Goal: Task Accomplishment & Management: Manage account settings

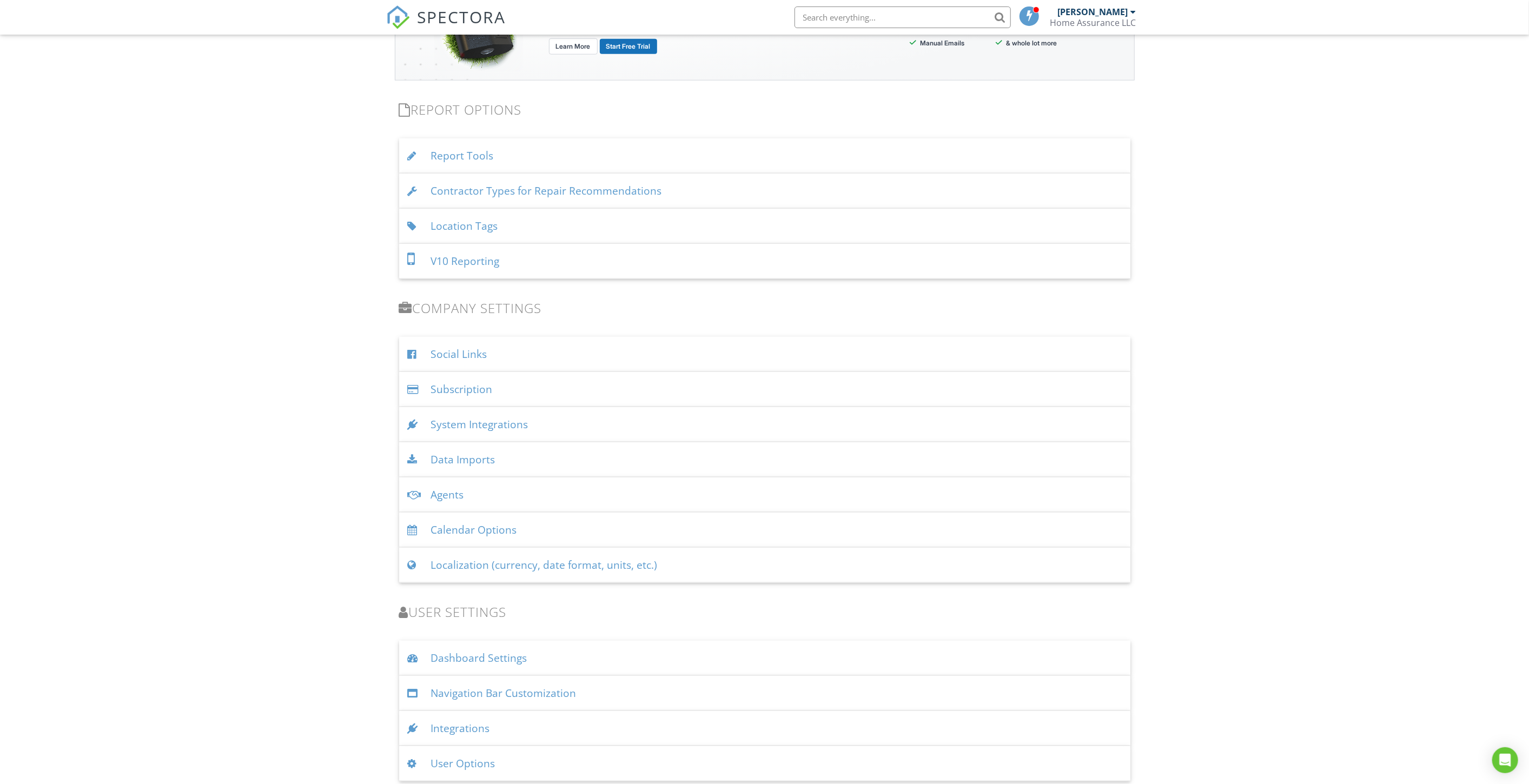
scroll to position [1080, 0]
click at [476, 756] on div "User Options" at bounding box center [764, 763] width 731 height 35
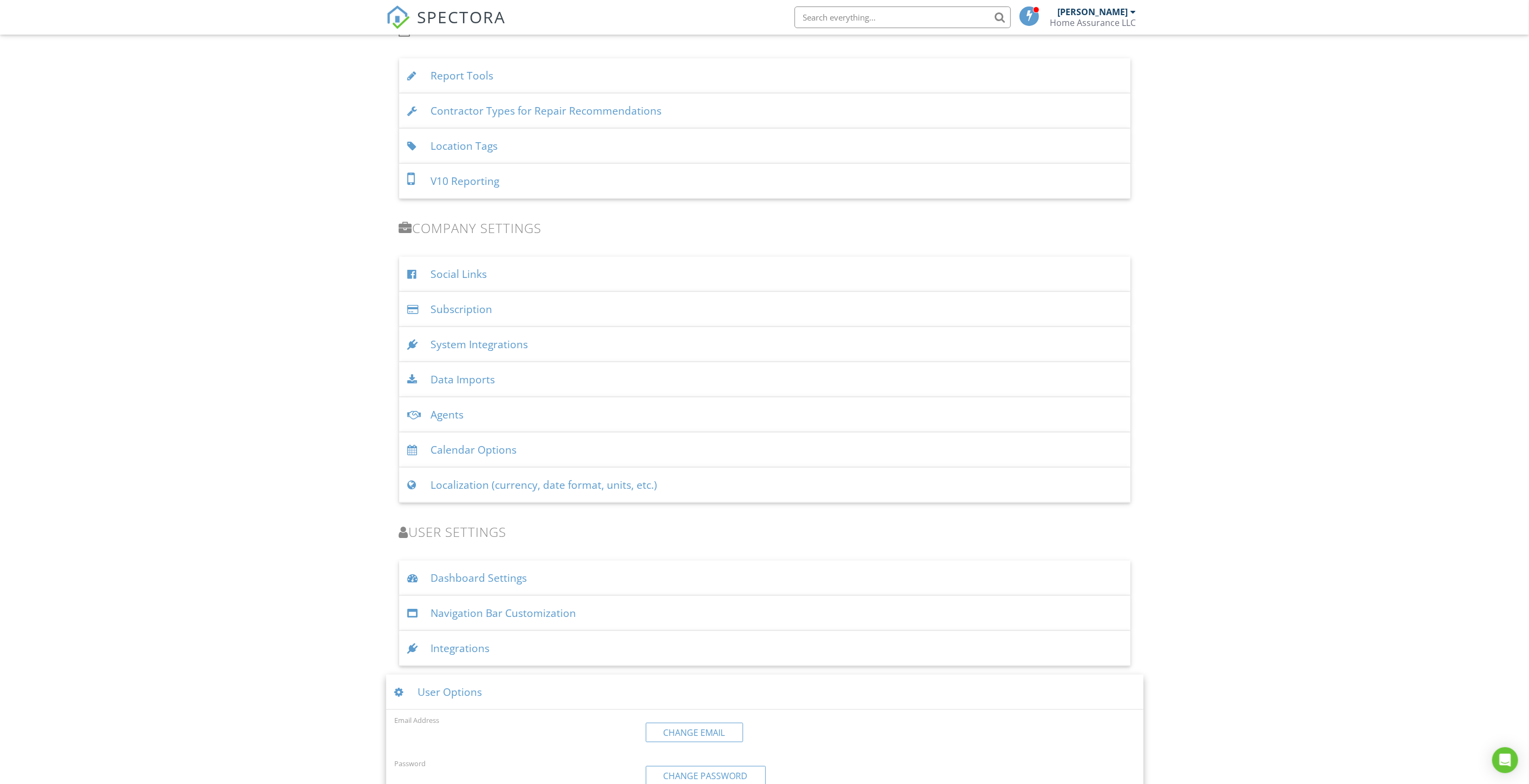
scroll to position [1374, 0]
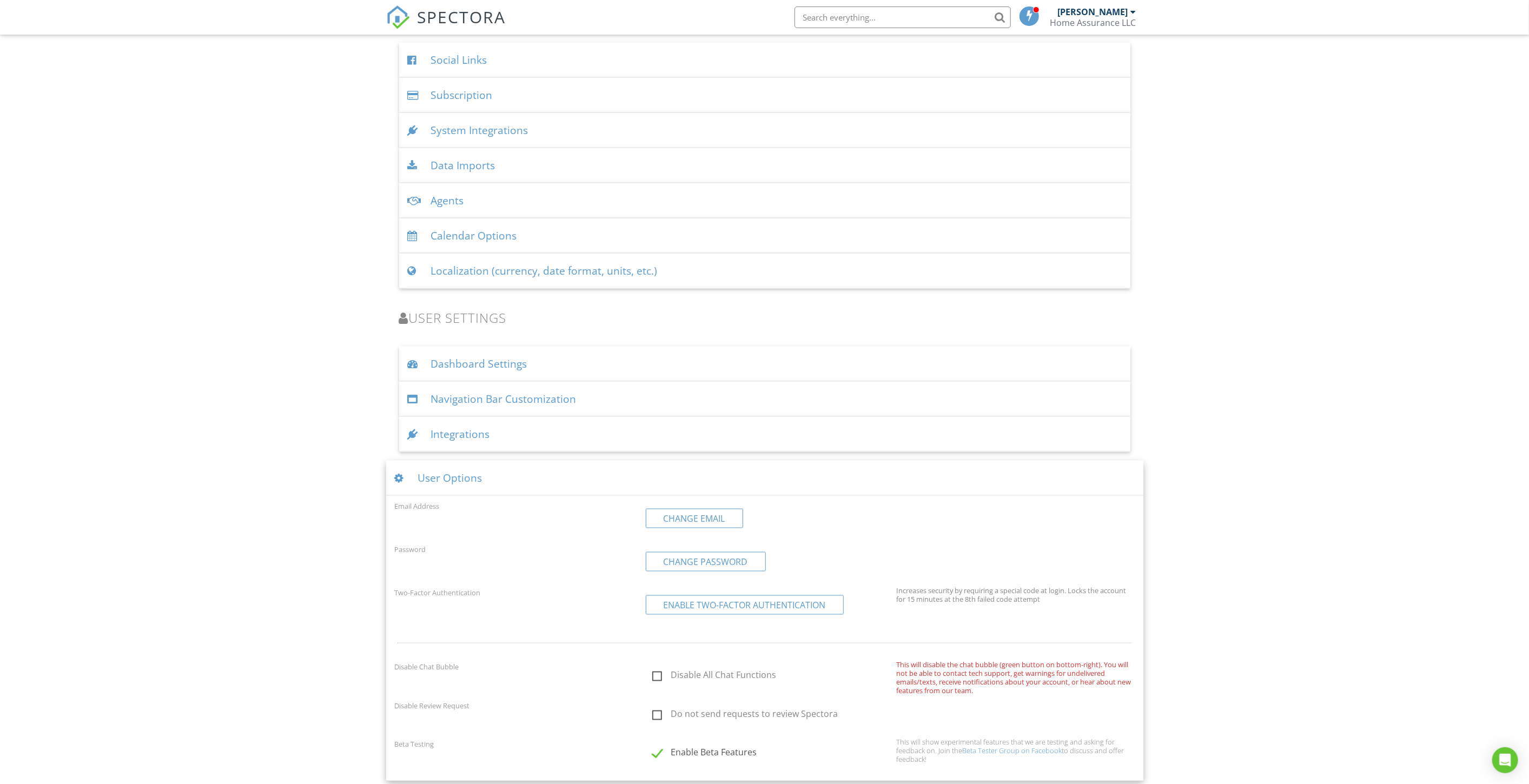
click at [444, 468] on div "User Options" at bounding box center [764, 478] width 757 height 35
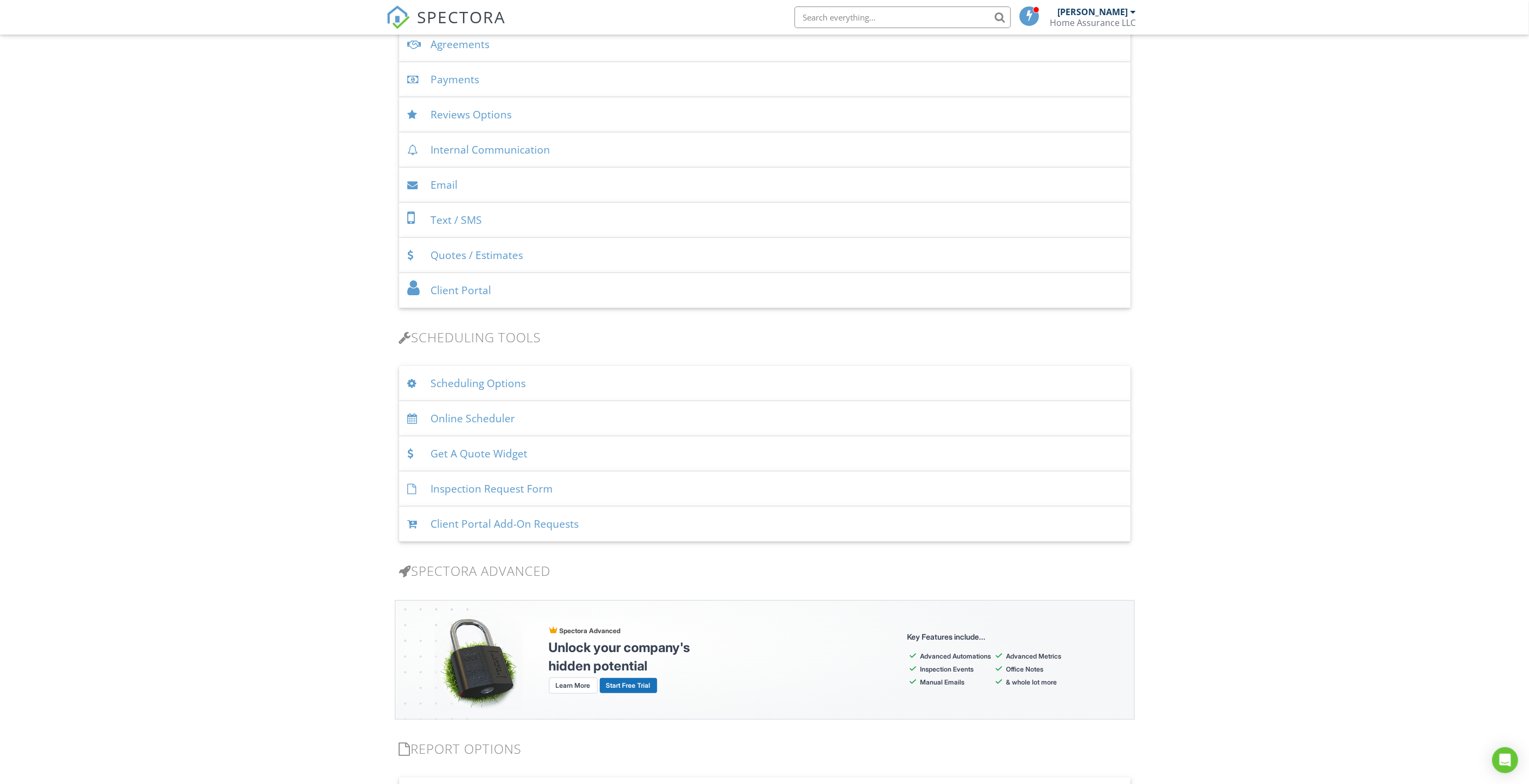
scroll to position [440, 0]
click at [1504, 754] on icon "Open Intercom Messenger" at bounding box center [1505, 760] width 14 height 14
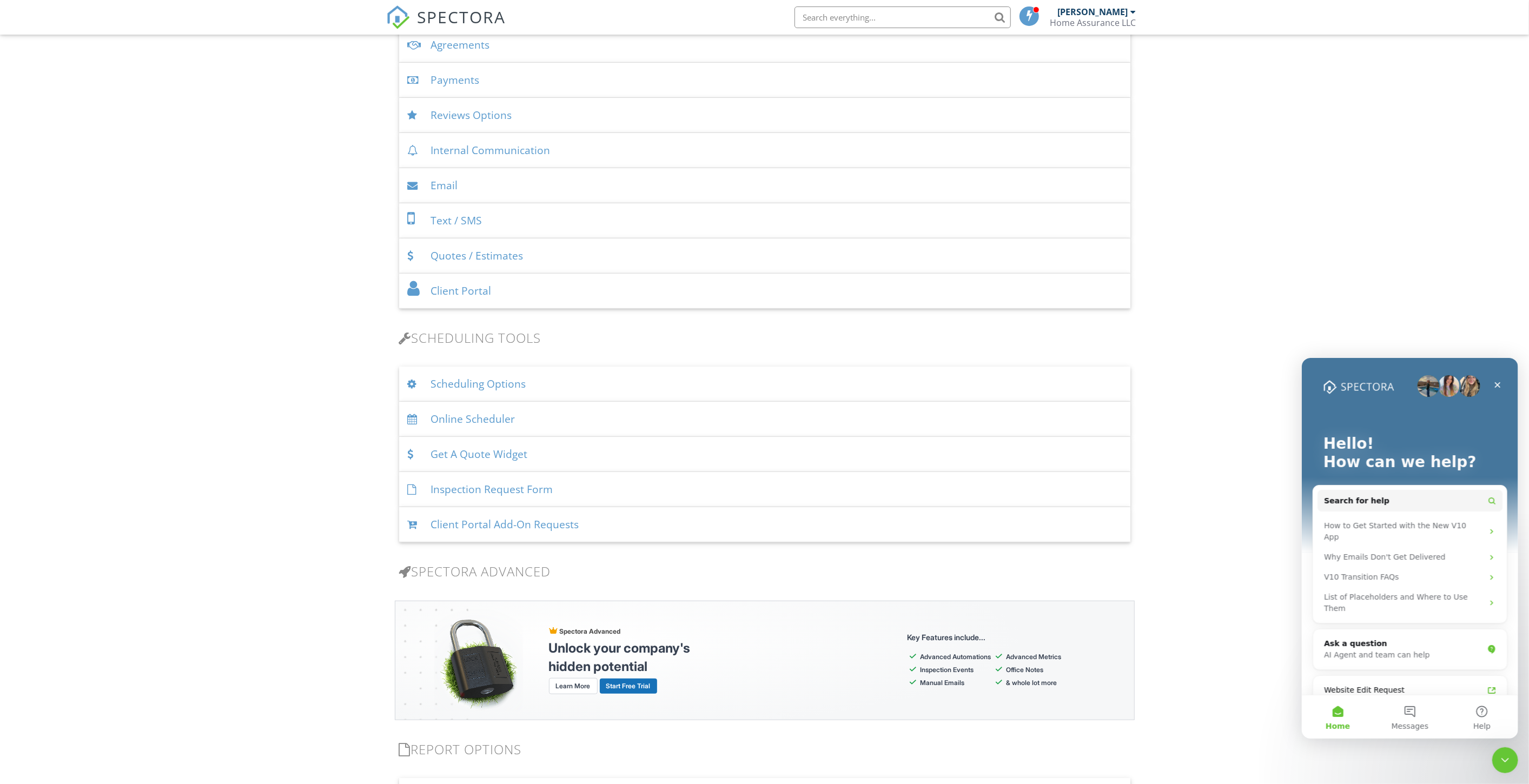
scroll to position [0, 0]
click at [1479, 713] on button "Help" at bounding box center [1482, 716] width 72 height 43
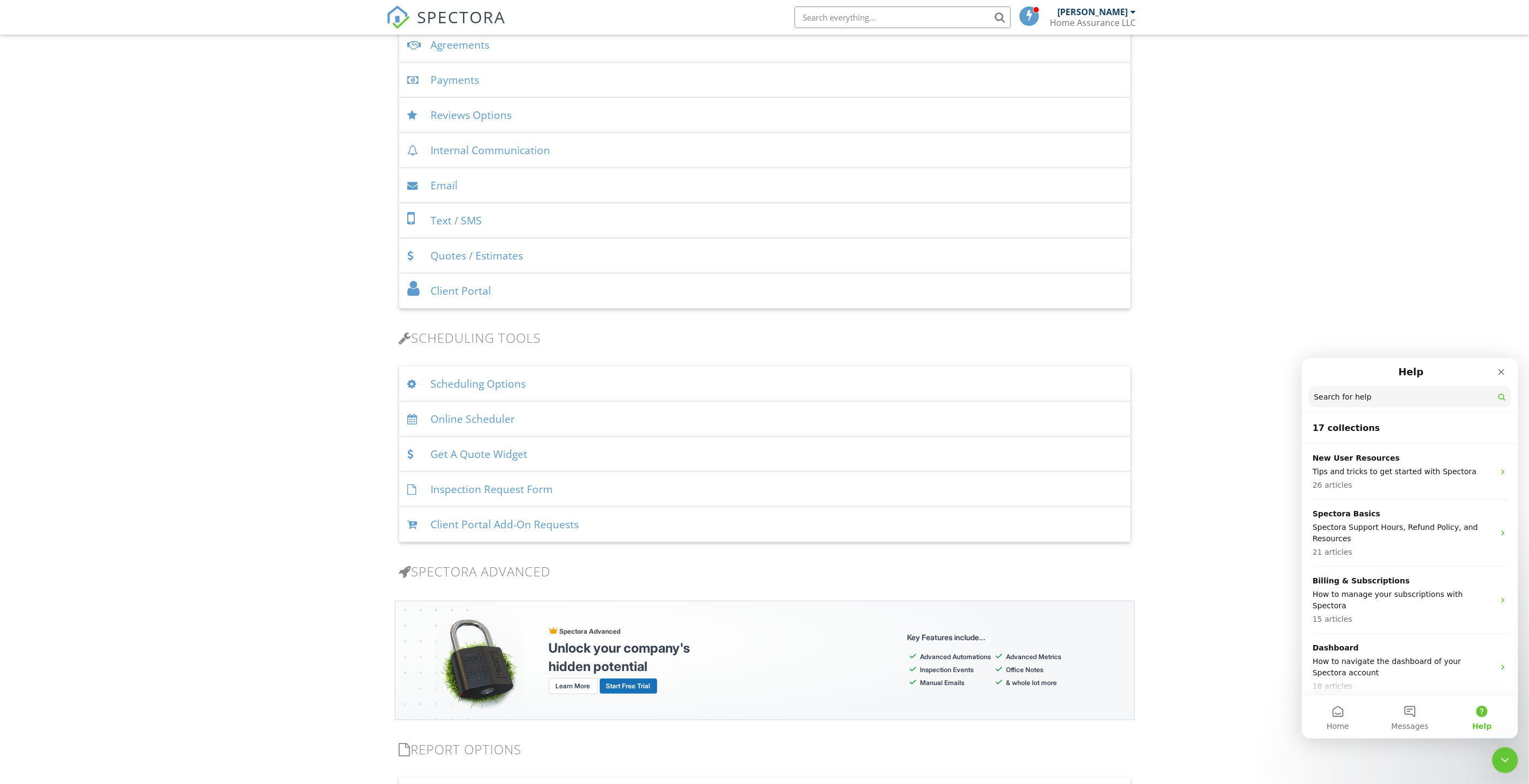
click at [1372, 402] on input "Search for help" at bounding box center [1409, 396] width 202 height 21
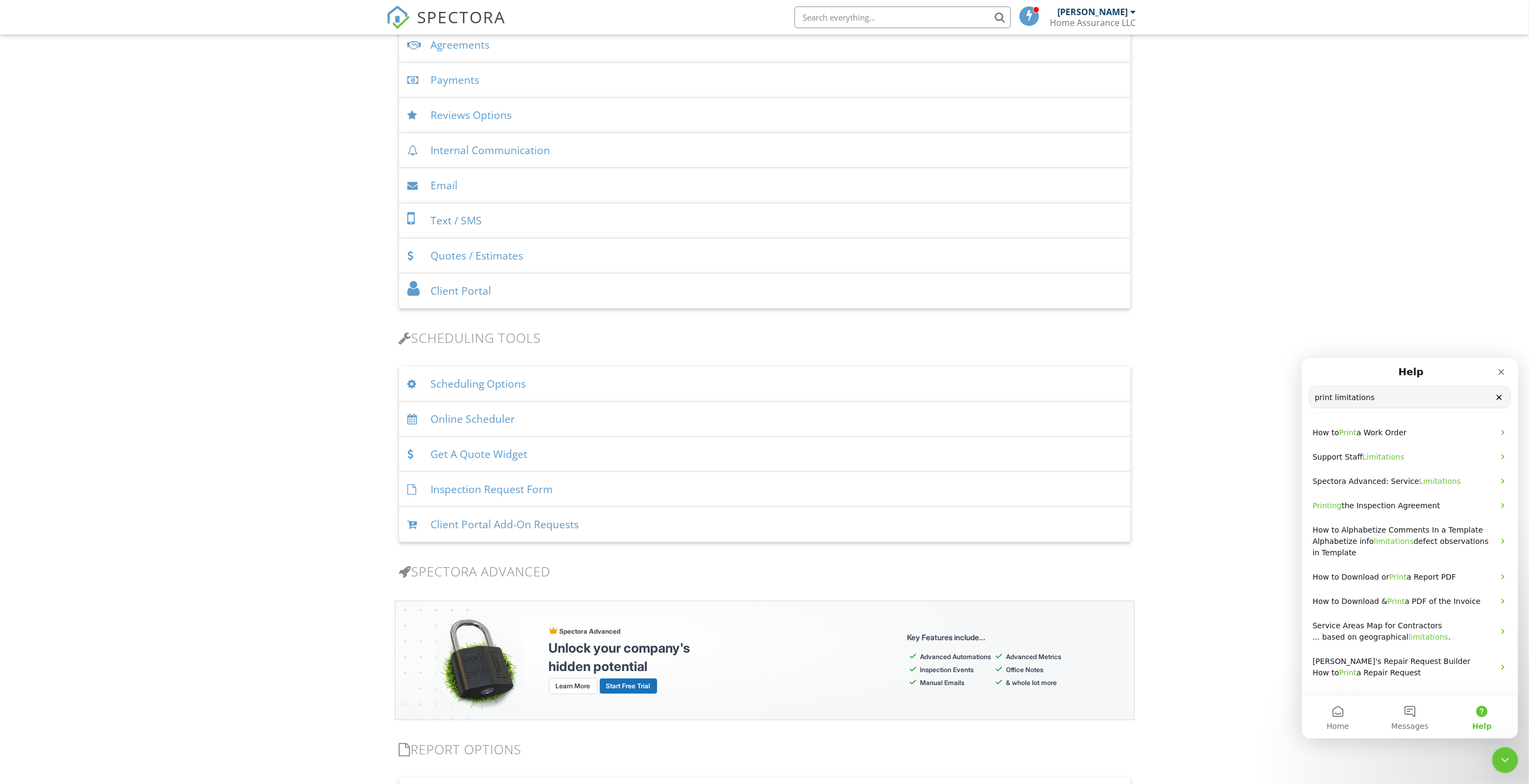
type input "print limitations"
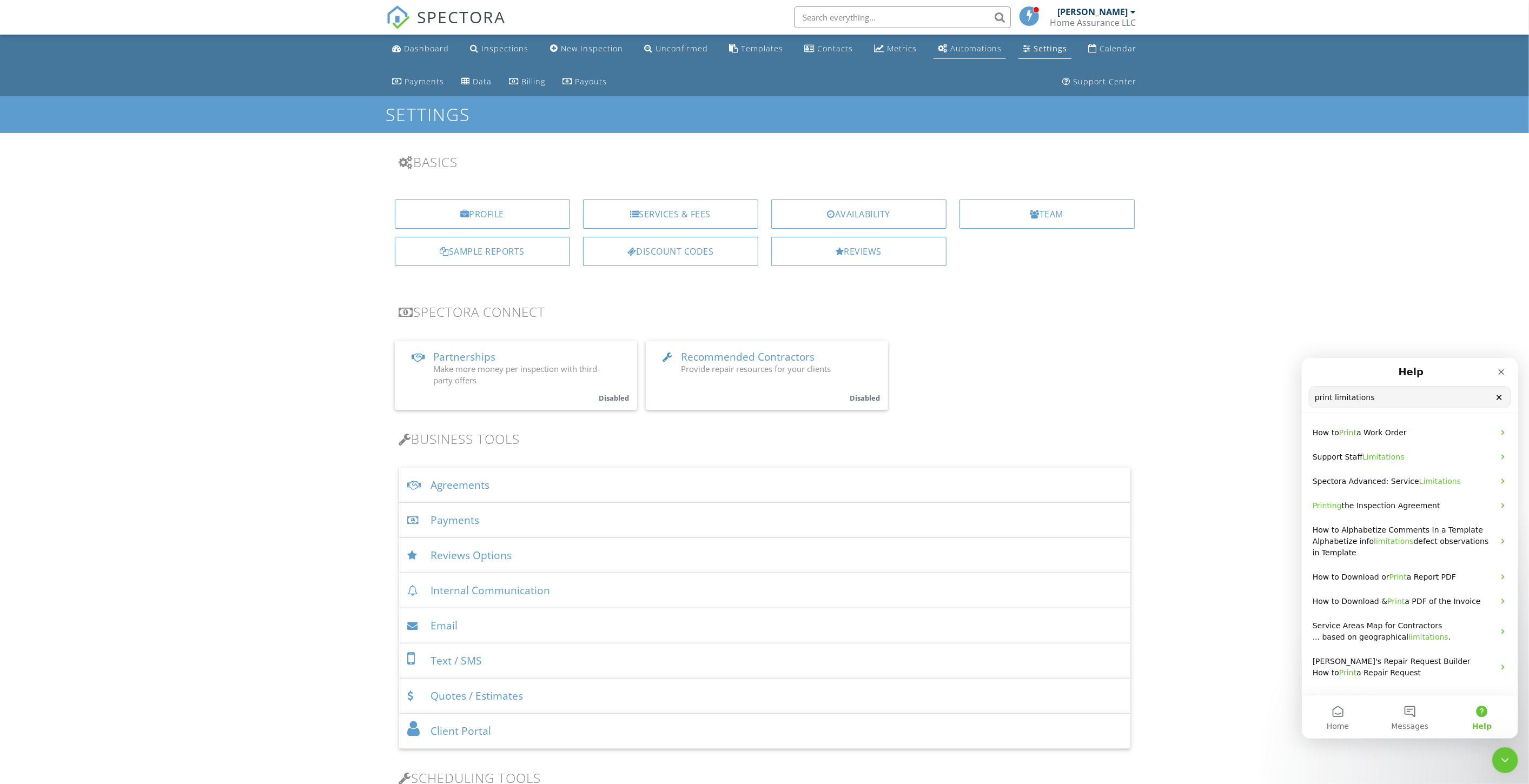
click at [952, 46] on div "Automations" at bounding box center [976, 49] width 52 height 10
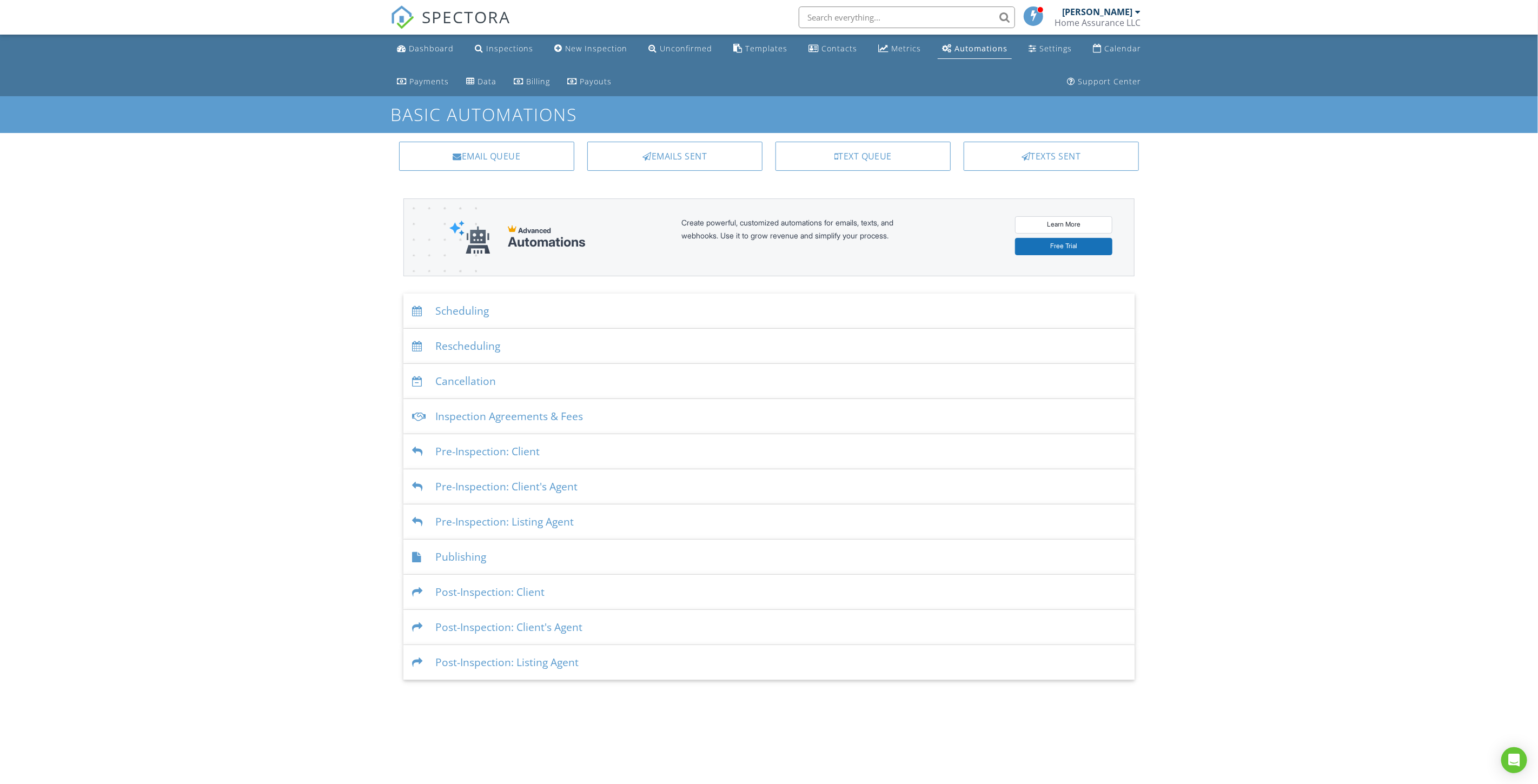
click at [467, 551] on div "Publishing" at bounding box center [769, 557] width 731 height 35
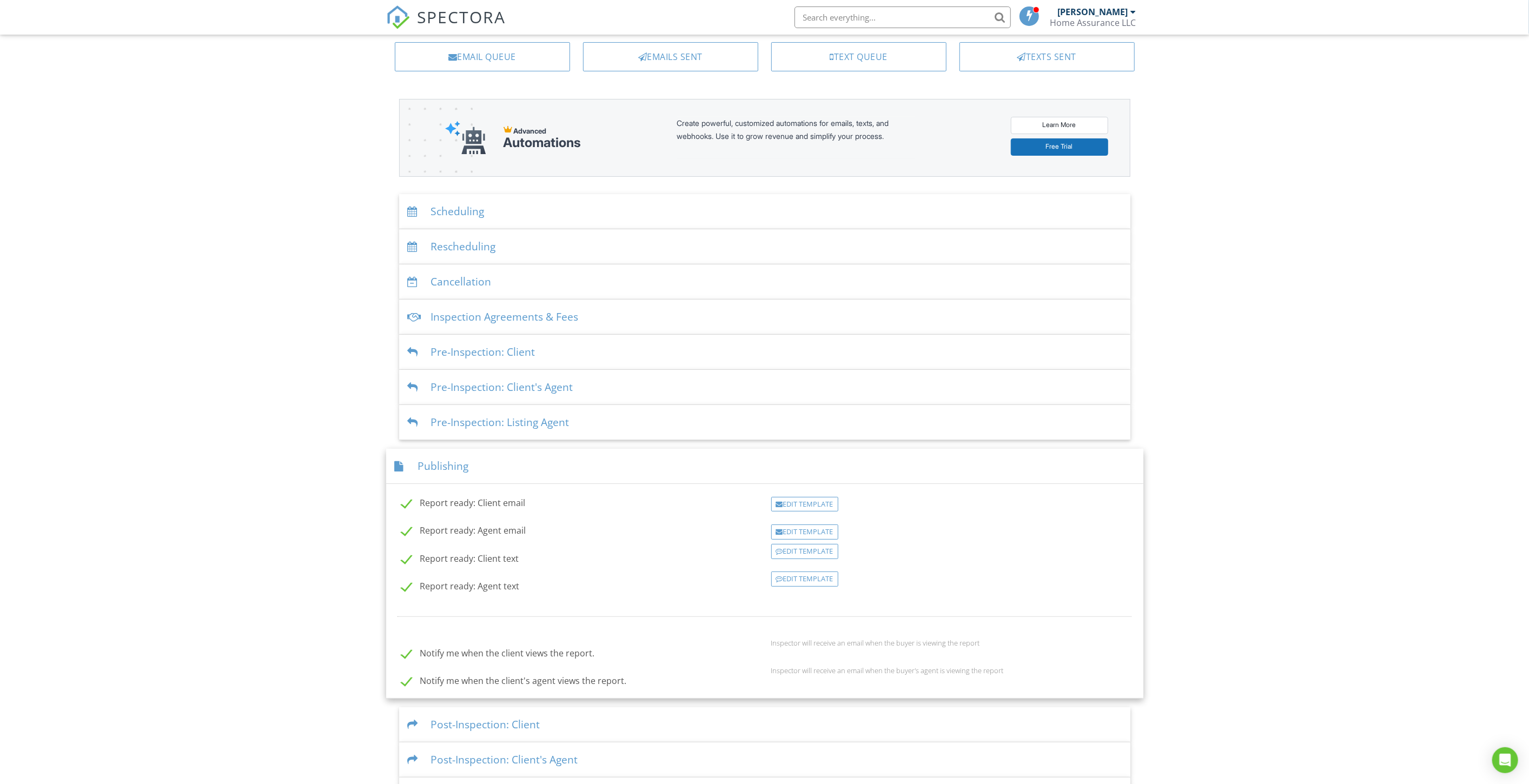
scroll to position [132, 0]
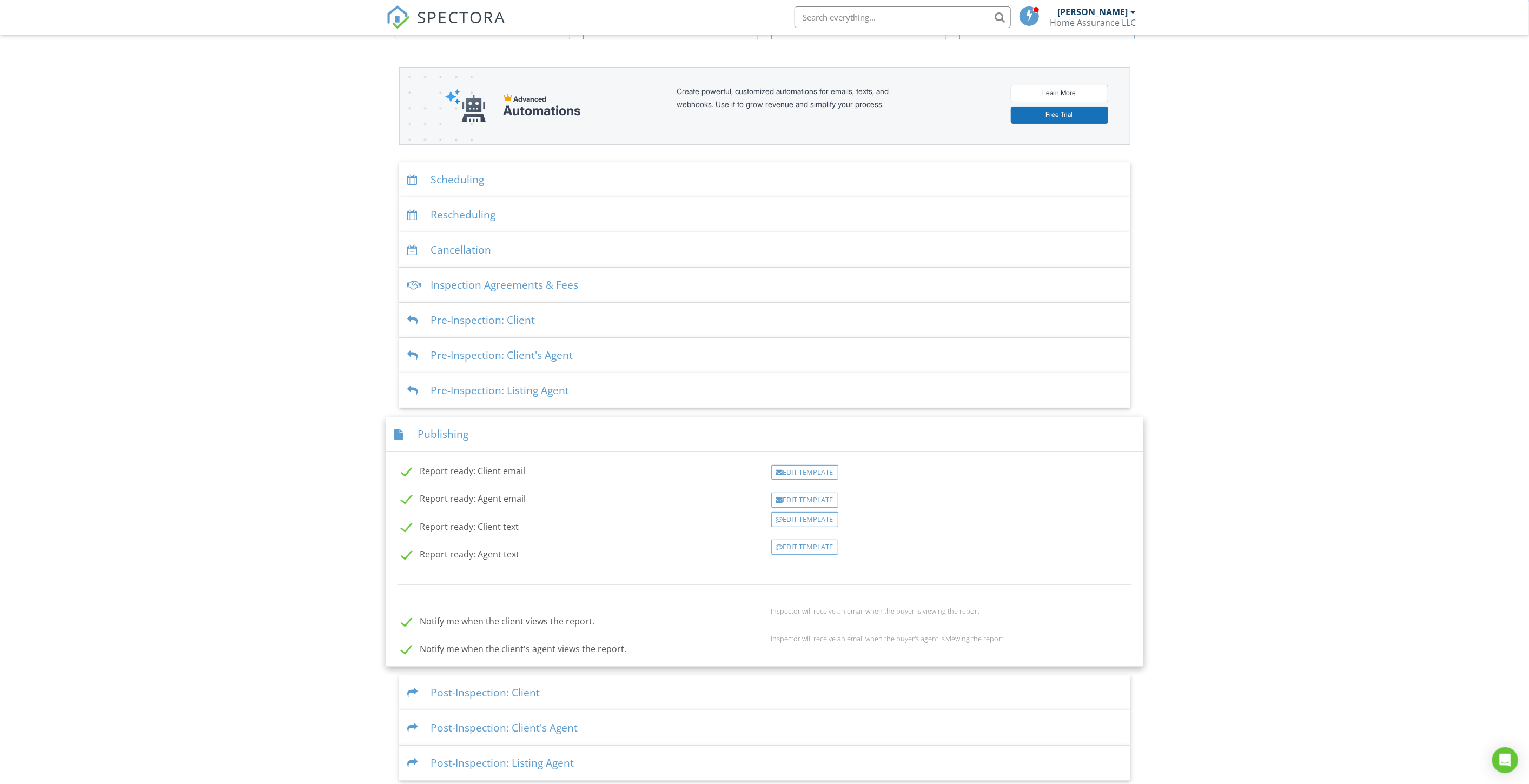
click at [438, 432] on div "Publishing" at bounding box center [764, 435] width 757 height 35
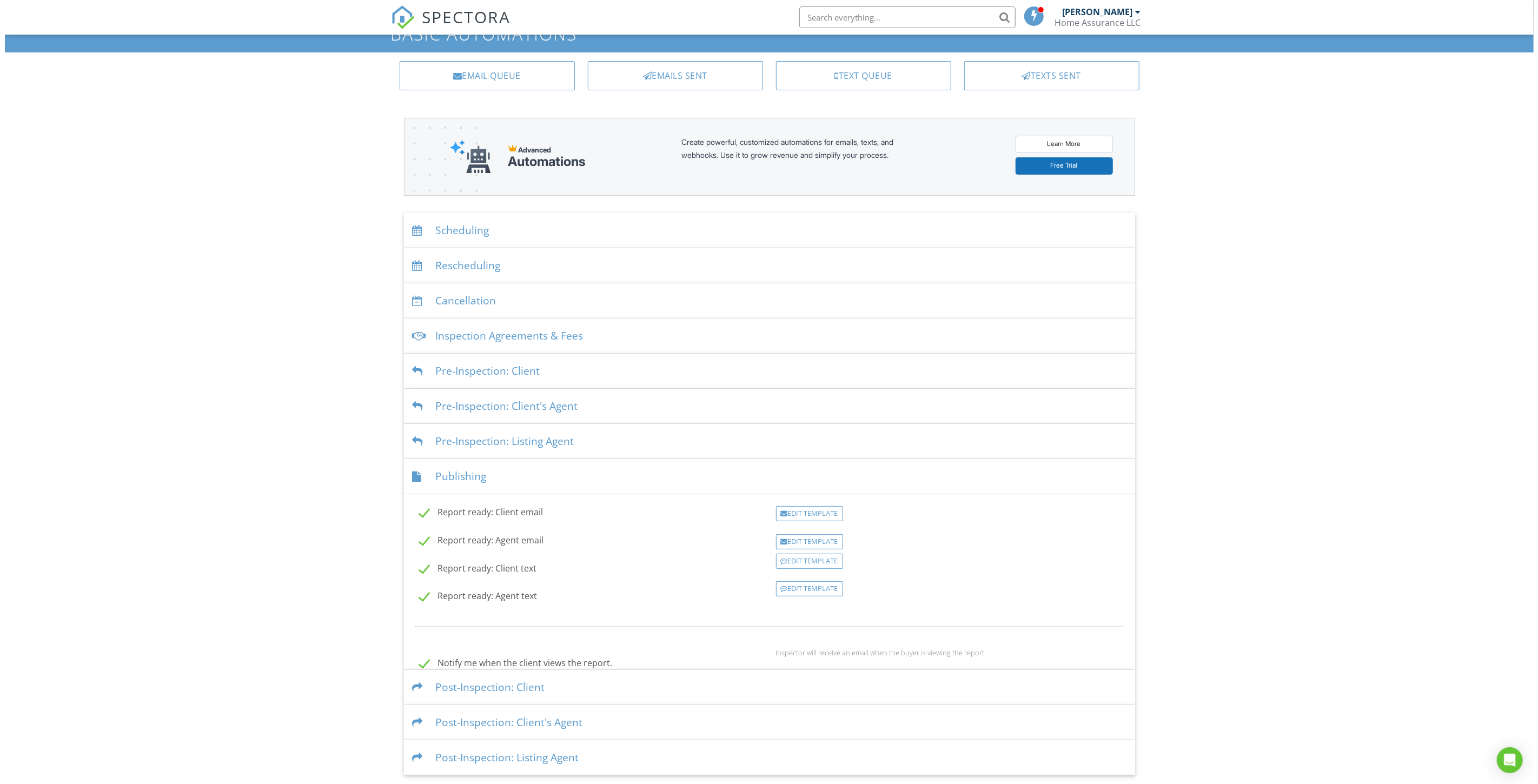
scroll to position [0, 0]
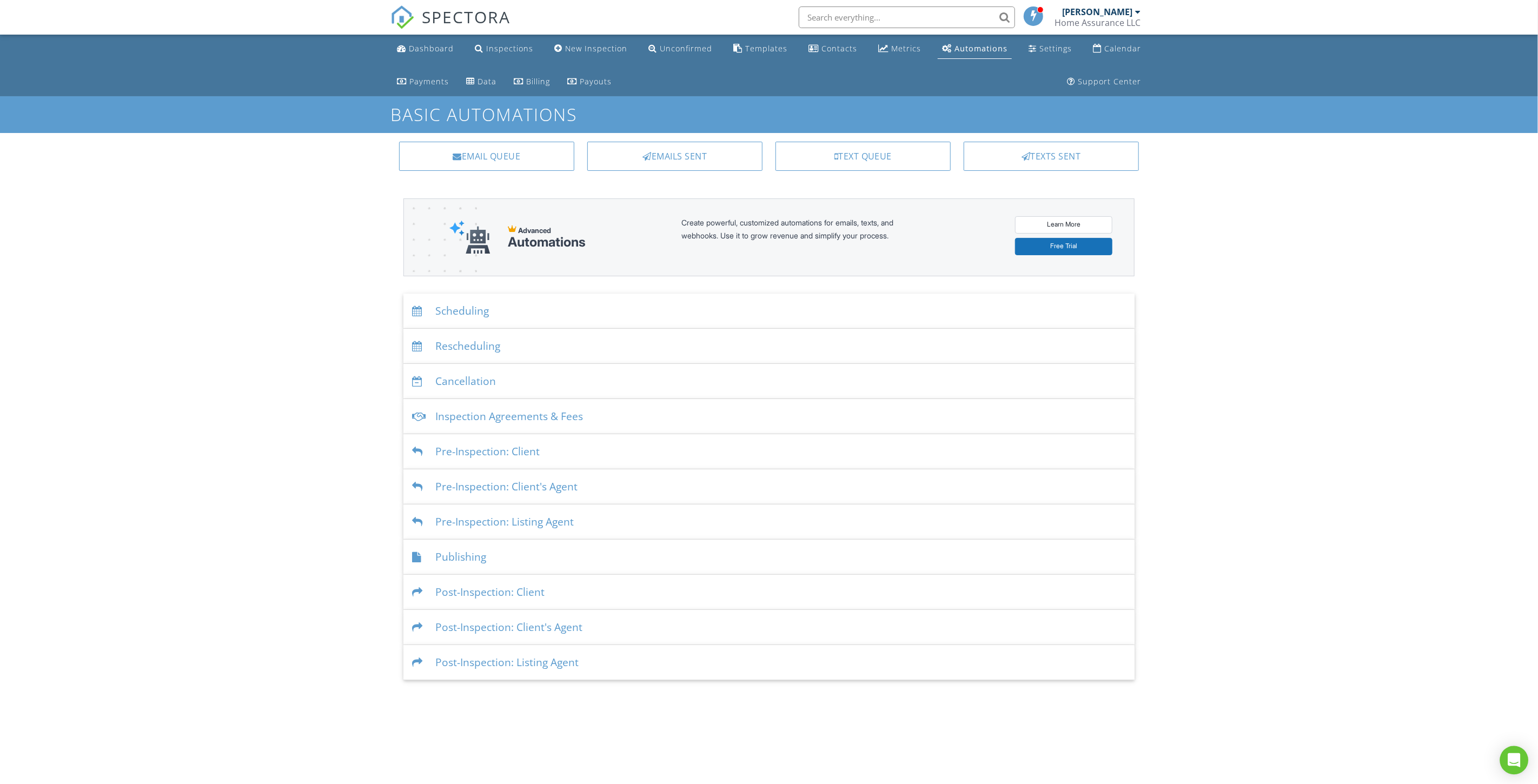
click at [1516, 762] on icon "Open Intercom Messenger" at bounding box center [1514, 760] width 13 height 14
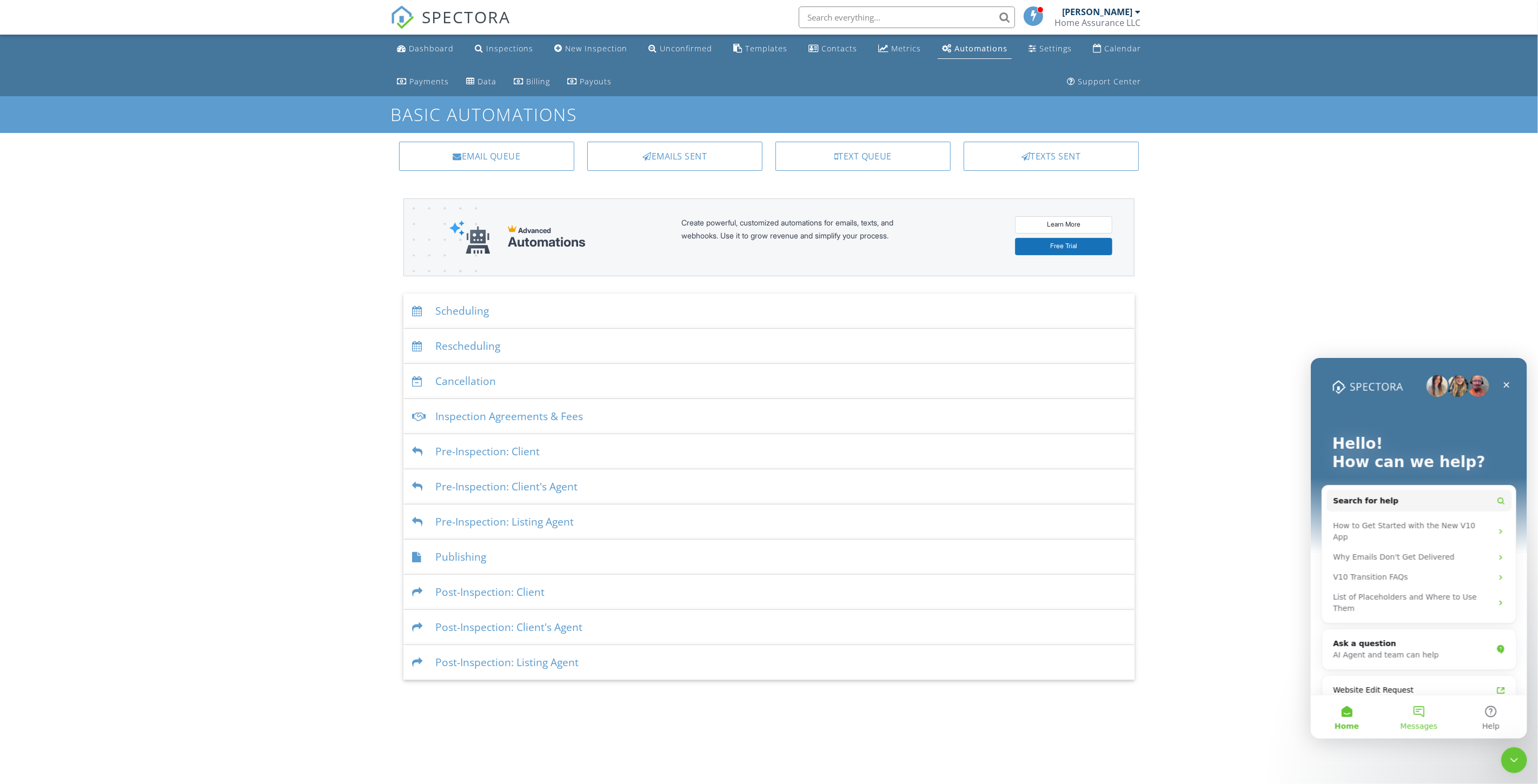
click at [1420, 719] on button "Messages" at bounding box center [1419, 716] width 72 height 43
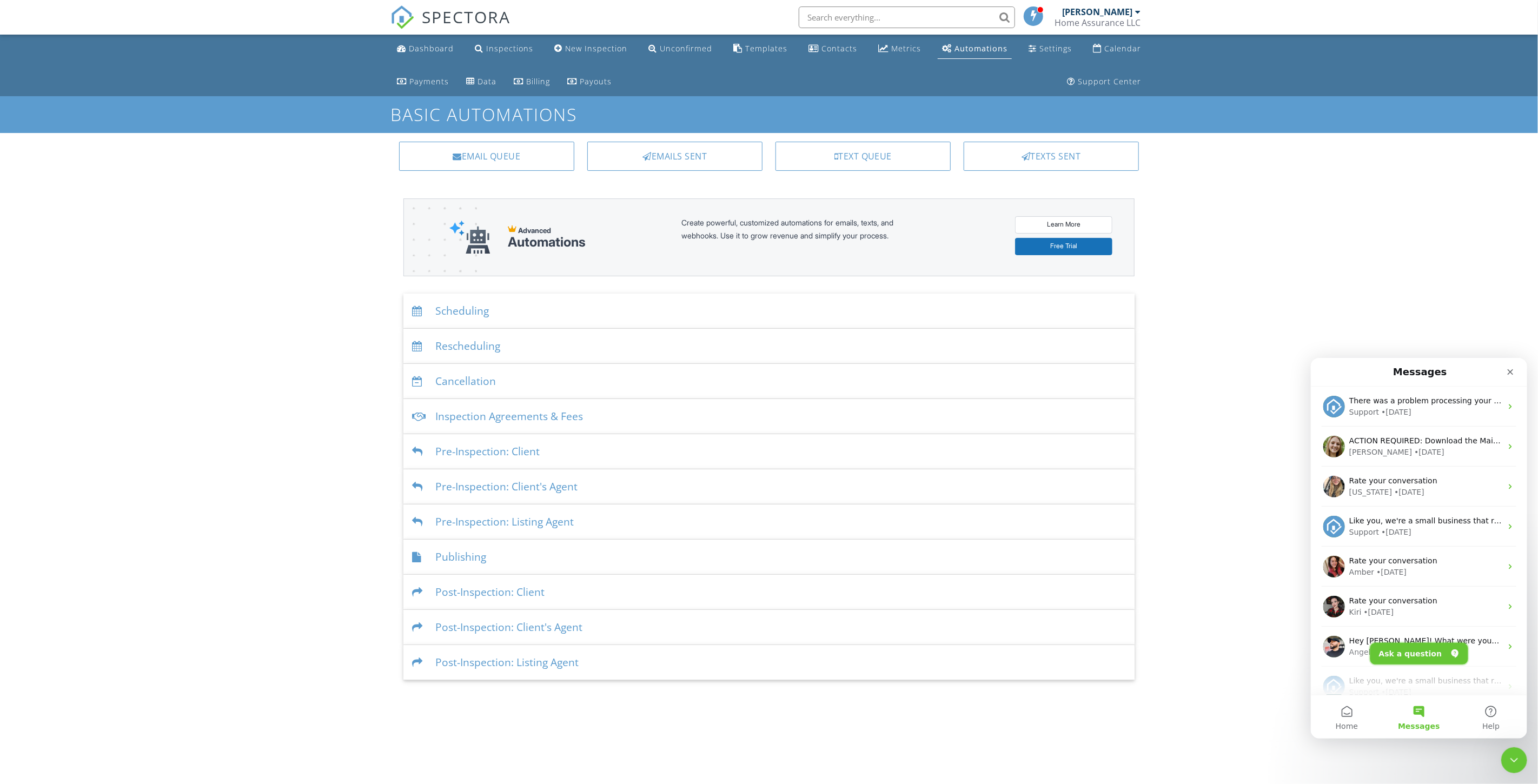
click at [1417, 652] on button "Ask a question" at bounding box center [1419, 652] width 98 height 21
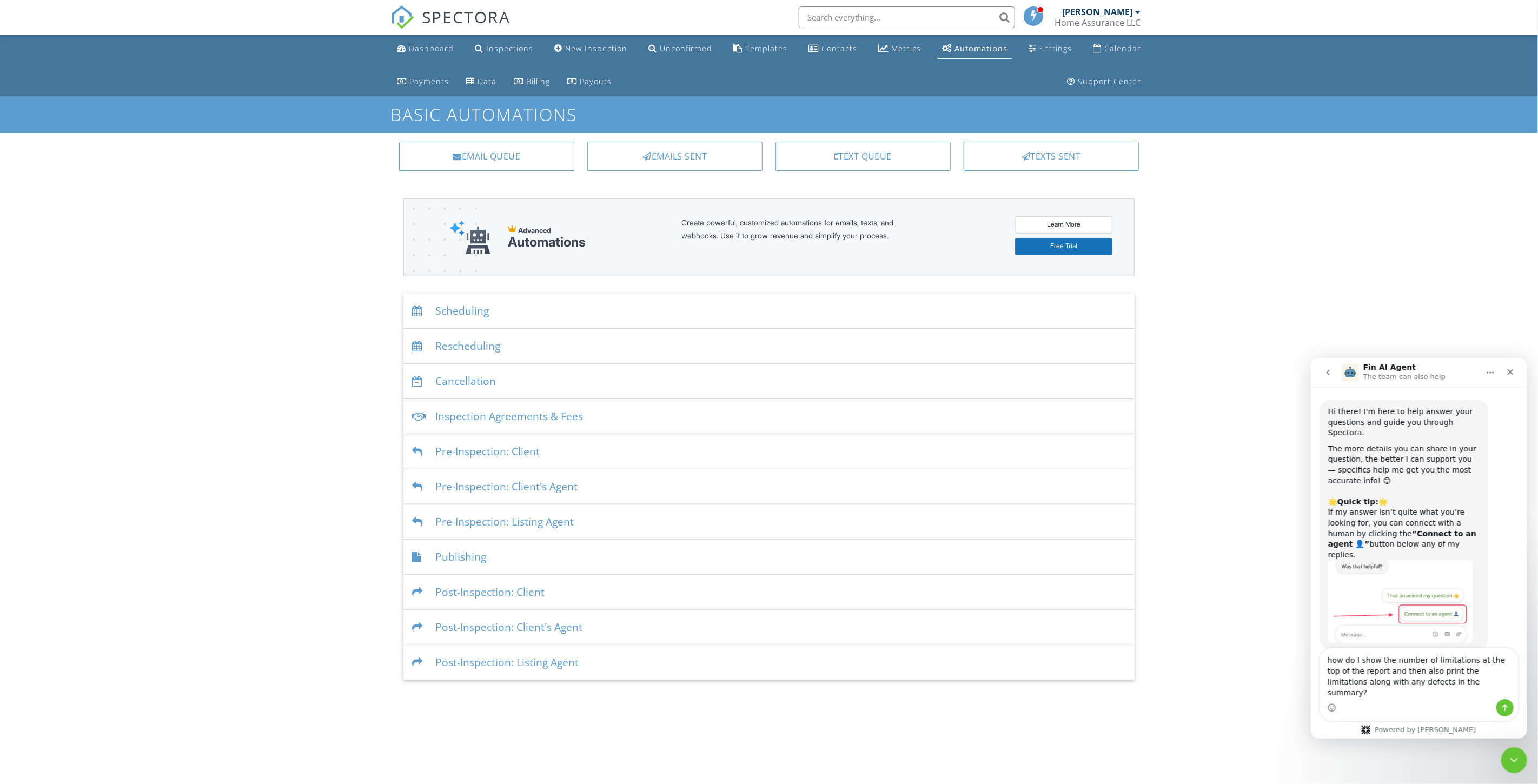
type textarea "how do I show the number of limitations at the top of the report and then also …"
click at [1508, 706] on icon "Send a message…" at bounding box center [1505, 708] width 9 height 9
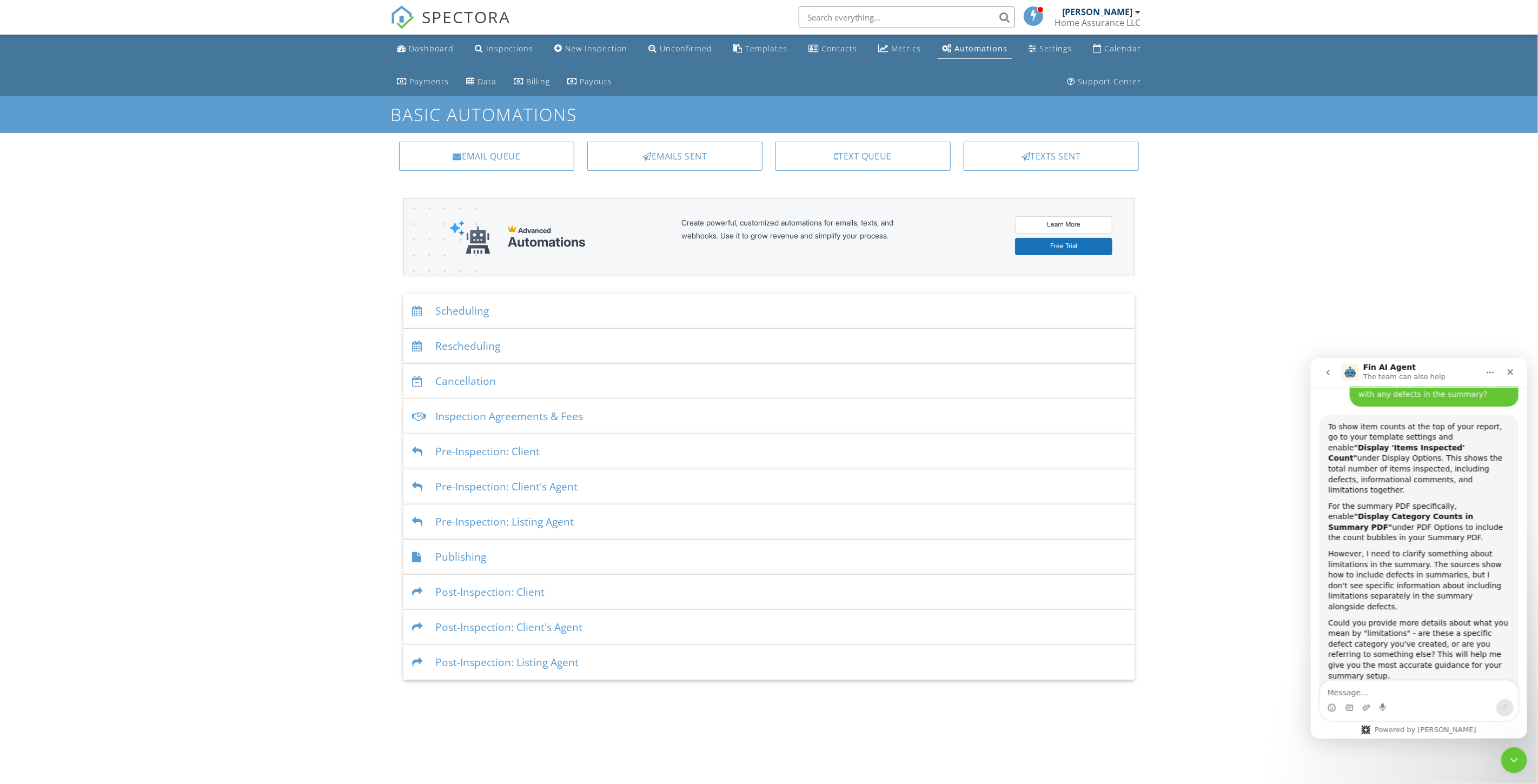
scroll to position [308, 0]
click at [768, 44] on div "Templates" at bounding box center [766, 49] width 42 height 10
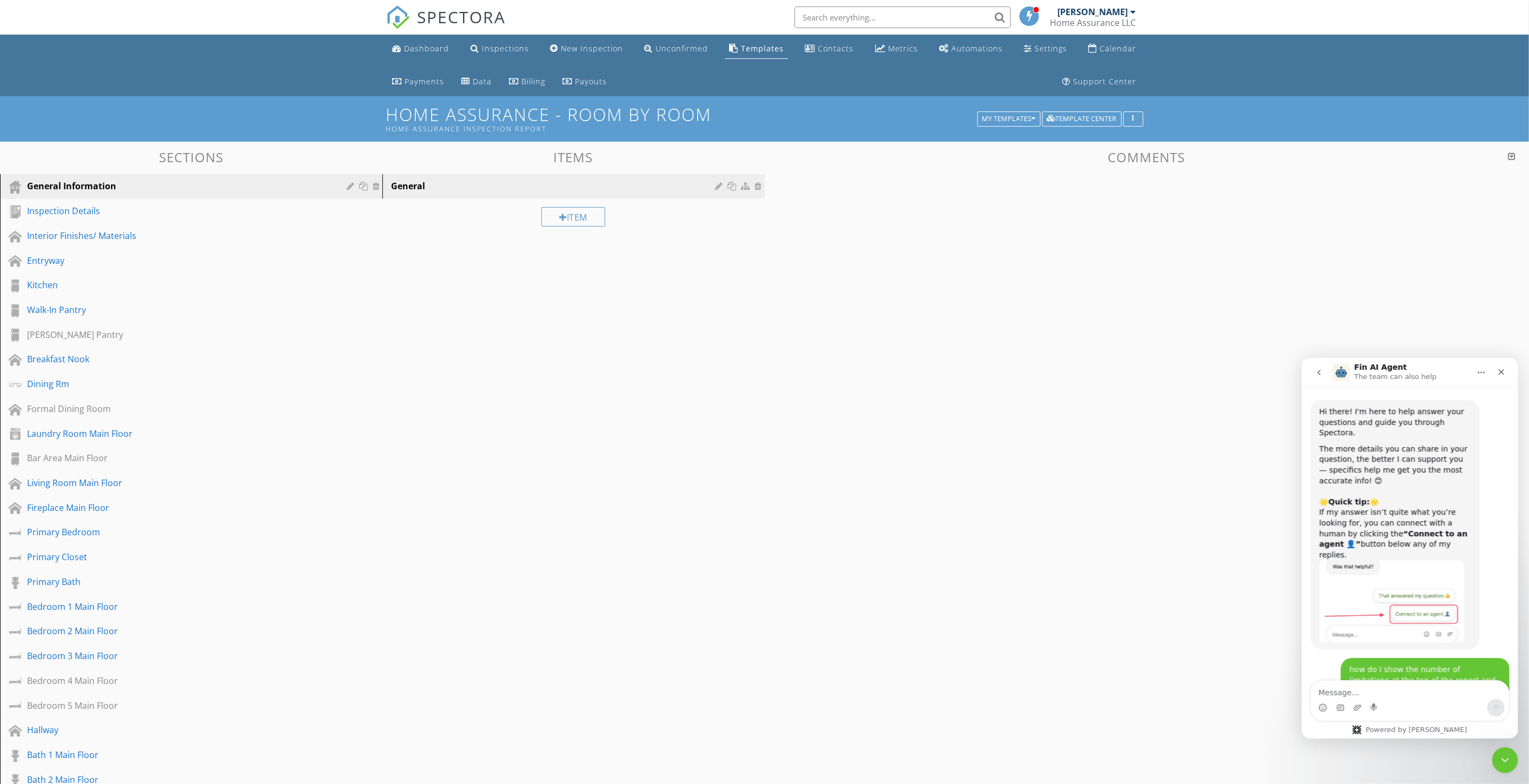
scroll to position [424, 0]
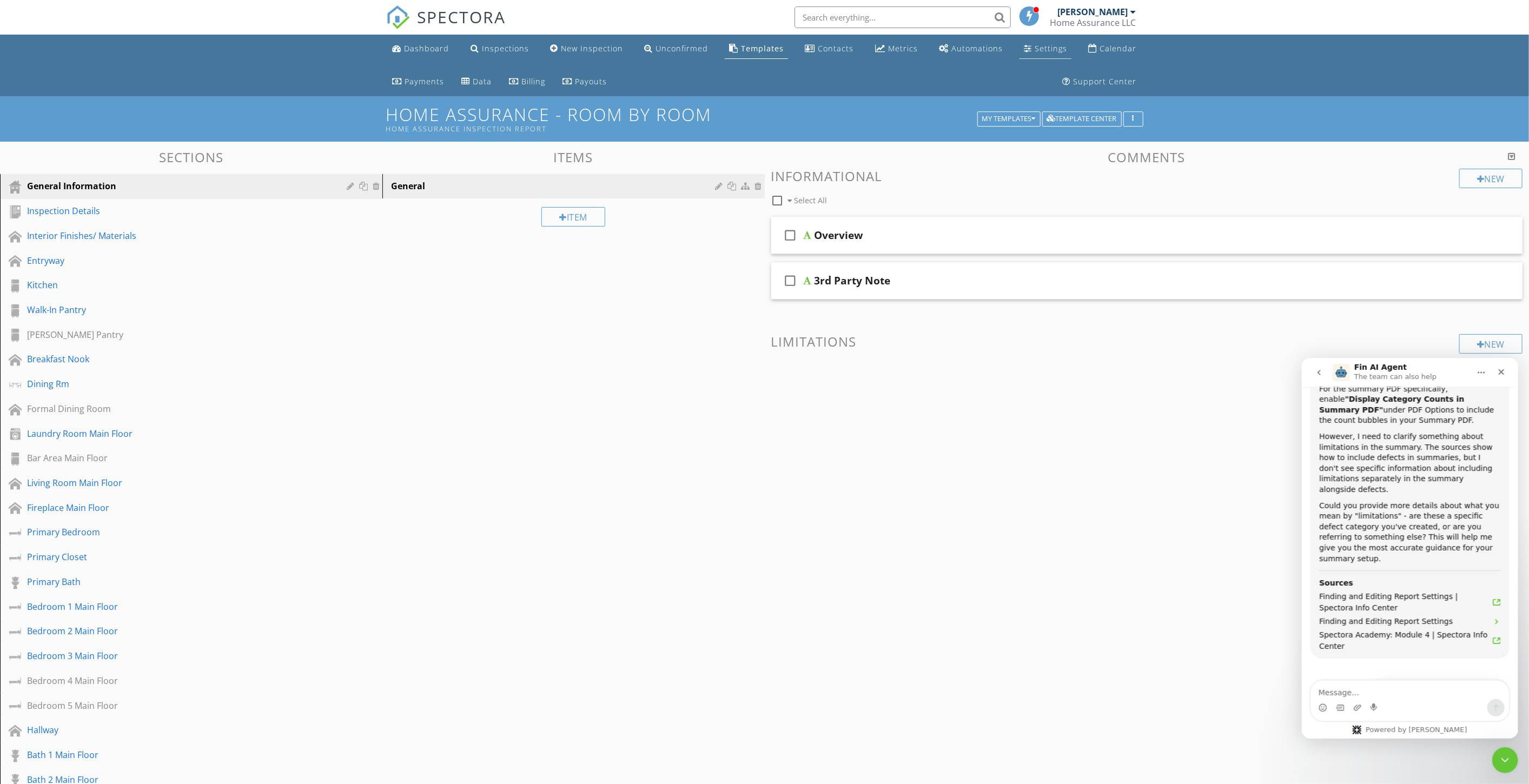
click at [1048, 50] on div "Settings" at bounding box center [1051, 49] width 32 height 10
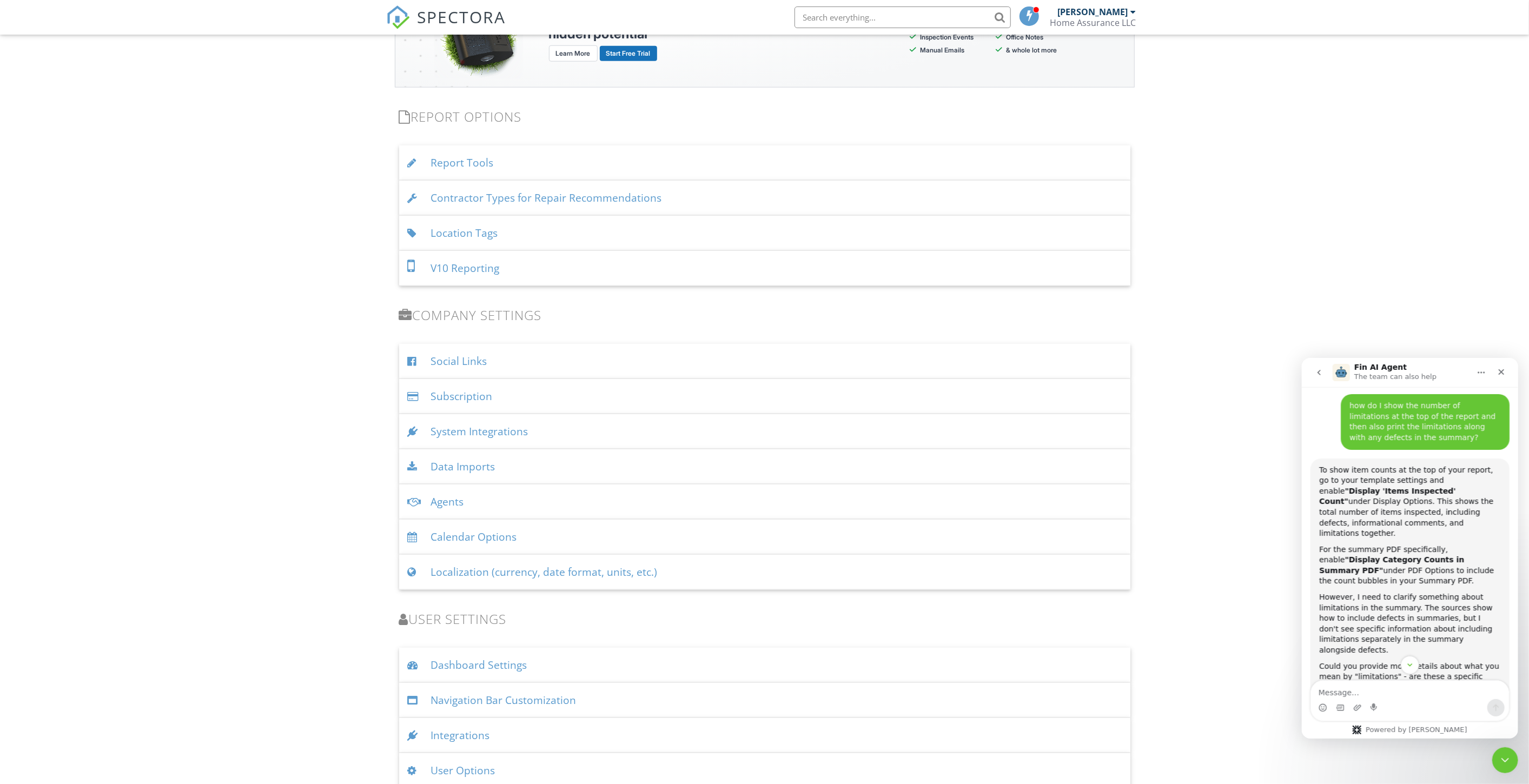
scroll to position [1080, 0]
click at [505, 652] on div "Dashboard Settings" at bounding box center [764, 658] width 731 height 35
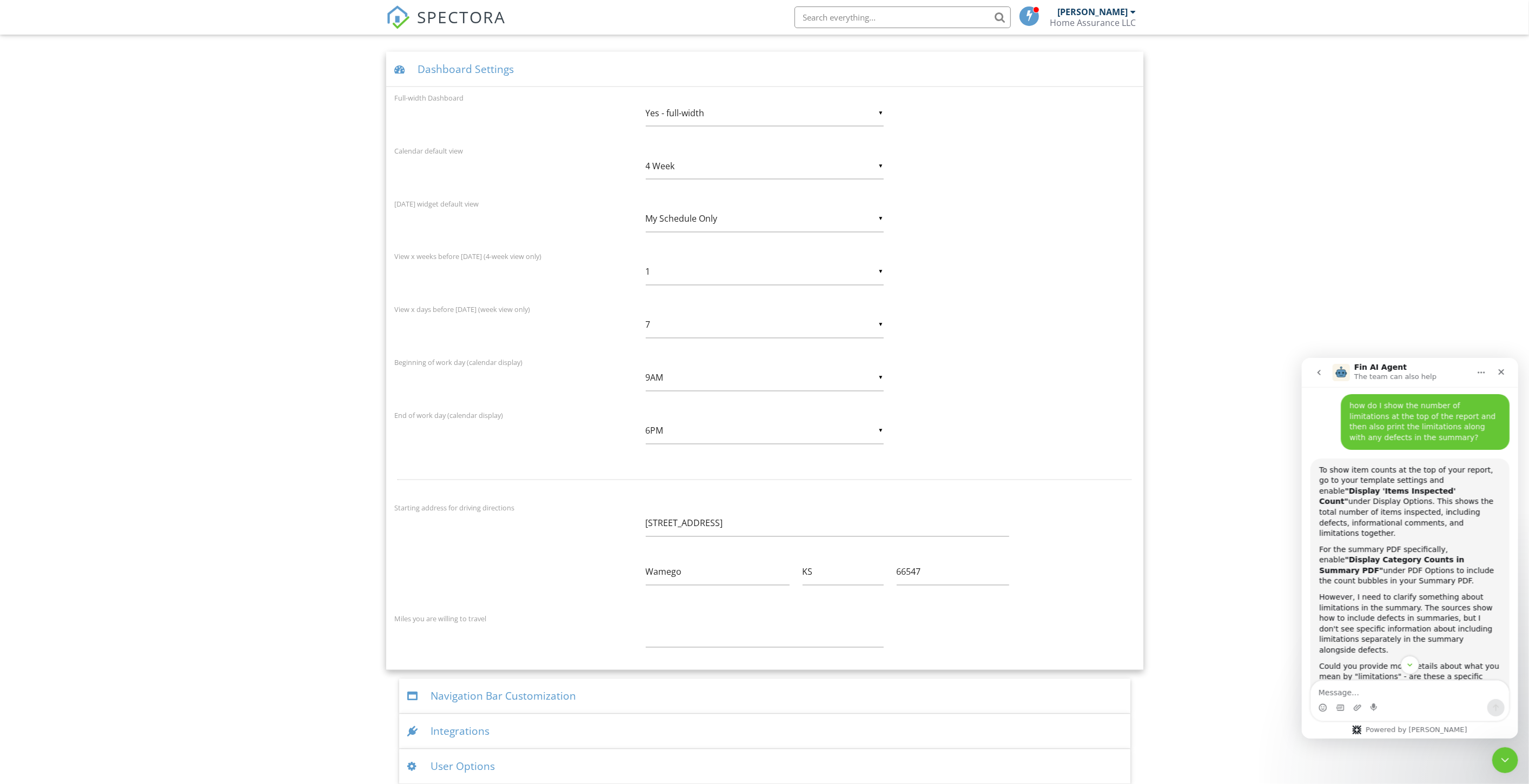
scroll to position [1671, 0]
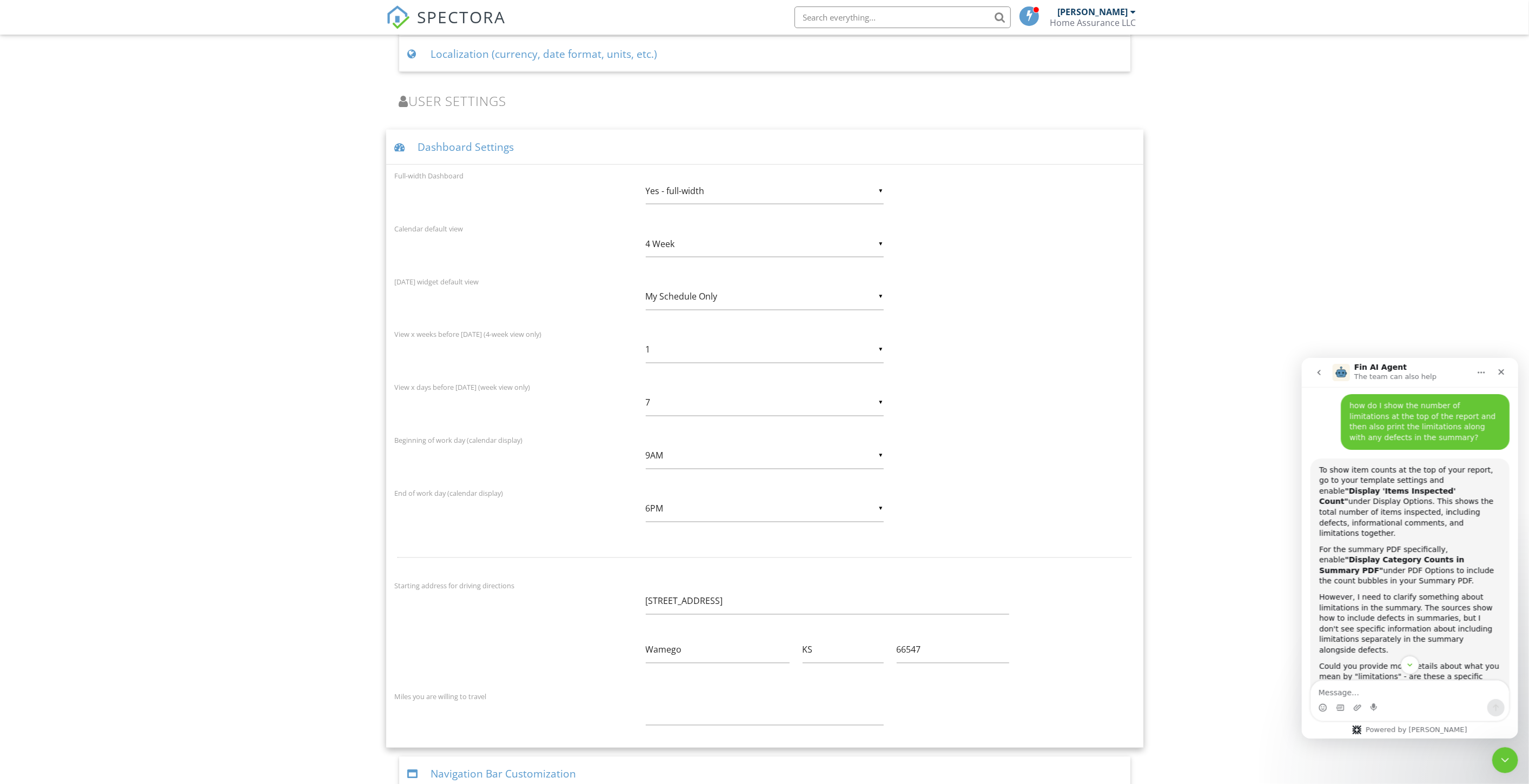
click at [456, 146] on div "Dashboard Settings" at bounding box center [764, 147] width 757 height 35
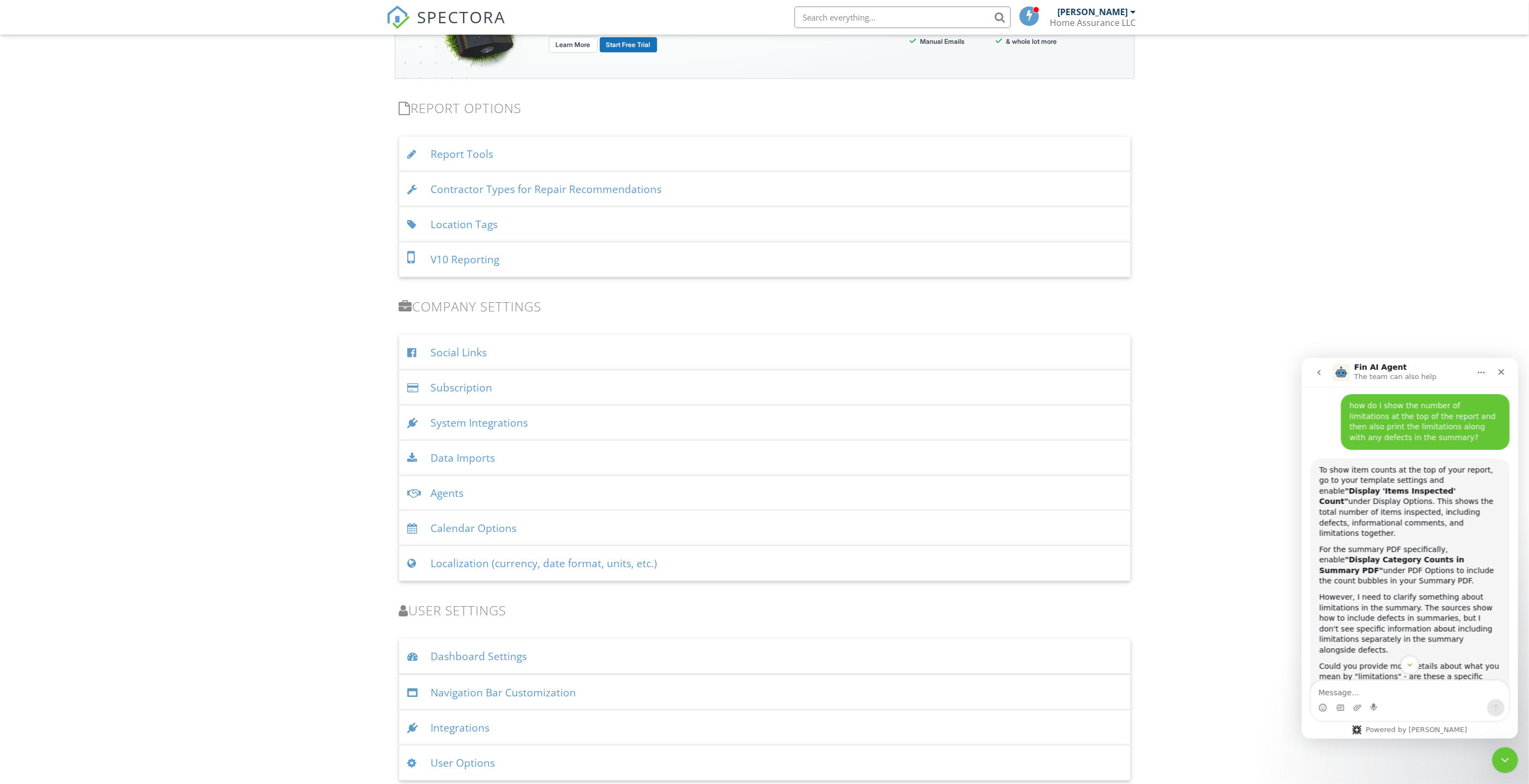
scroll to position [1080, 0]
click at [499, 689] on div "Navigation Bar Customization" at bounding box center [764, 692] width 731 height 35
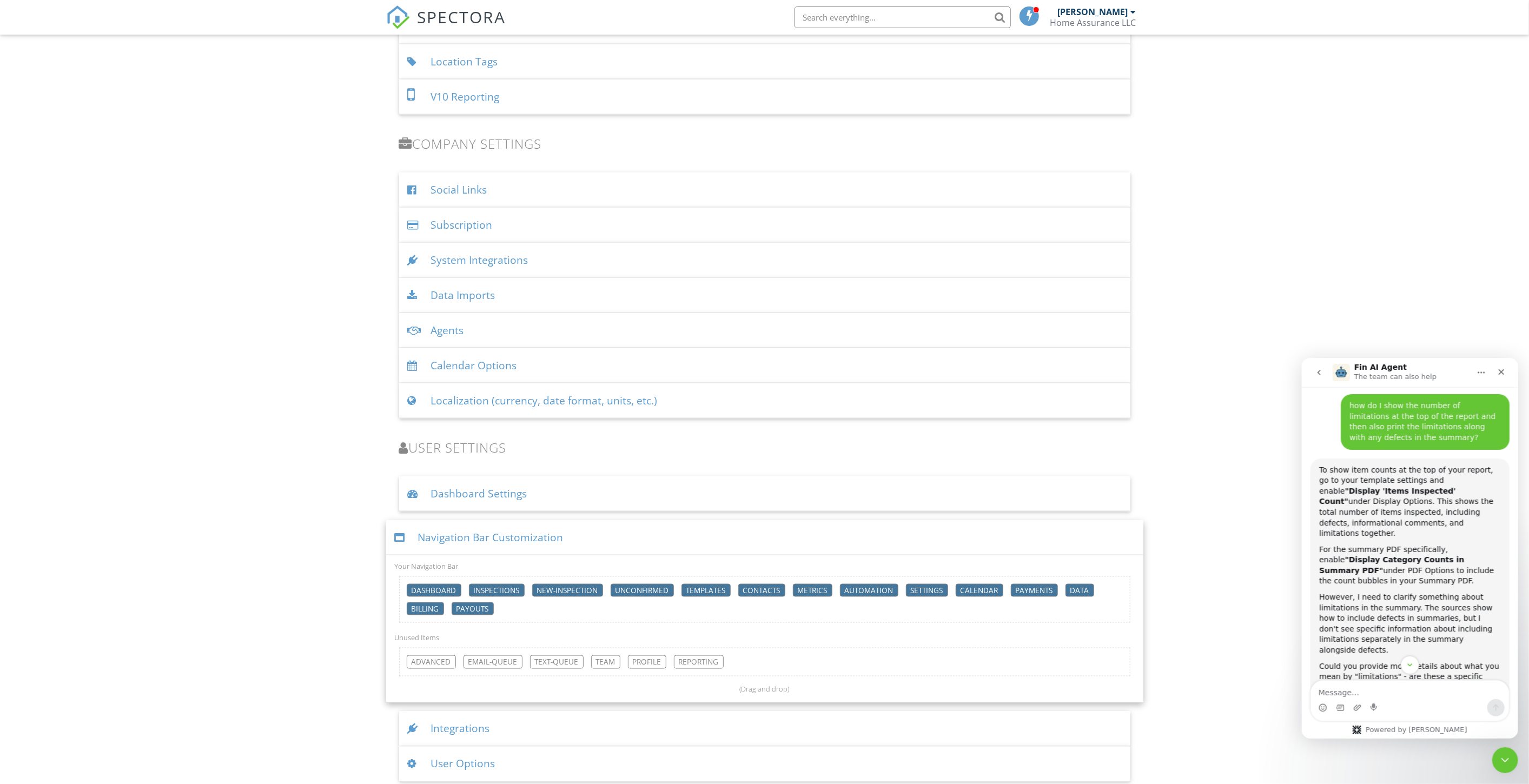
scroll to position [1244, 0]
click at [446, 532] on div "Navigation Bar Customization" at bounding box center [764, 538] width 757 height 35
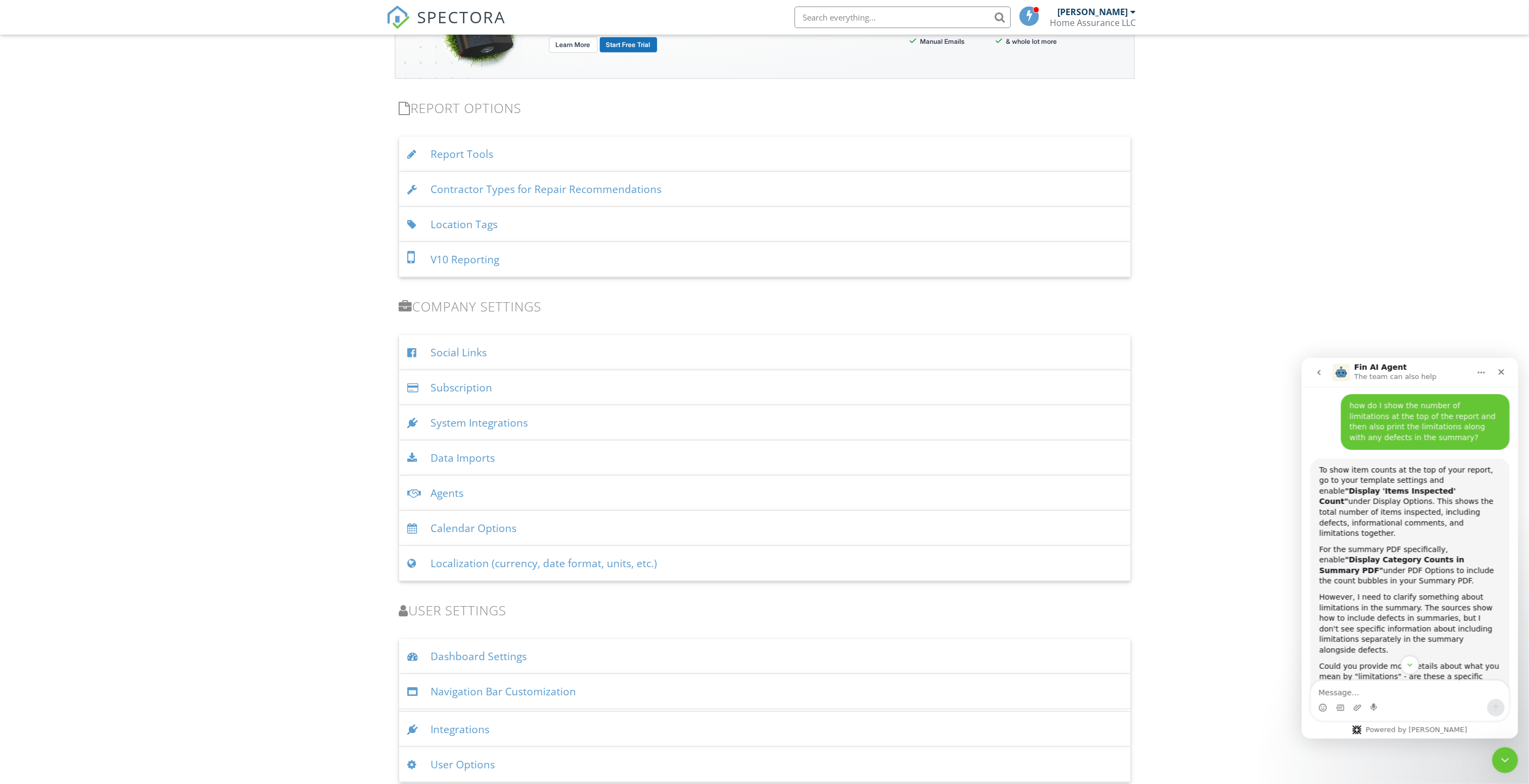
scroll to position [1080, 0]
click at [478, 756] on div "User Options" at bounding box center [764, 763] width 731 height 35
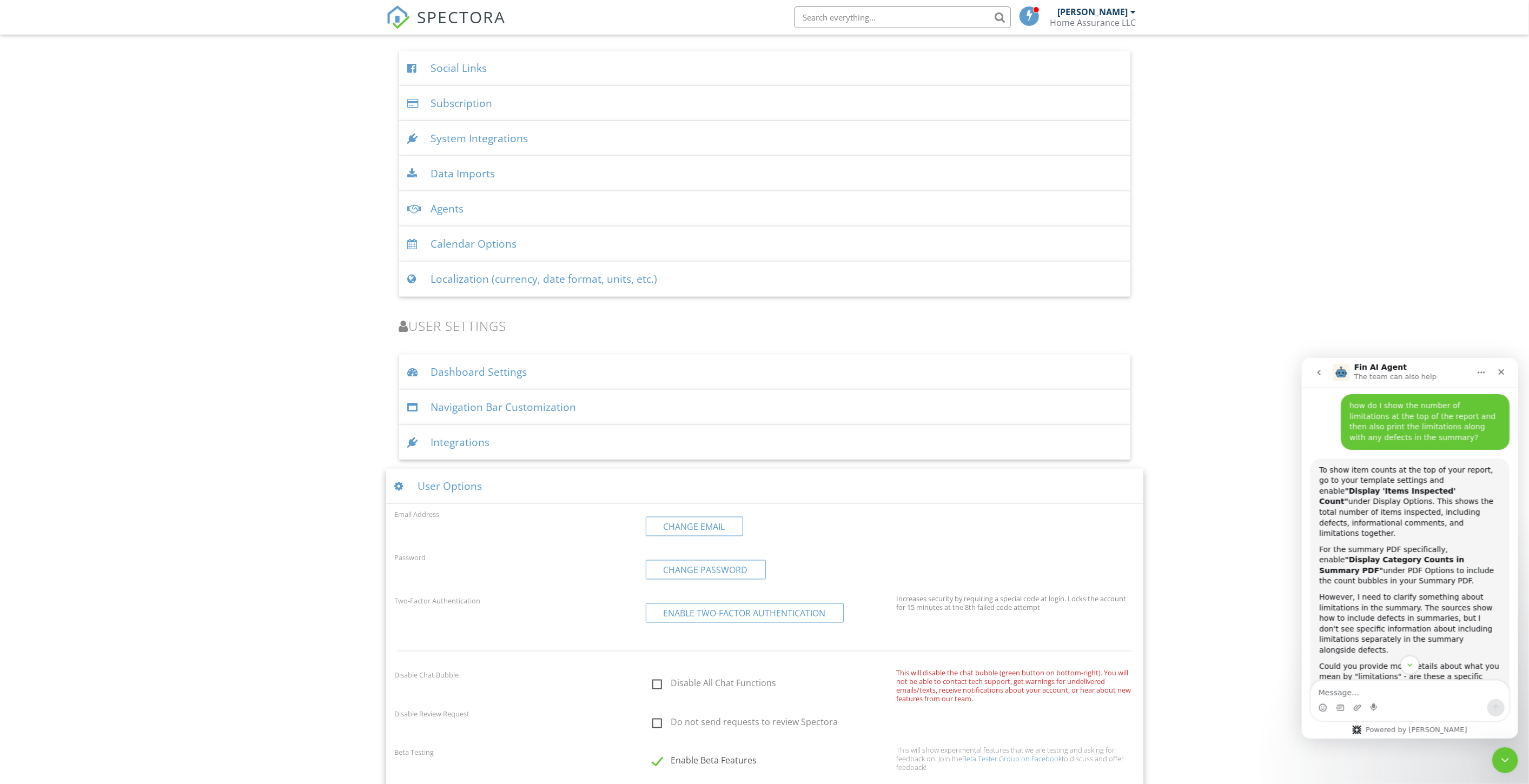
scroll to position [1374, 0]
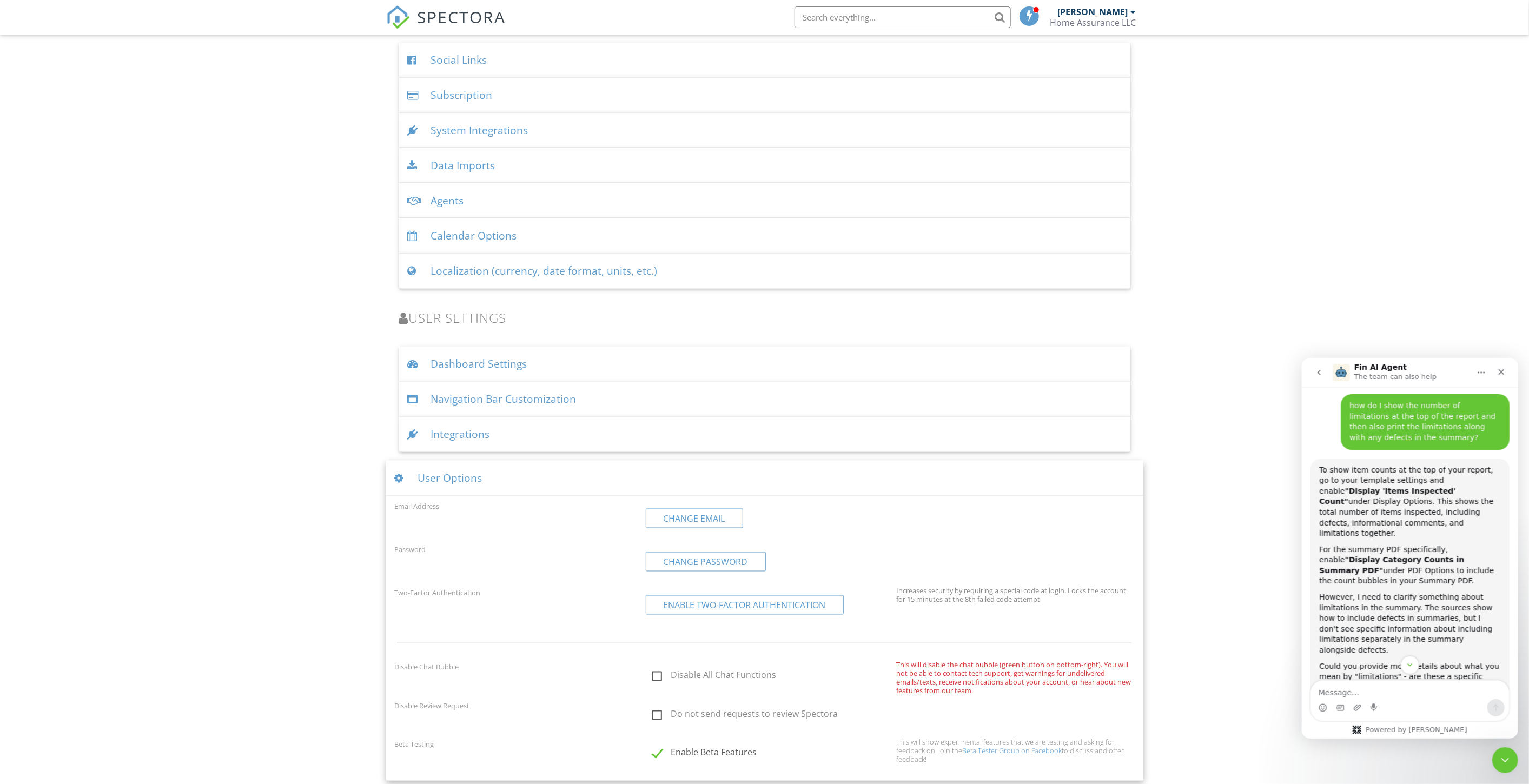
click at [464, 467] on div "User Options" at bounding box center [764, 478] width 757 height 35
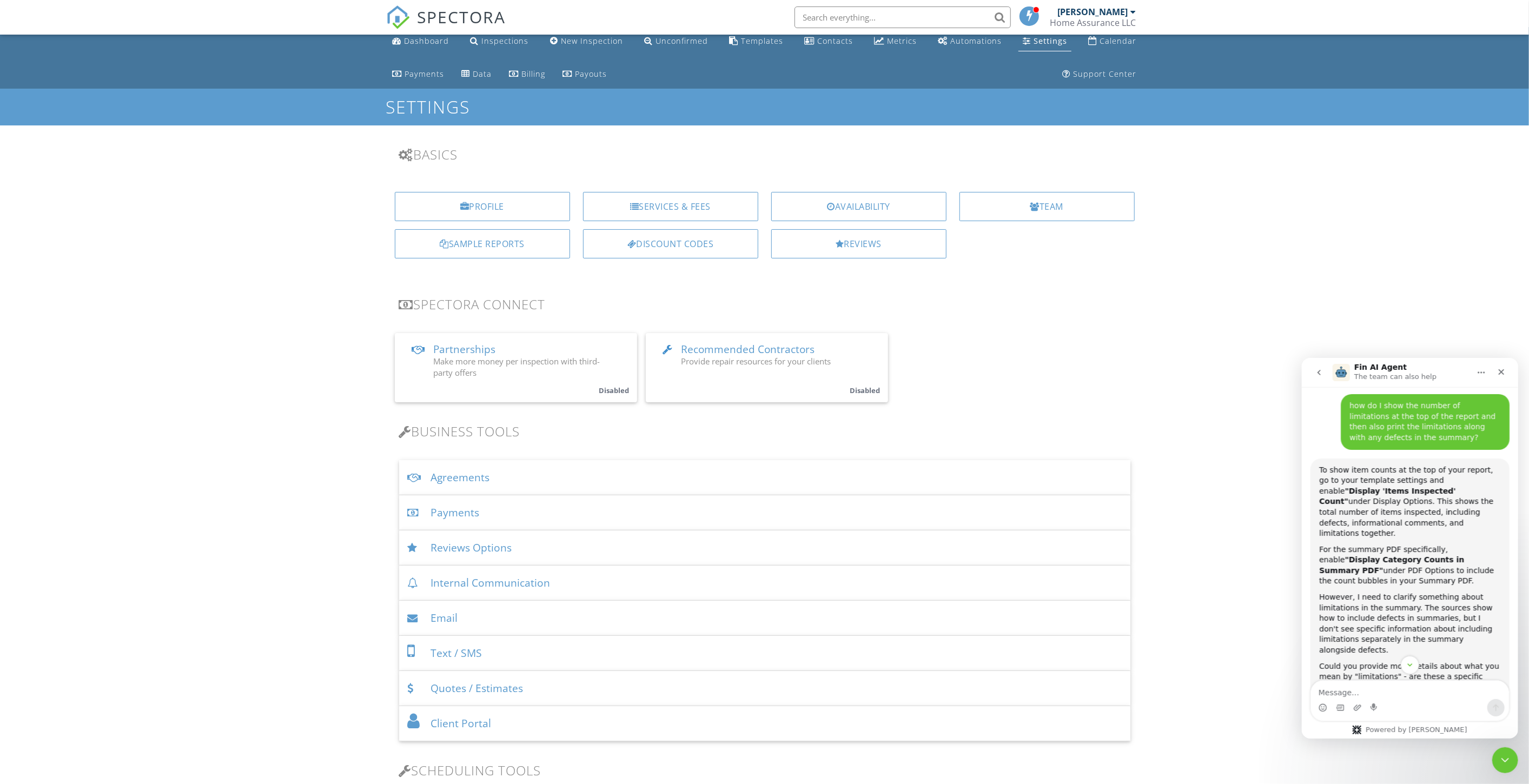
scroll to position [0, 0]
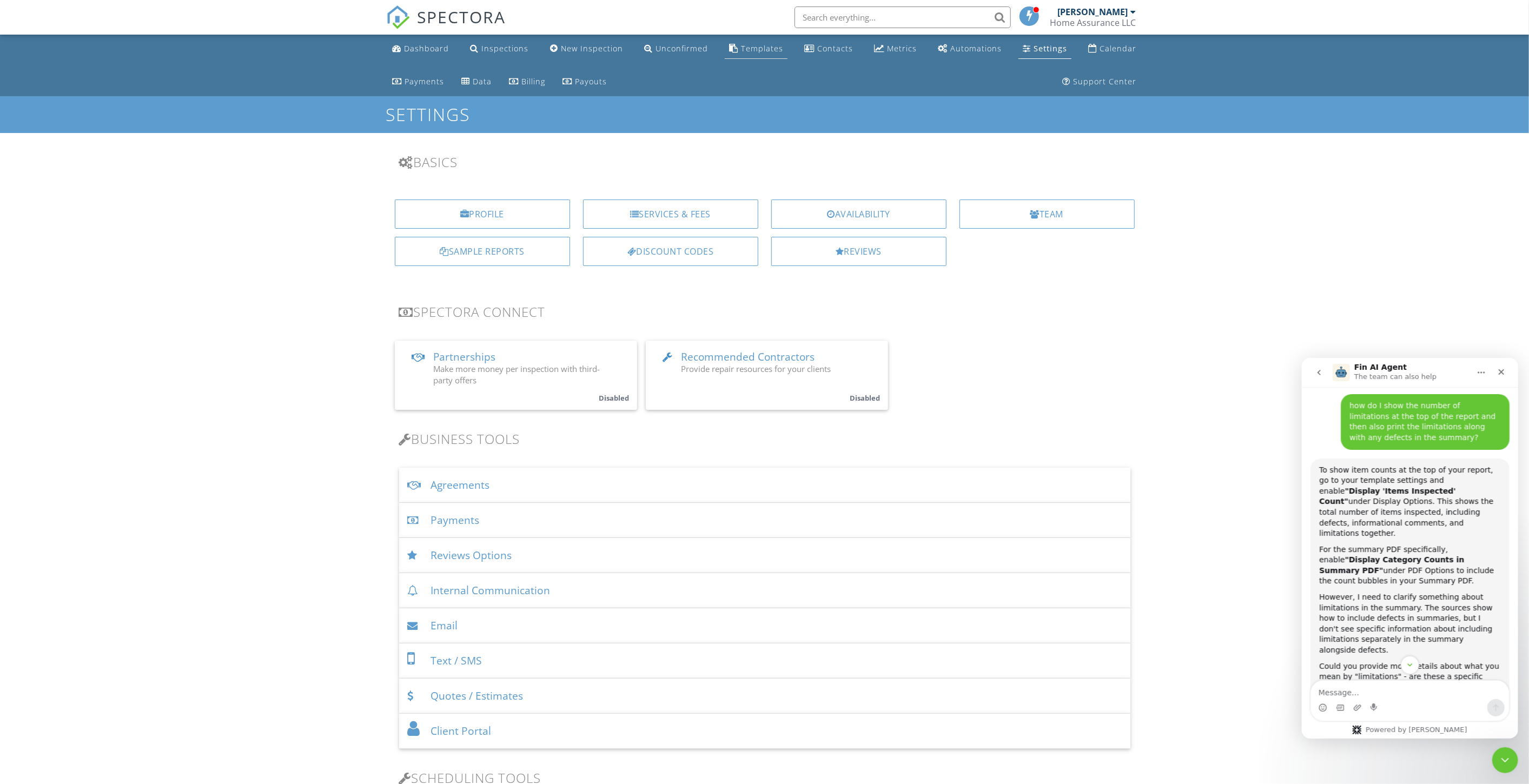
click at [749, 47] on div "Templates" at bounding box center [762, 49] width 42 height 10
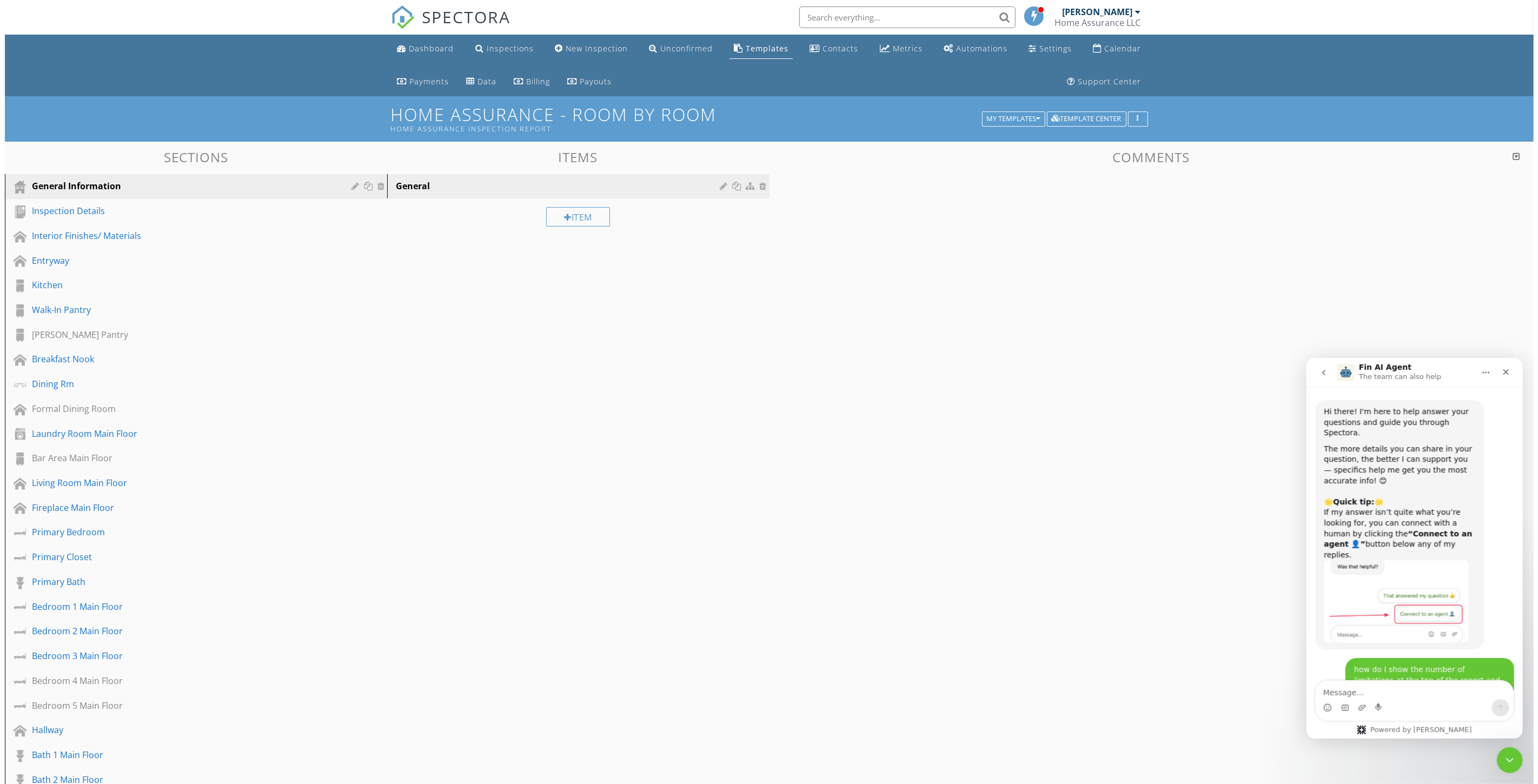
scroll to position [424, 0]
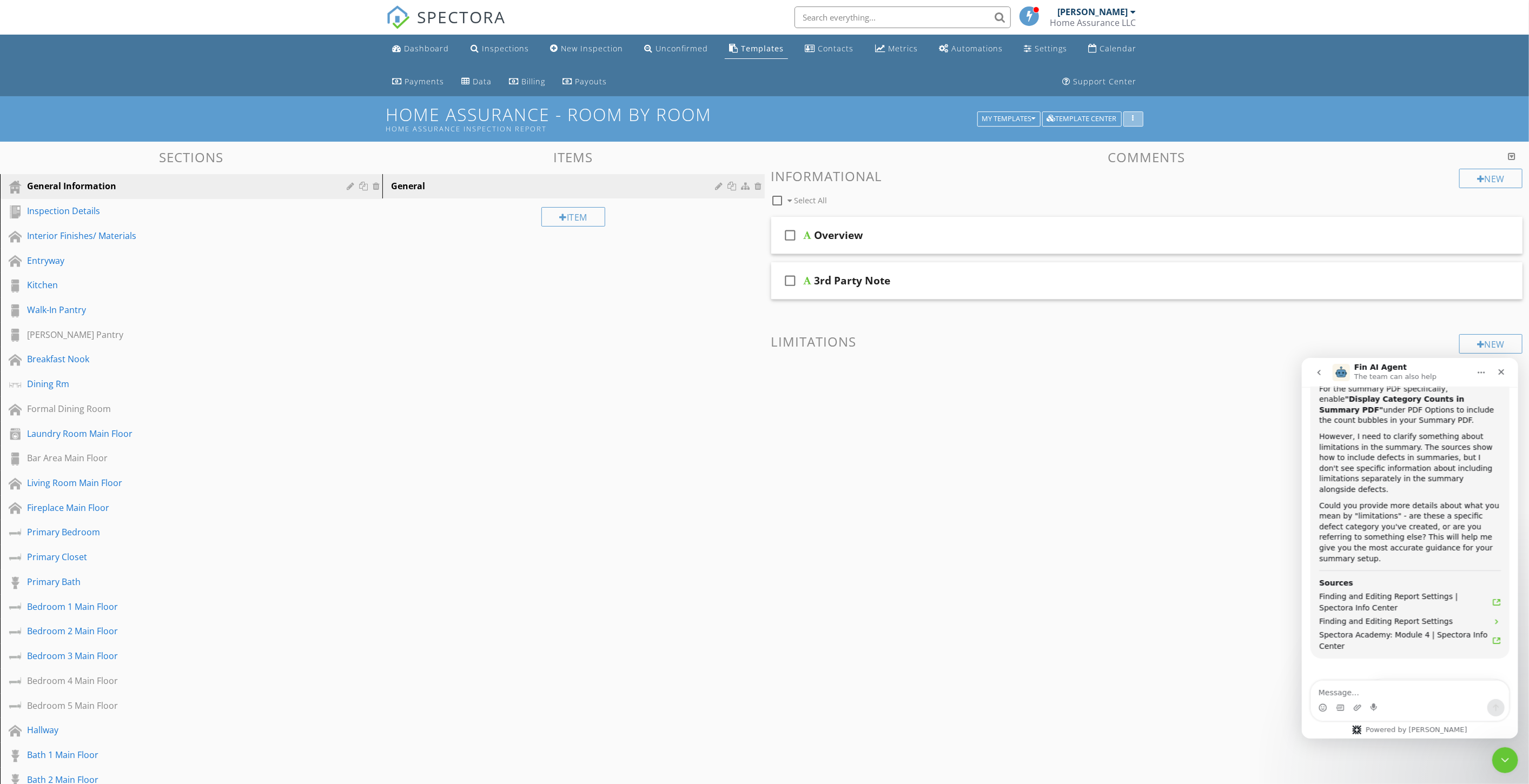
click at [1128, 115] on div "button" at bounding box center [1133, 119] width 10 height 7
click at [1152, 137] on div "Template Settings" at bounding box center [1183, 138] width 103 height 13
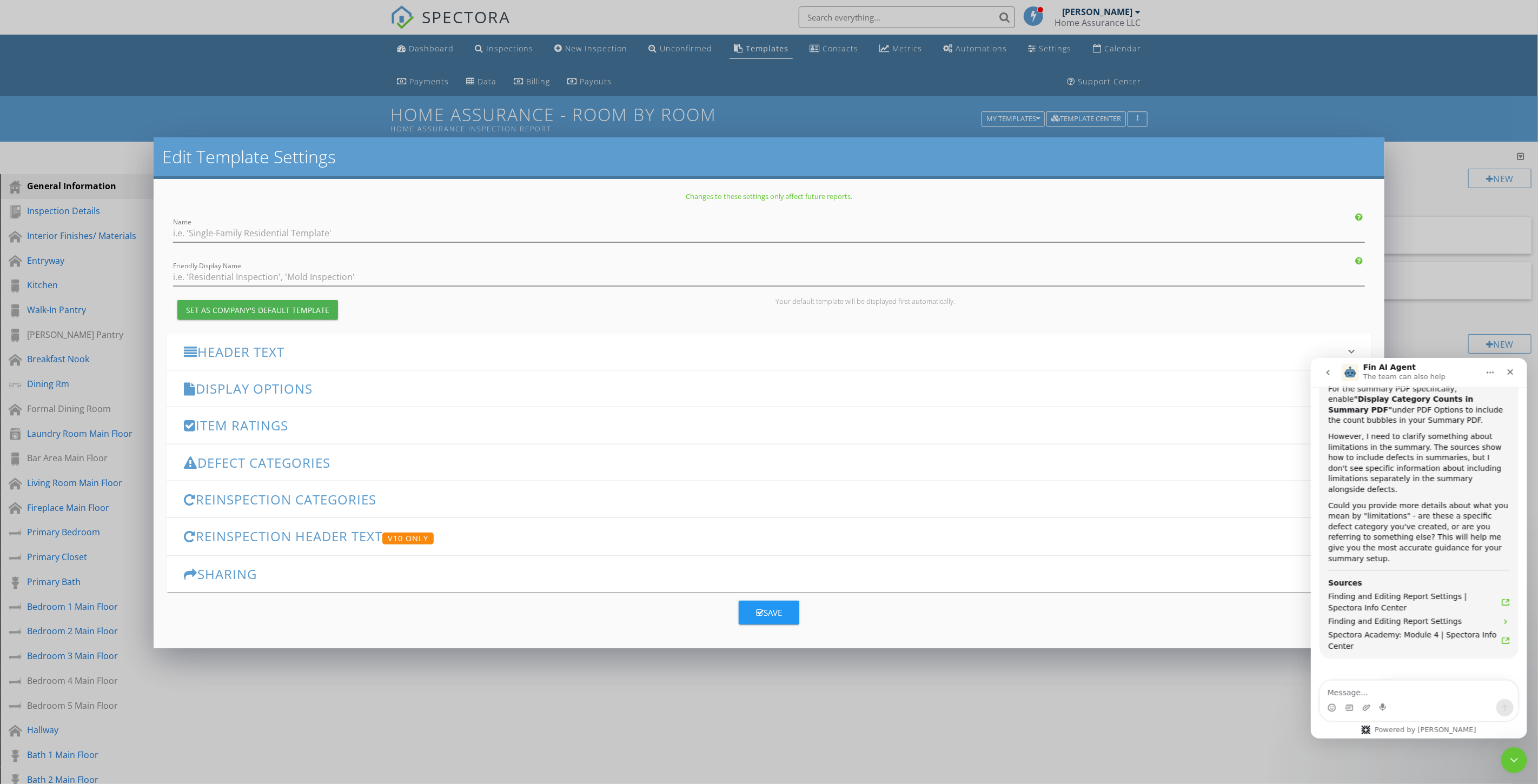
type input "Home Assurance - Room by Room"
type input "Home Assurance Inspection Report"
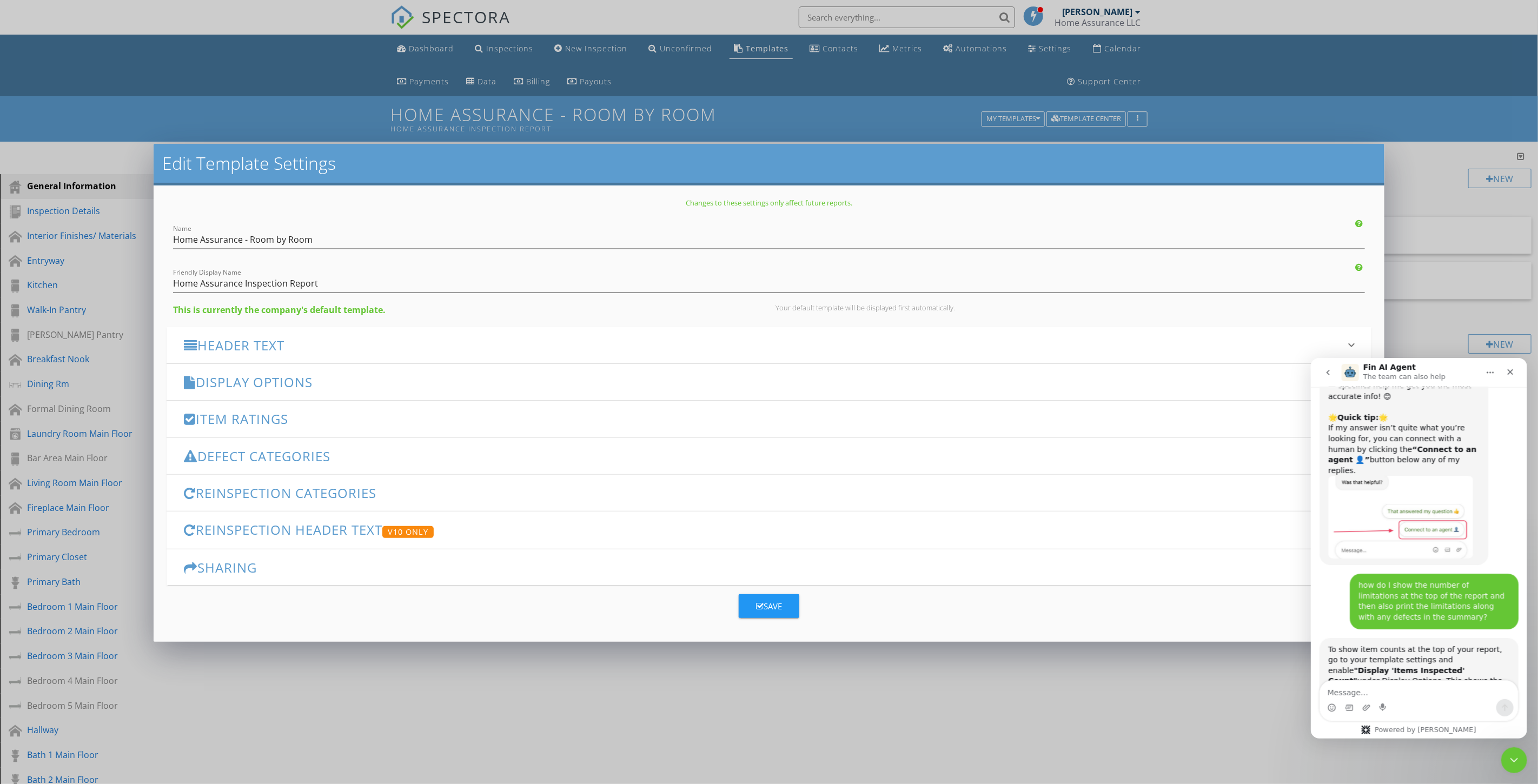
scroll to position [0, 0]
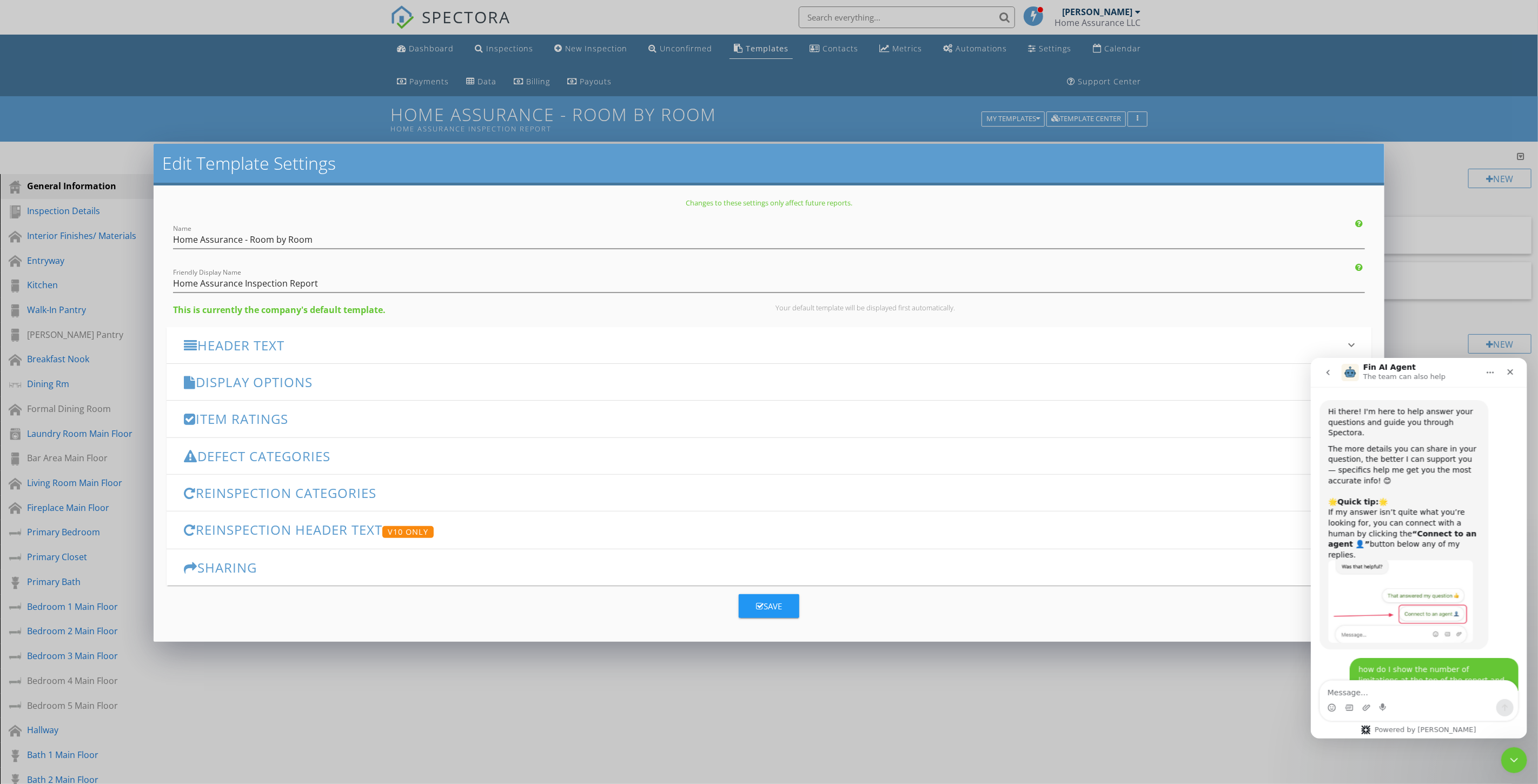
drag, startPoint x: 1440, startPoint y: 365, endPoint x: 1440, endPoint y: 394, distance: 29.0
click at [1450, 360] on nav "Fin AI Agent The team can also help" at bounding box center [1419, 372] width 216 height 29
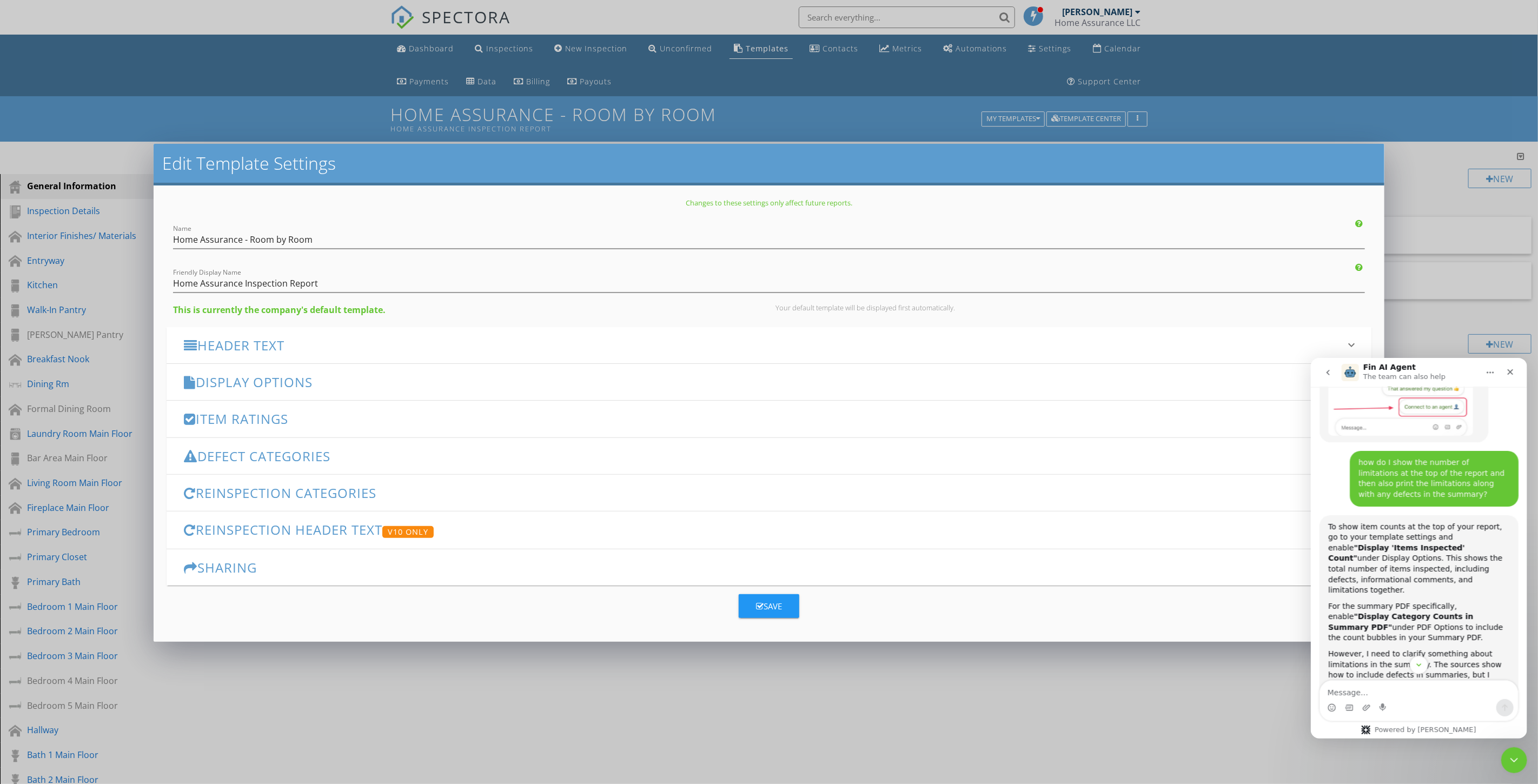
scroll to position [240, 0]
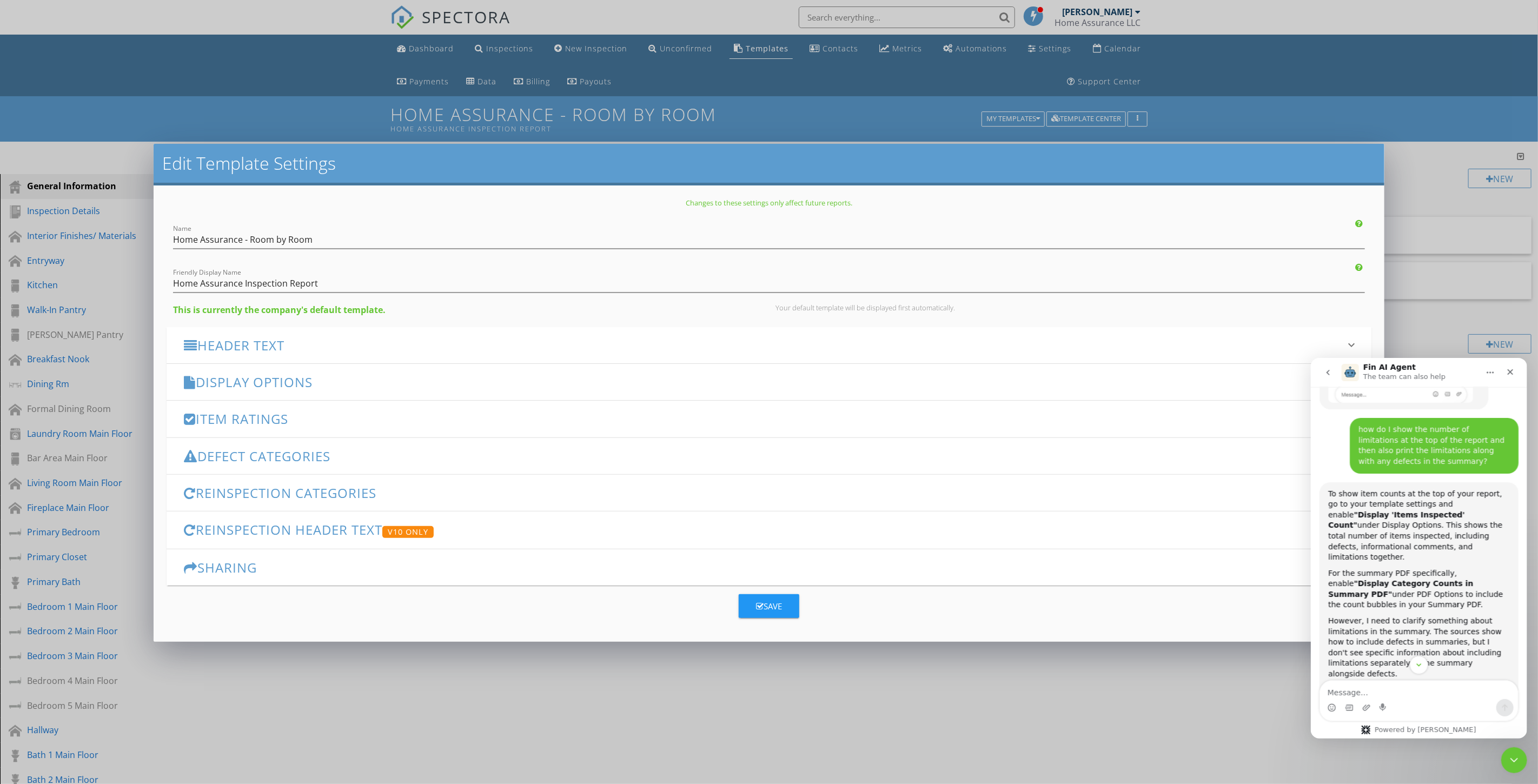
click at [293, 379] on h3 "Display Options" at bounding box center [762, 382] width 1157 height 15
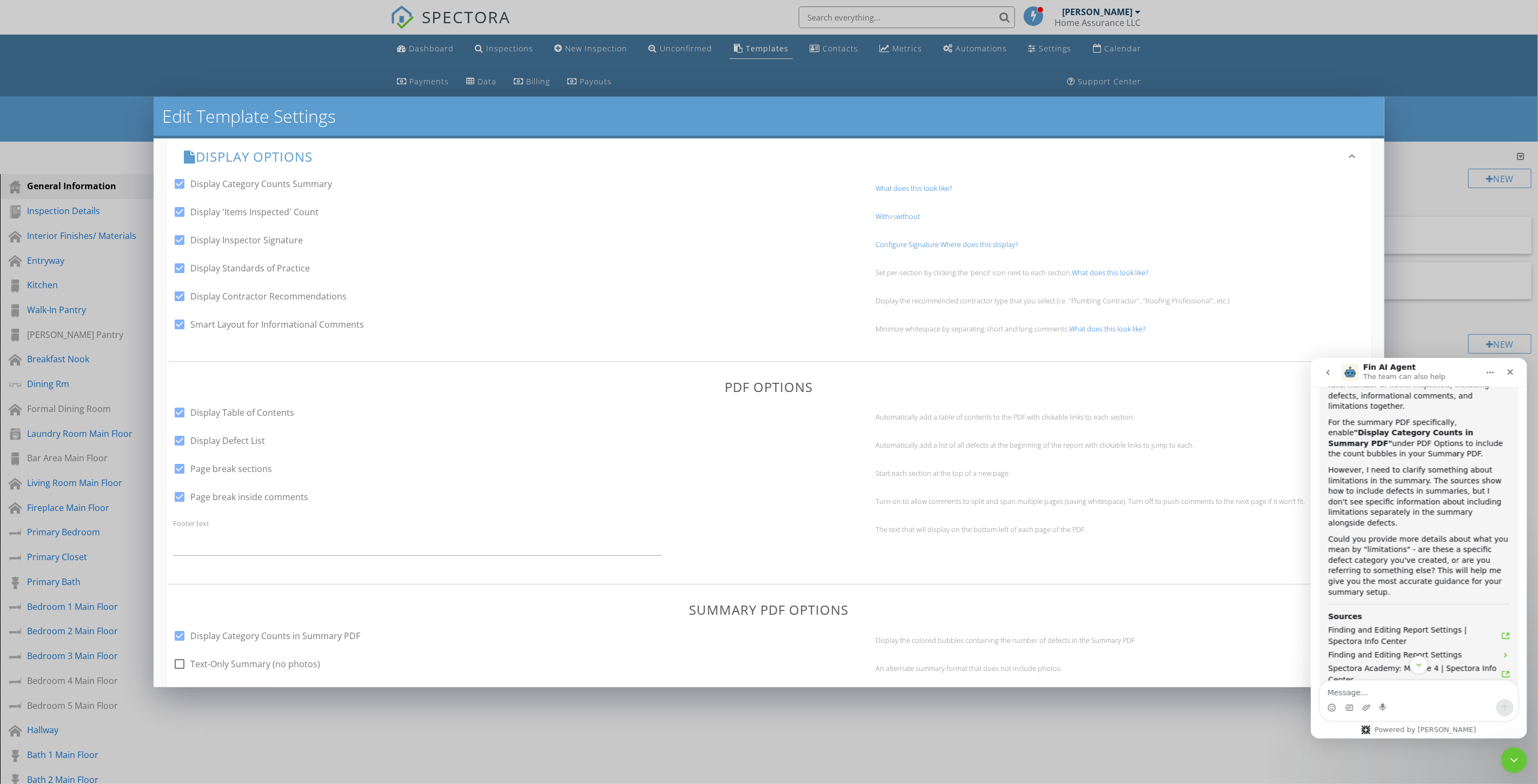
scroll to position [400, 0]
click at [1513, 370] on icon "Close" at bounding box center [1510, 371] width 9 height 9
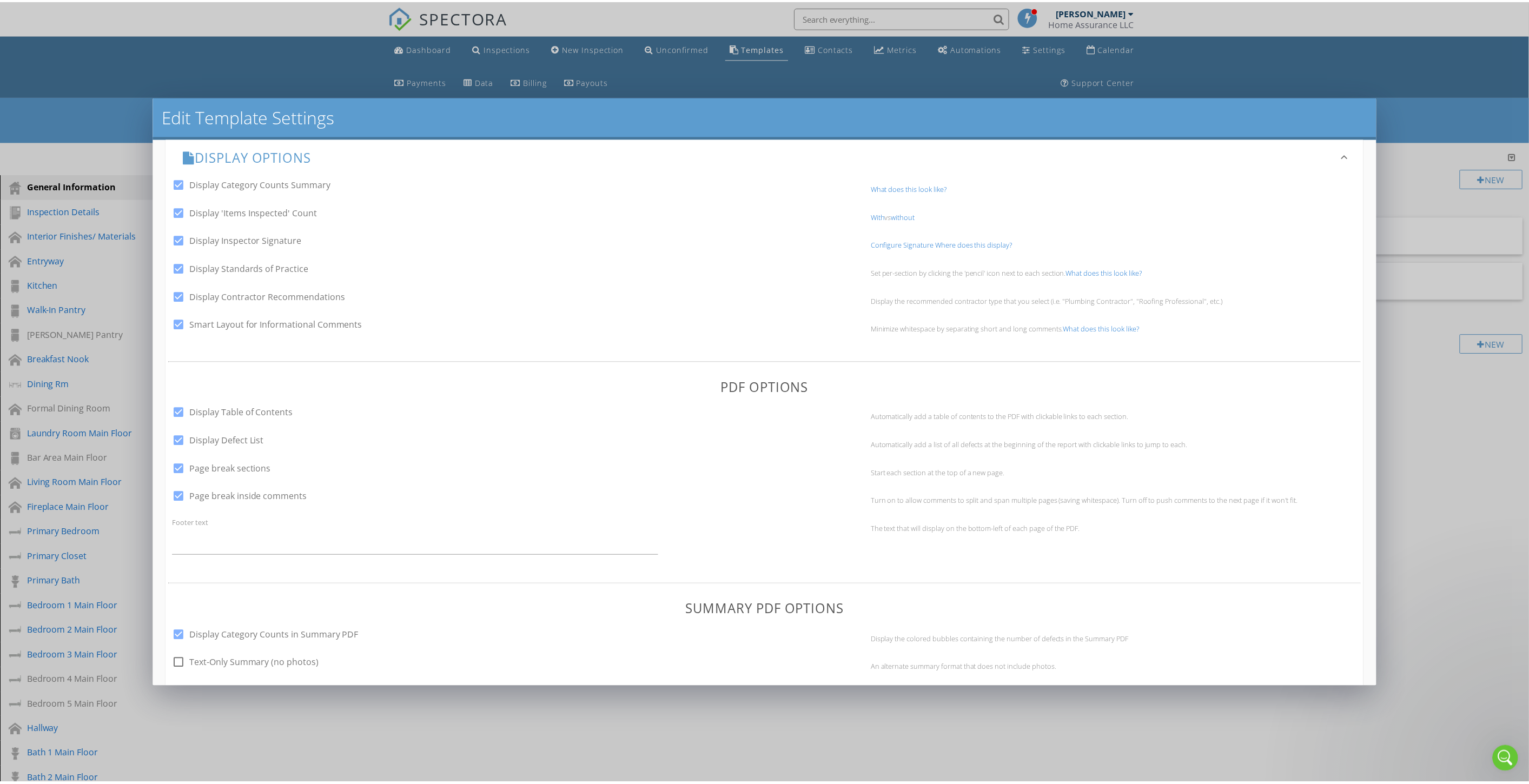
scroll to position [424, 0]
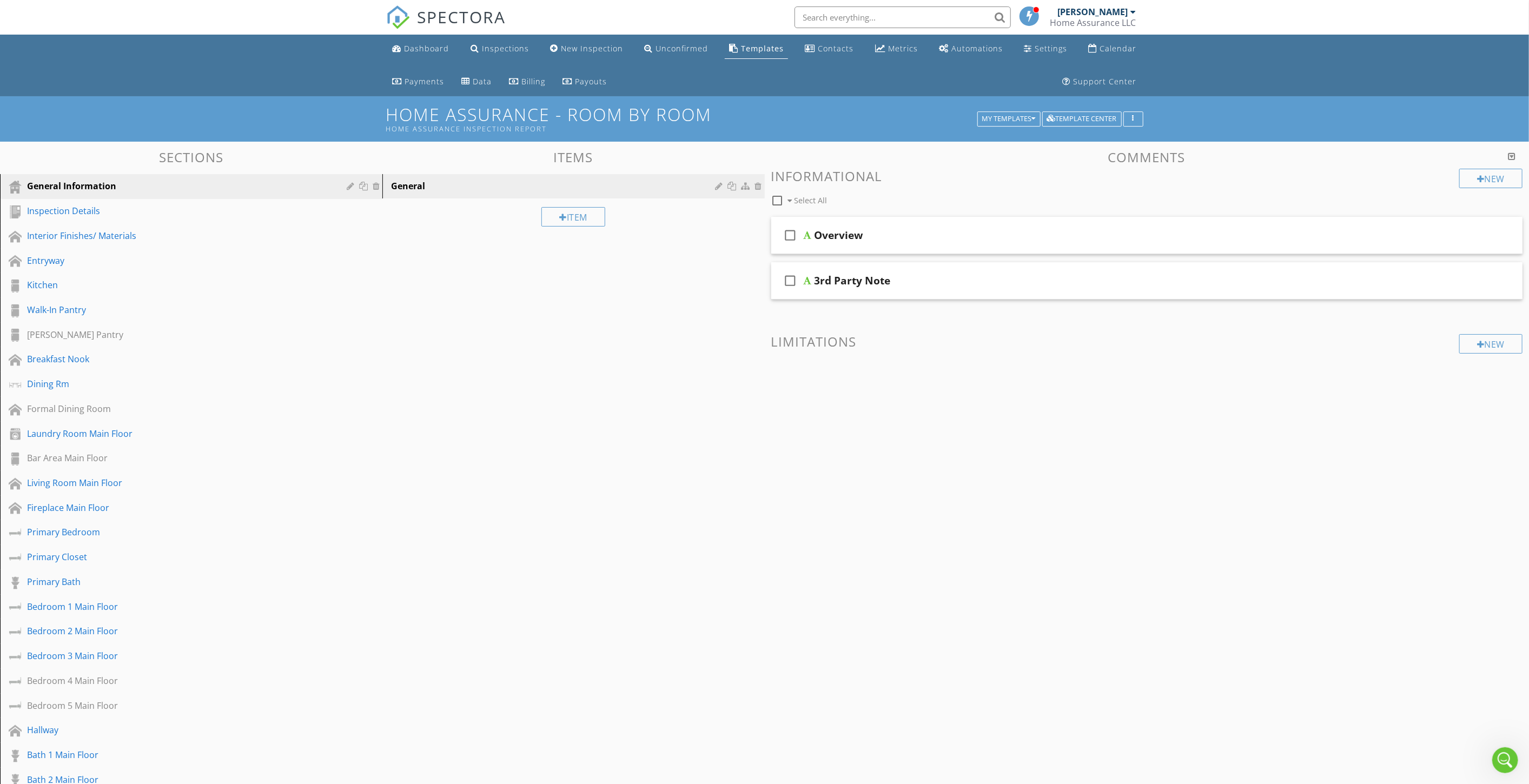
click at [1210, 79] on div at bounding box center [764, 392] width 1529 height 784
click at [424, 47] on div "Dashboard" at bounding box center [427, 49] width 45 height 10
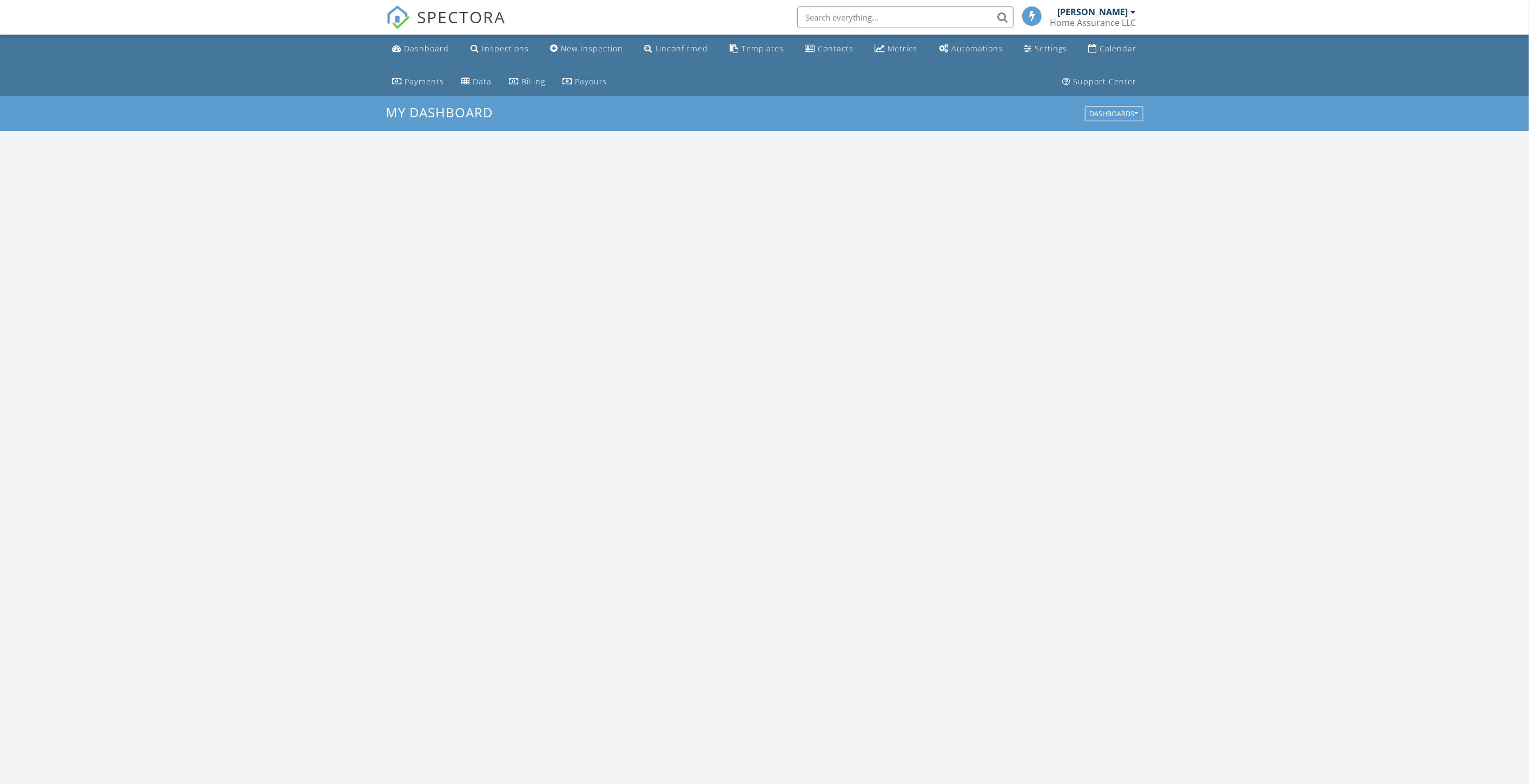
scroll to position [1002, 1548]
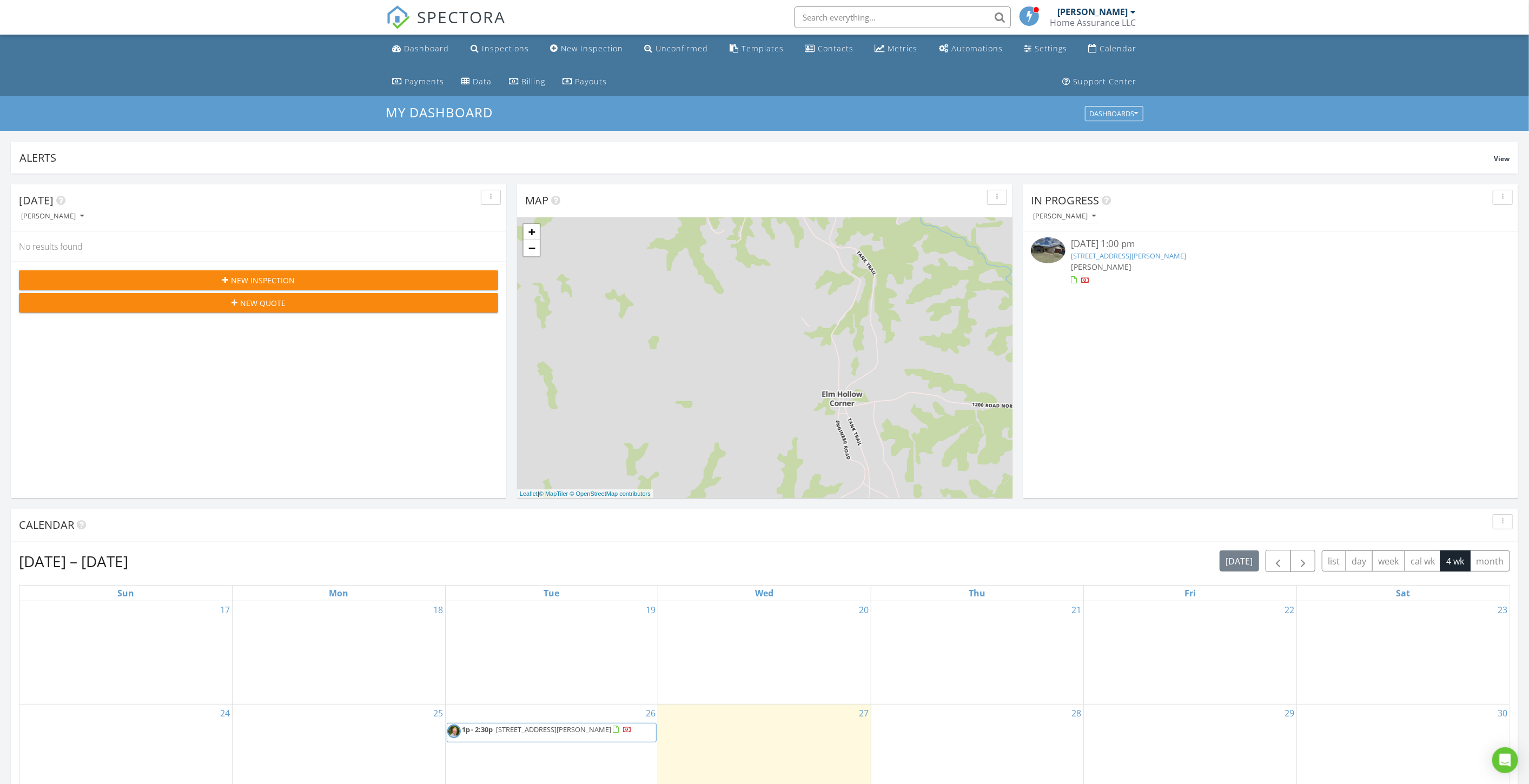
click at [553, 726] on span "8437 Chrissy Lndg, Manhattan 66502" at bounding box center [554, 729] width 116 height 10
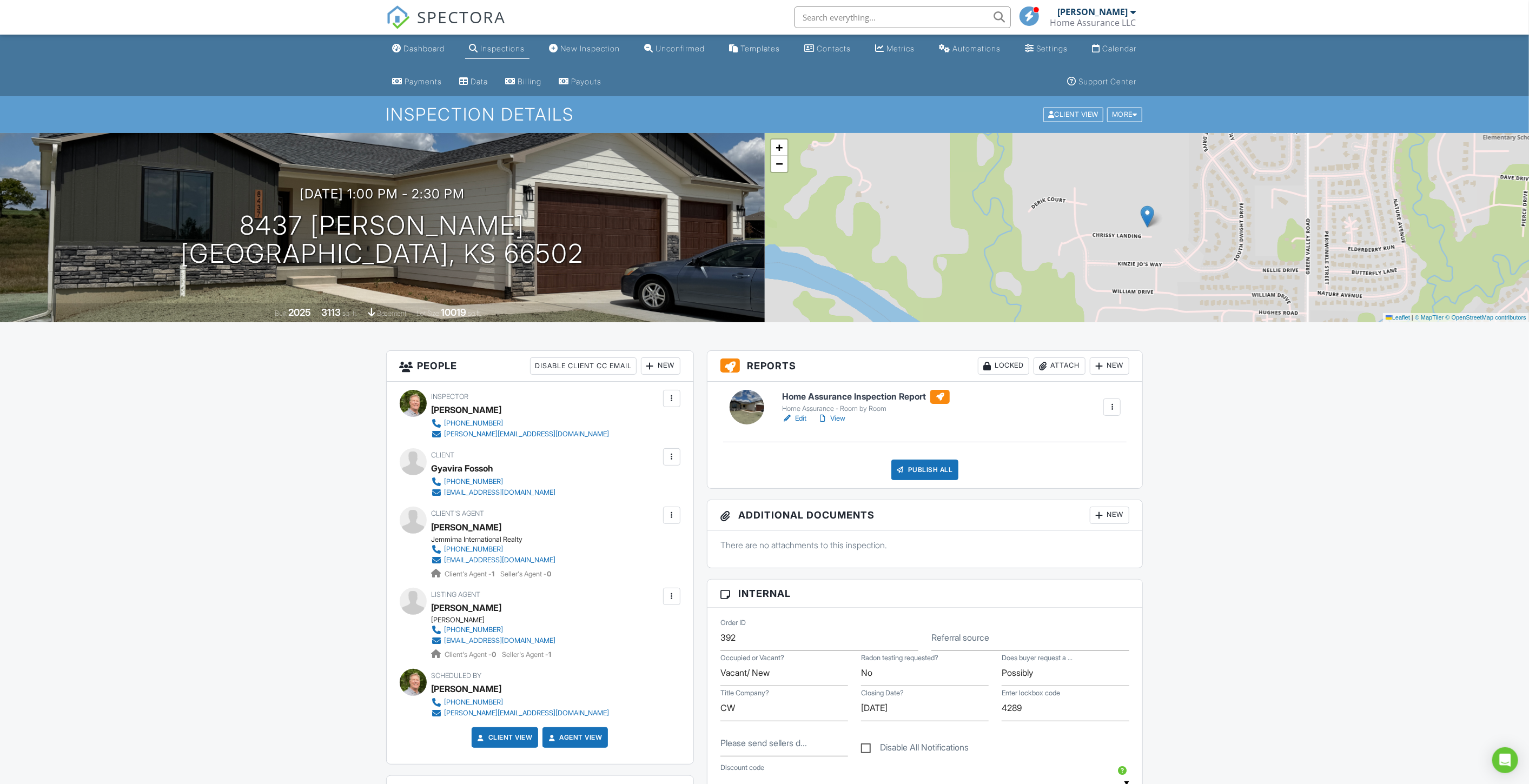
click at [835, 420] on link "View" at bounding box center [831, 418] width 28 height 11
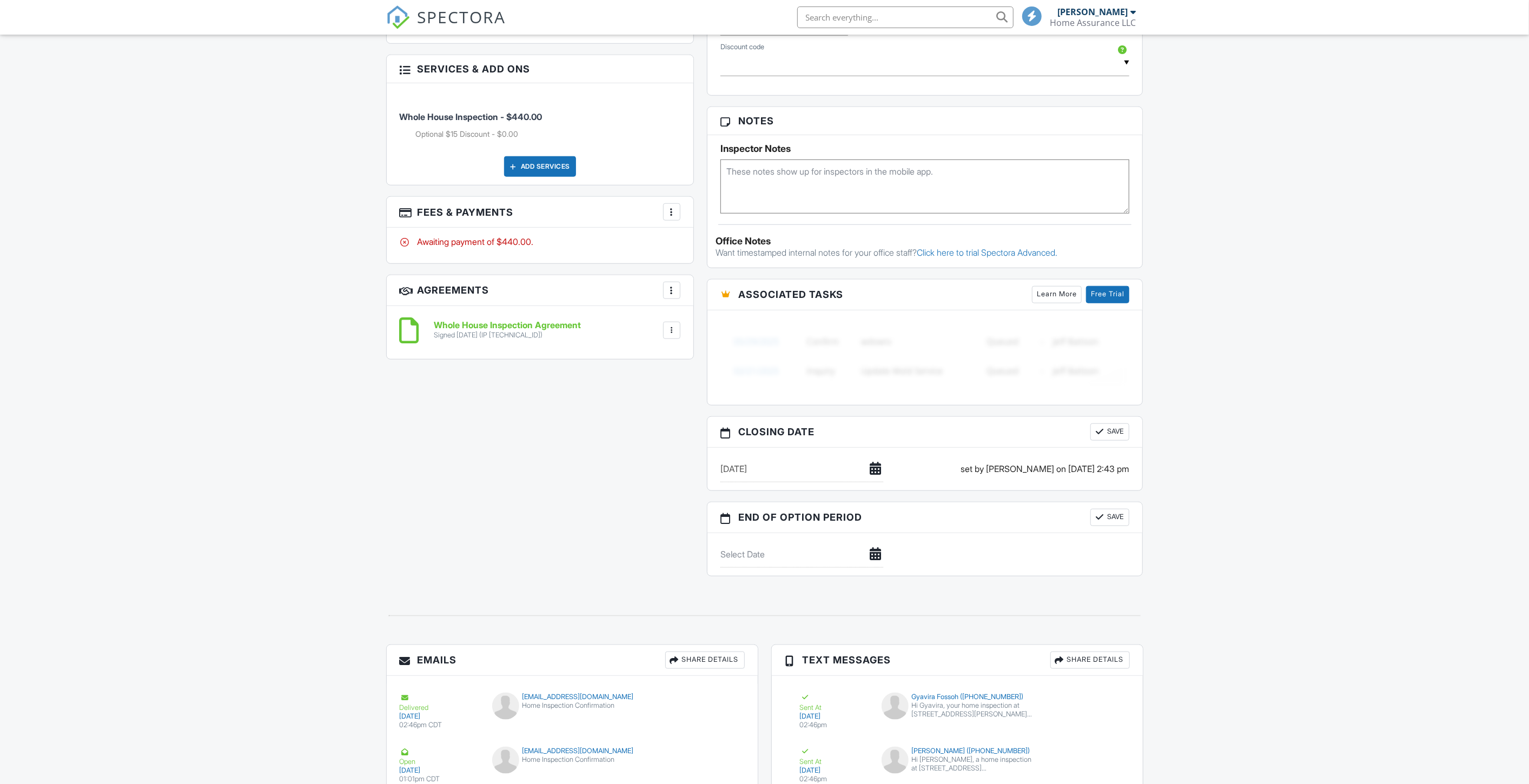
scroll to position [704, 0]
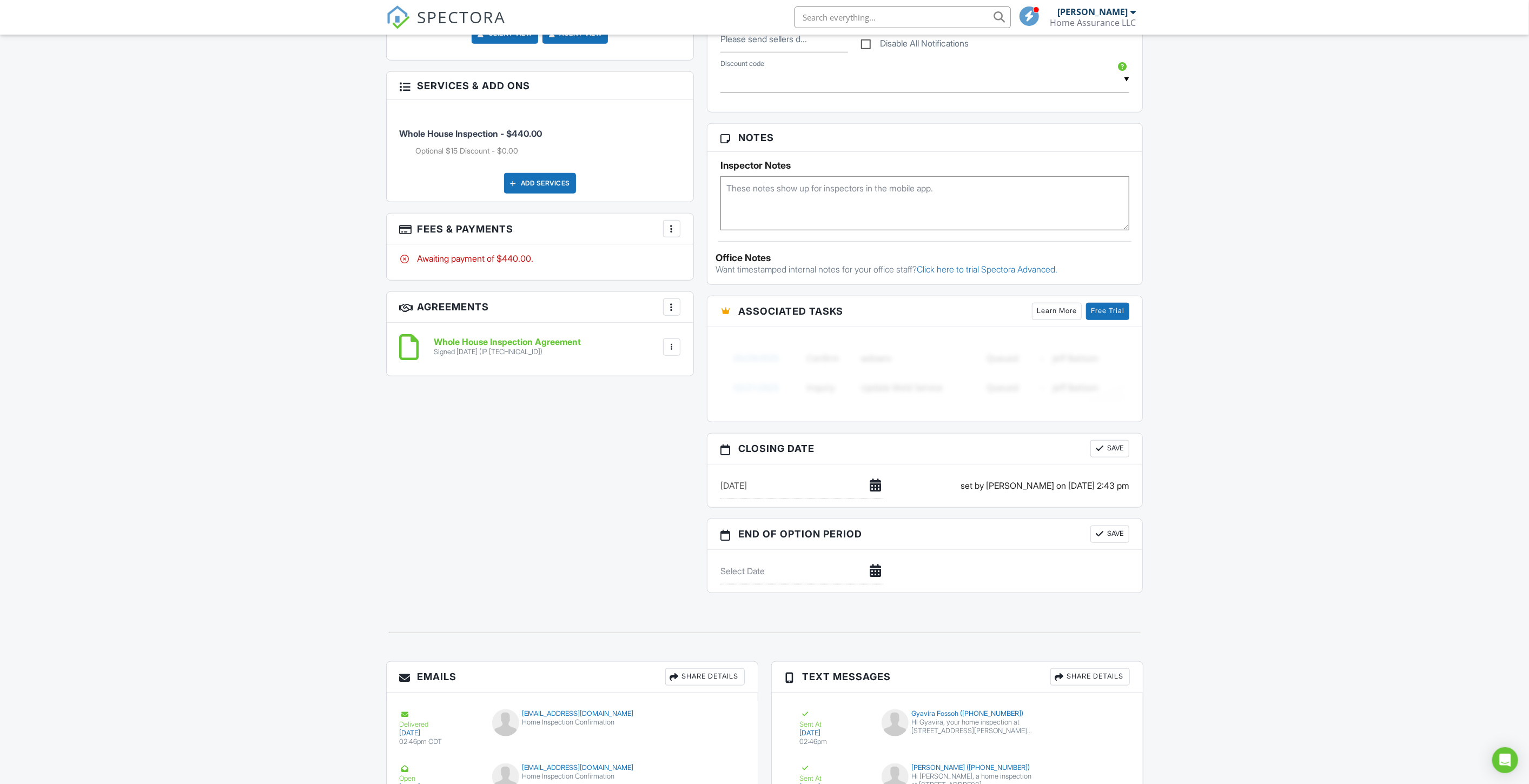
click at [670, 226] on div at bounding box center [672, 229] width 11 height 11
click at [692, 260] on li "Edit Fees & Payments" at bounding box center [726, 261] width 113 height 27
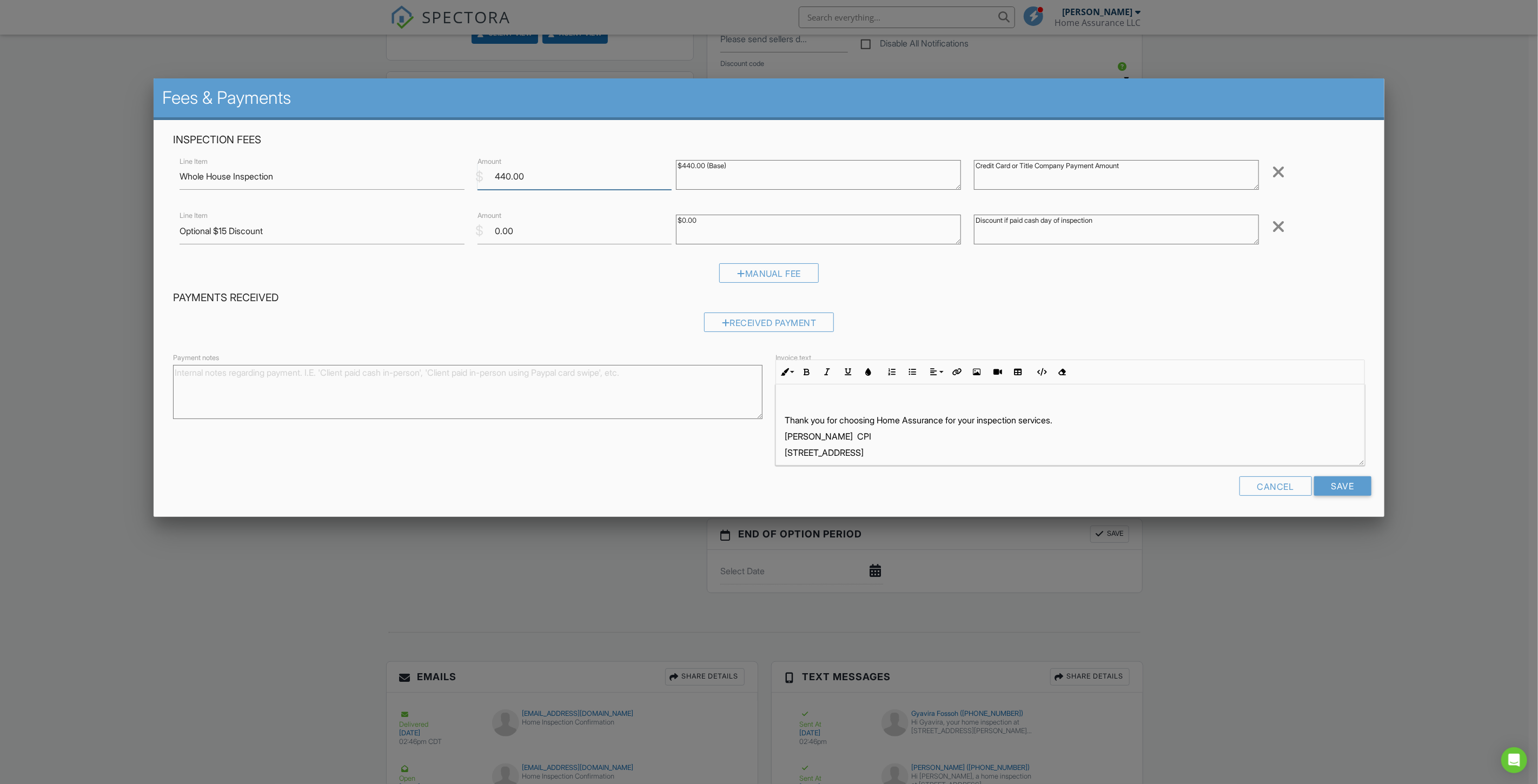
click at [506, 174] on input "440.00" at bounding box center [575, 177] width 194 height 26
click at [230, 230] on input "Optional $15 Discount" at bounding box center [322, 231] width 285 height 26
type input "Optional $20 Discount"
click at [699, 221] on textarea "$0.00" at bounding box center [818, 229] width 285 height 29
type textarea "$0.00"
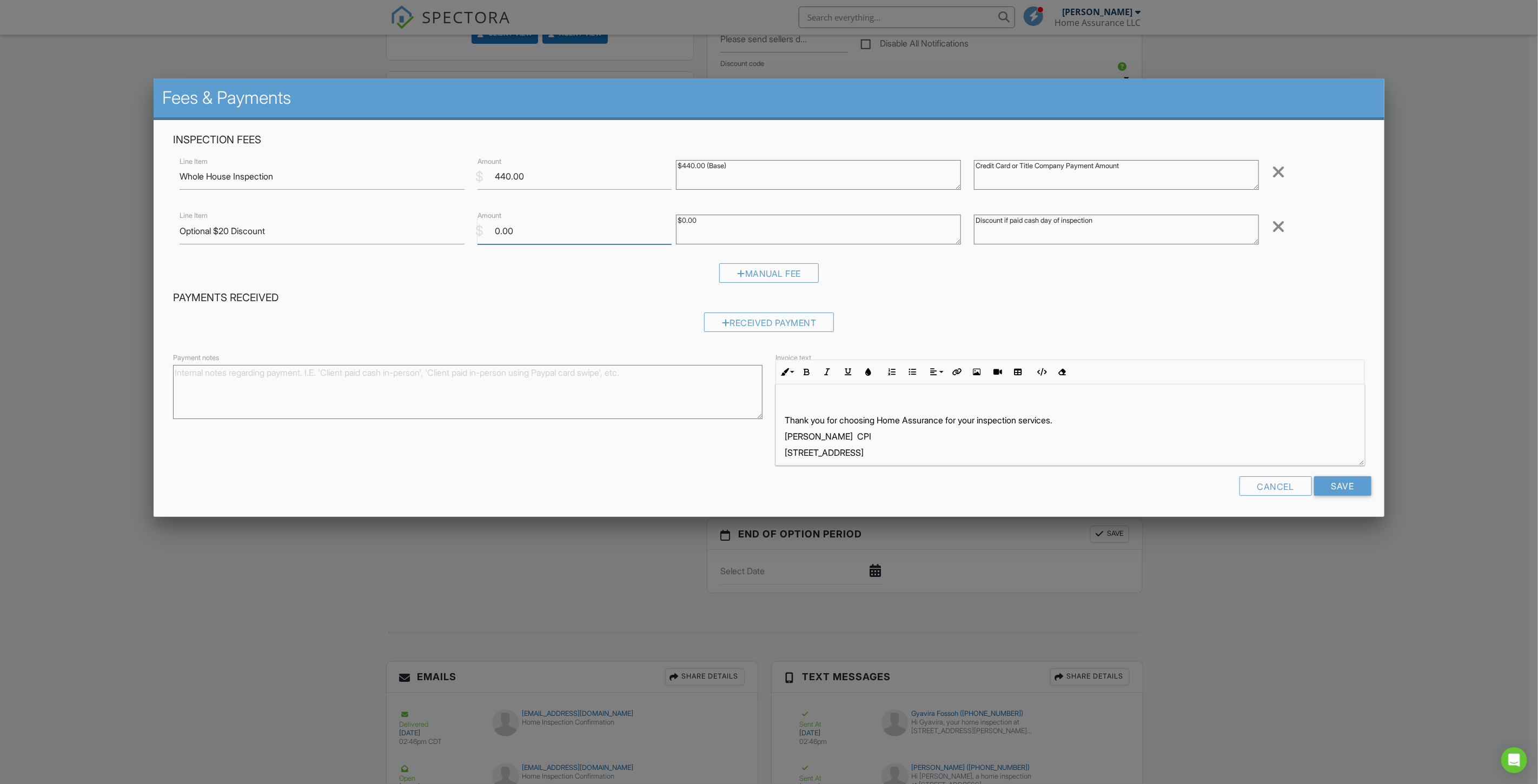
click at [495, 232] on input "0.00" at bounding box center [575, 231] width 194 height 26
type input "-20.00"
click at [717, 226] on textarea "$0.00" at bounding box center [818, 229] width 285 height 29
type textarea "$"
click at [1342, 487] on input "Save" at bounding box center [1343, 486] width 57 height 19
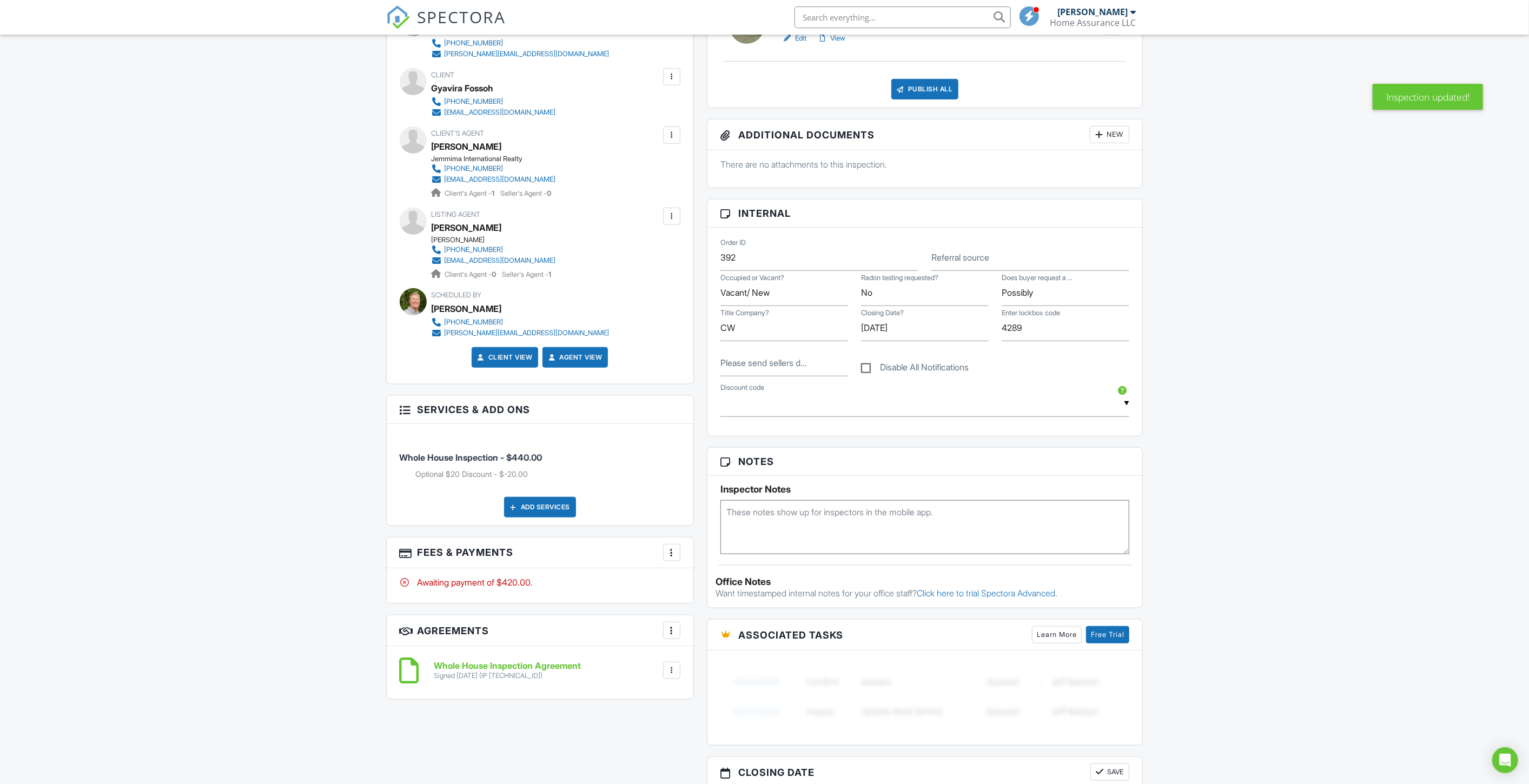
scroll to position [560, 0]
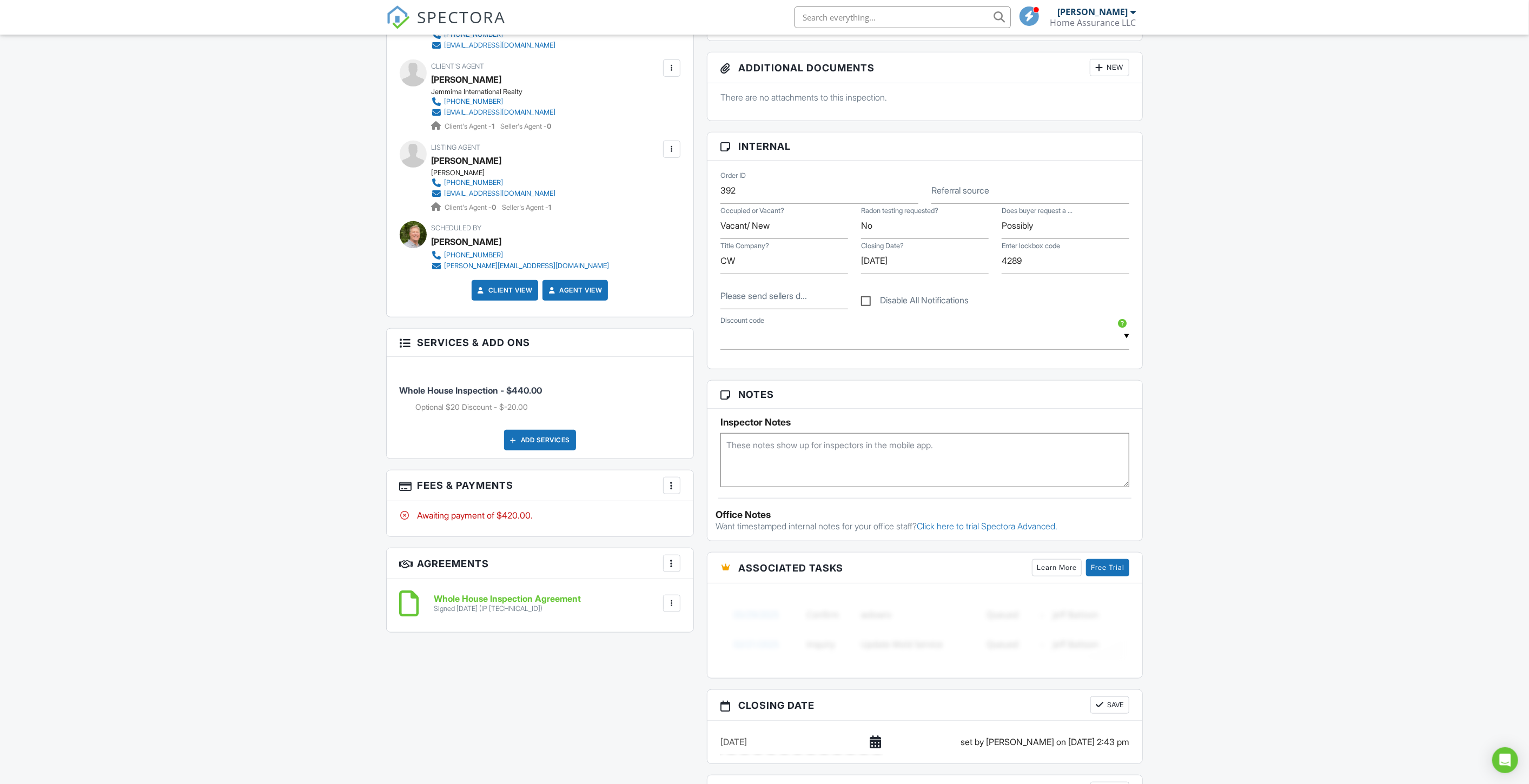
click at [670, 484] on div at bounding box center [672, 485] width 11 height 11
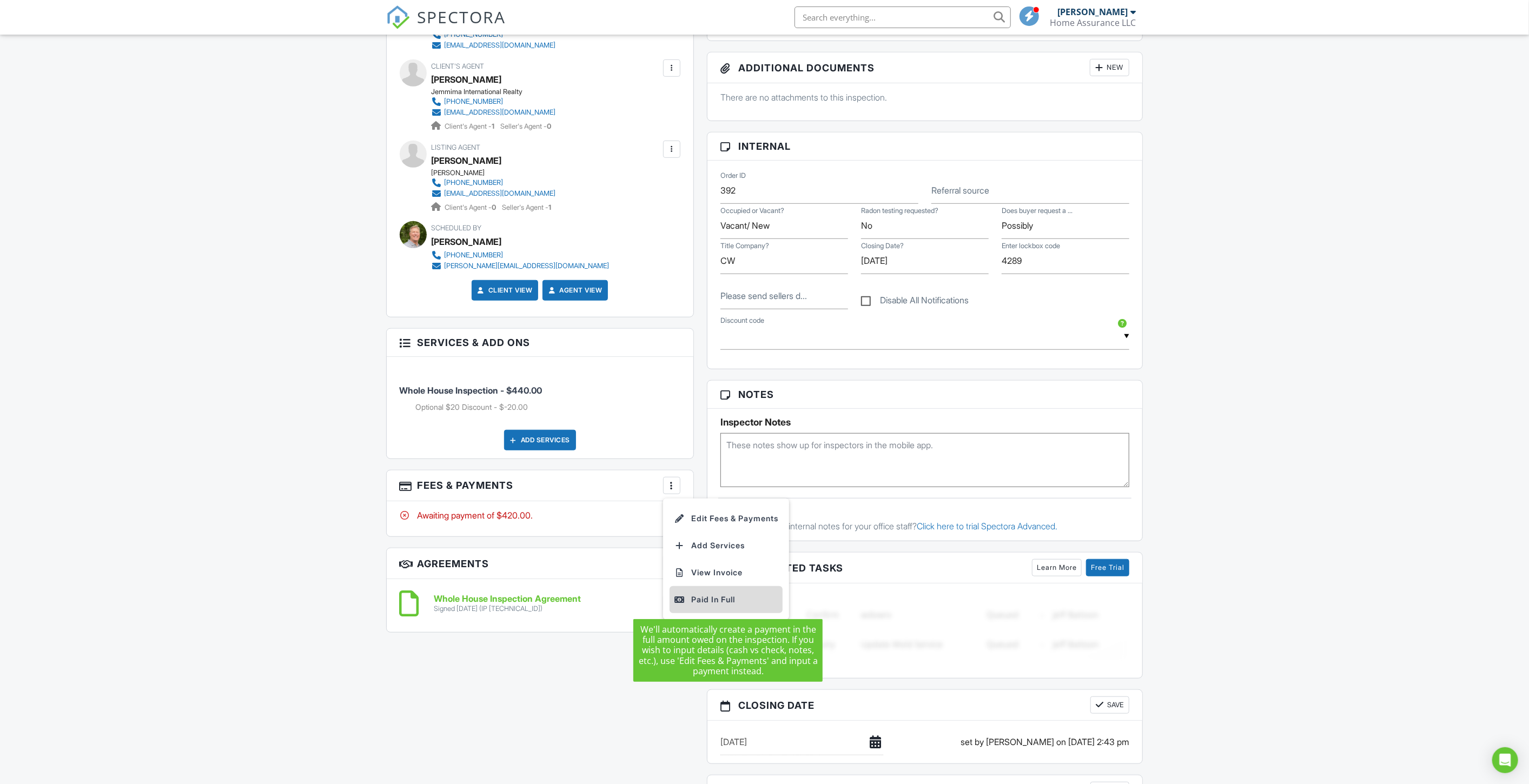
click at [687, 596] on div "Paid In Full" at bounding box center [726, 599] width 104 height 13
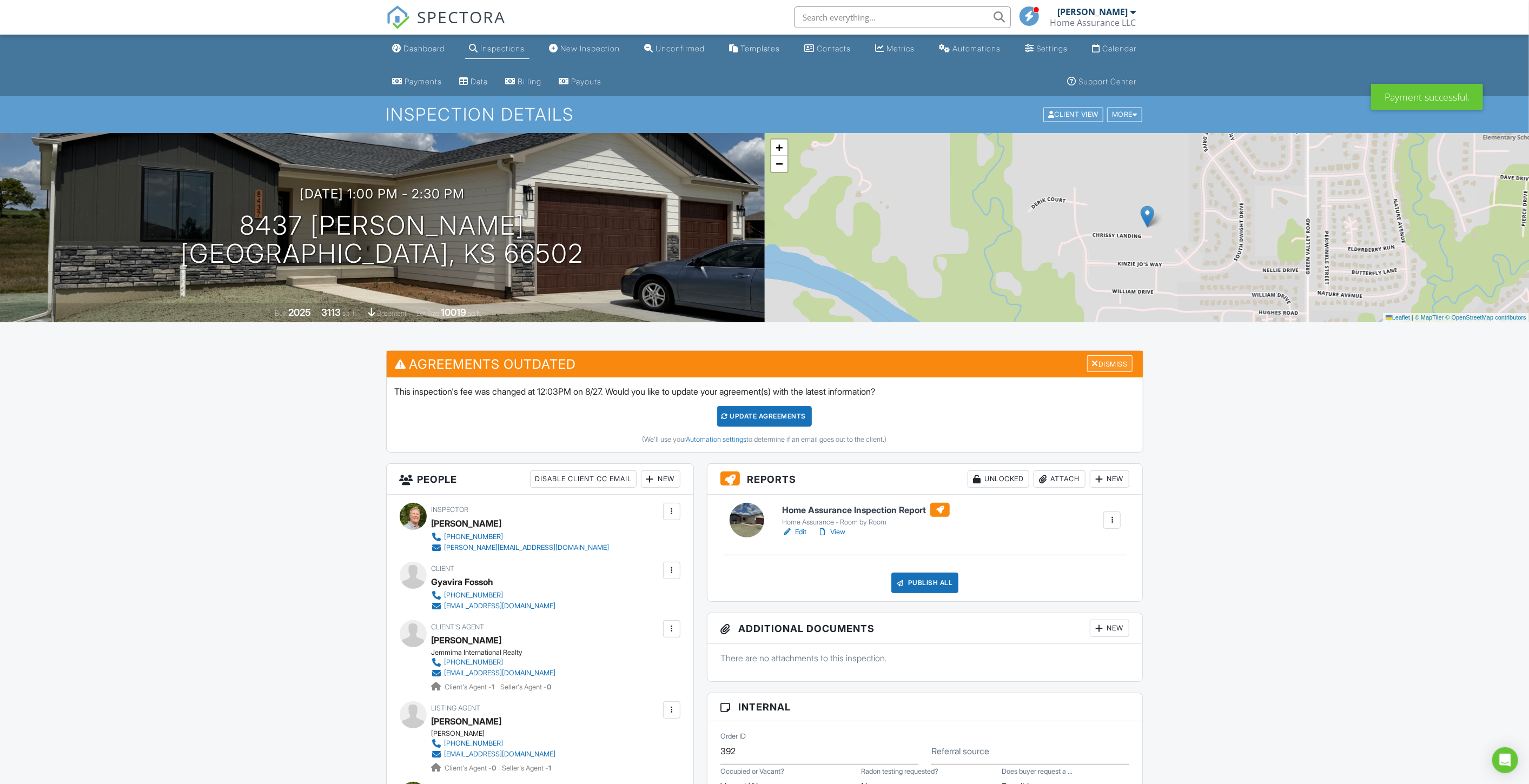
click at [1111, 362] on div "Dismiss" at bounding box center [1110, 363] width 46 height 17
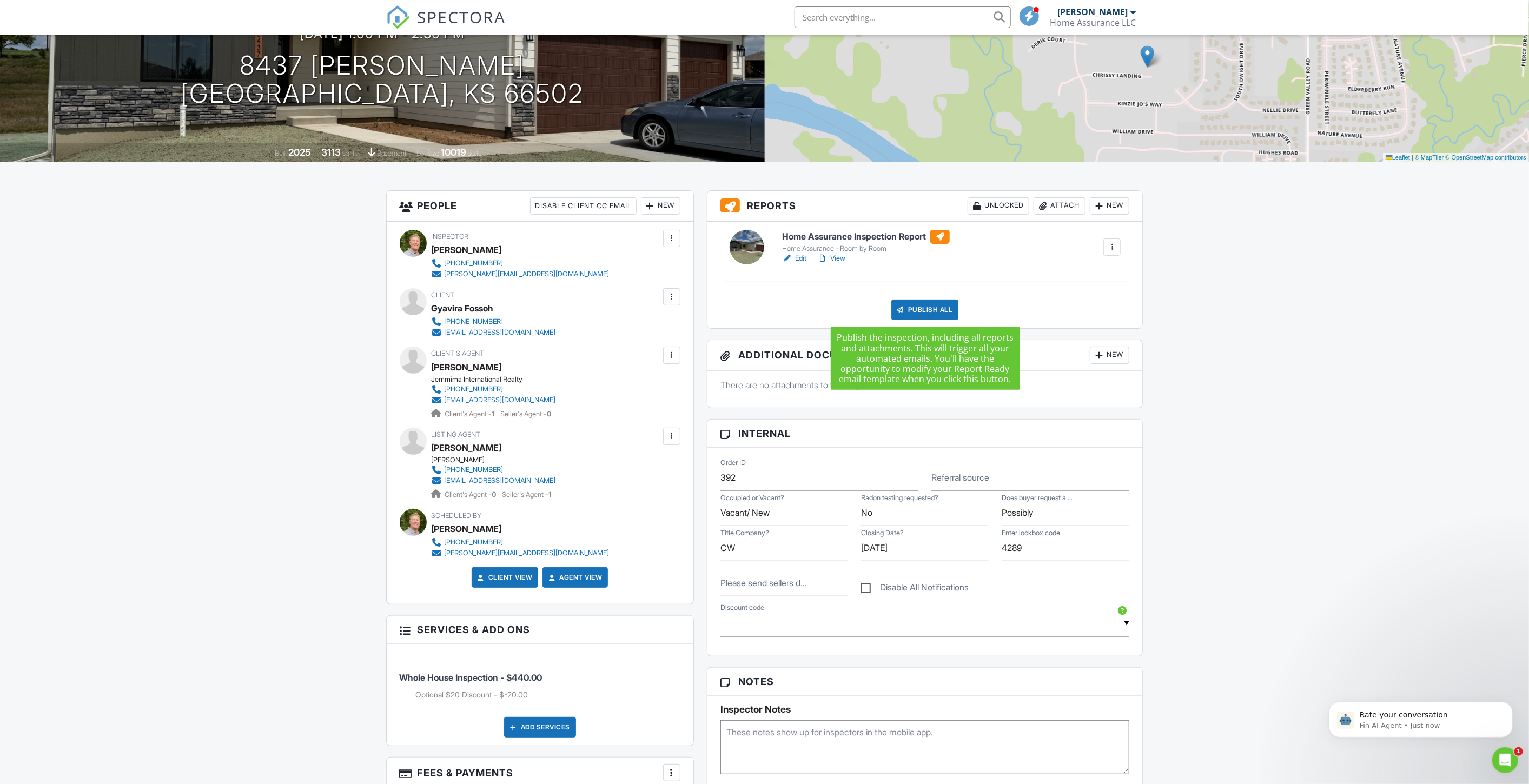
click at [922, 303] on div "Publish All" at bounding box center [925, 310] width 68 height 21
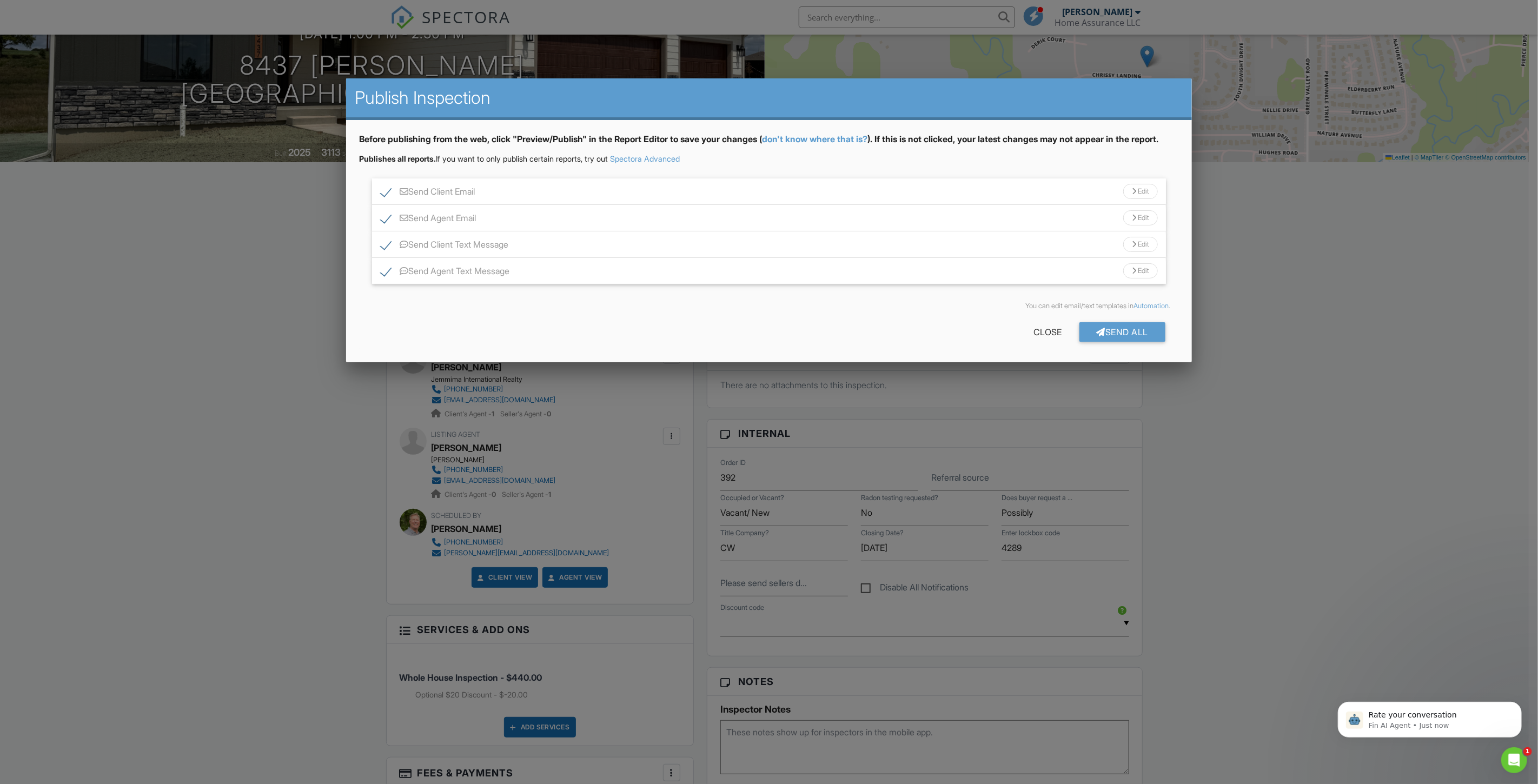
click at [440, 199] on label "Send Client Email" at bounding box center [428, 193] width 94 height 13
click at [382, 200] on label "Send Client Email" at bounding box center [428, 193] width 94 height 13
click at [382, 190] on input "Send Client Email" at bounding box center [384, 186] width 7 height 7
checkbox input "true"
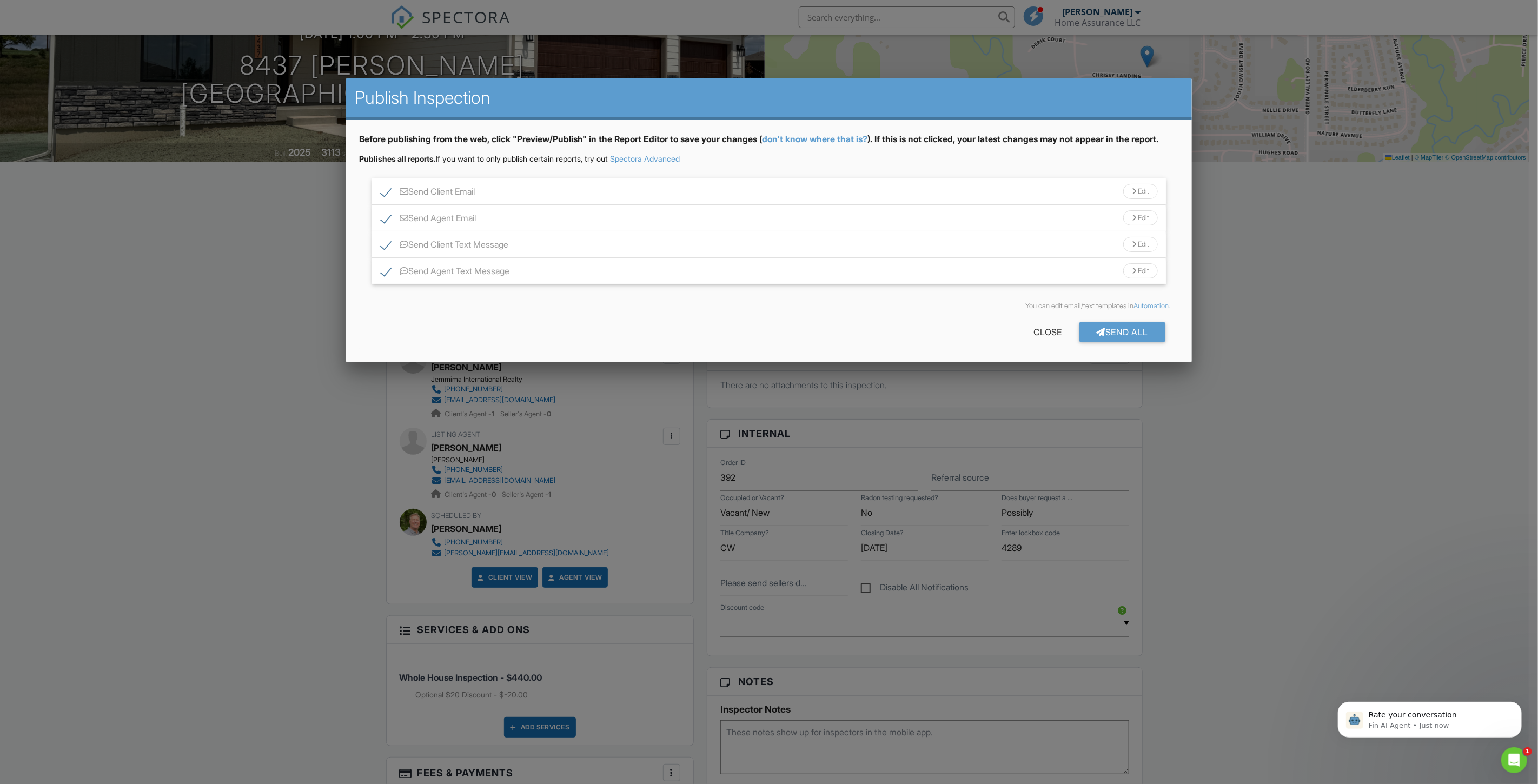
click at [1138, 199] on div "Edit" at bounding box center [1141, 191] width 35 height 15
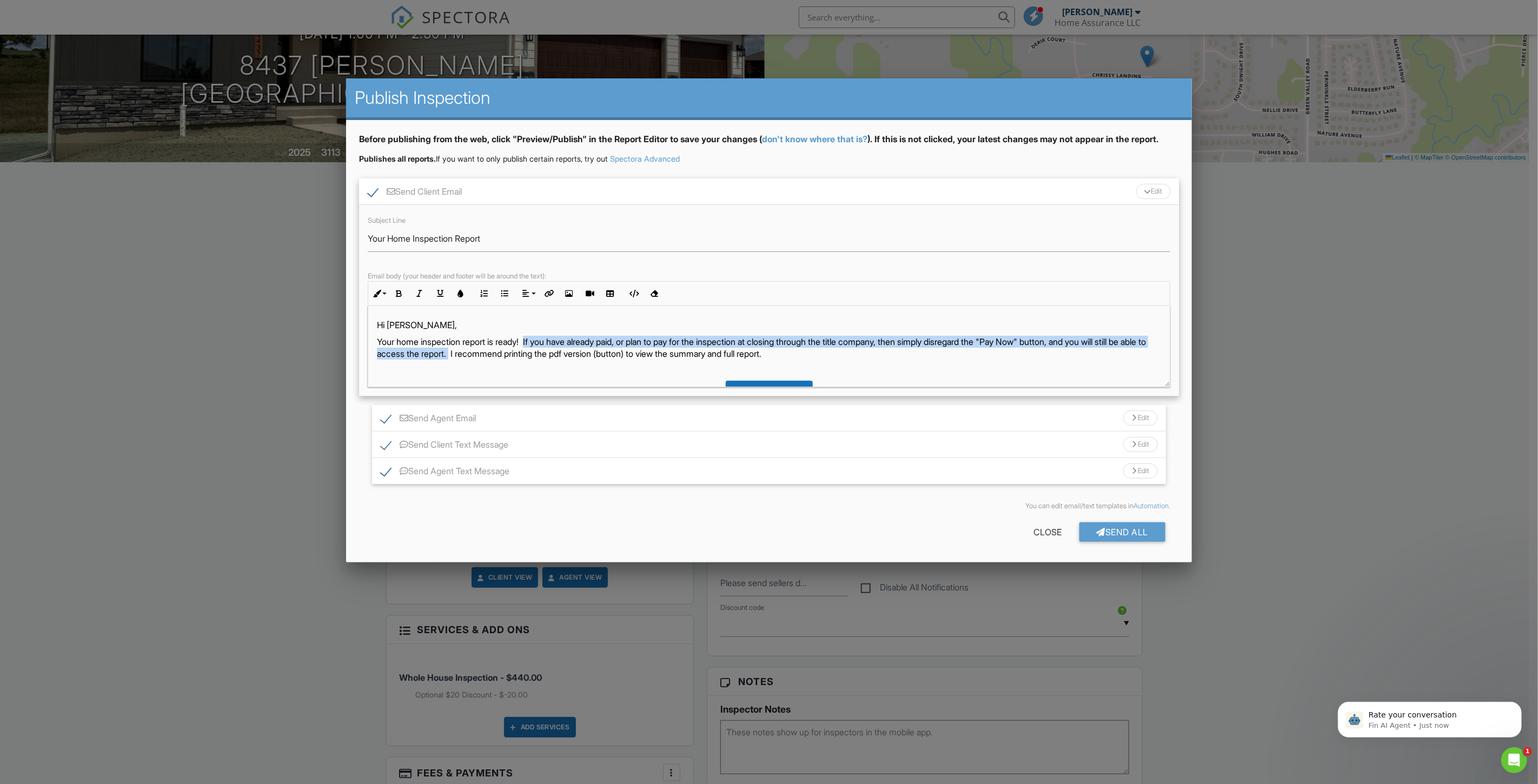
drag, startPoint x: 533, startPoint y: 350, endPoint x: 510, endPoint y: 369, distance: 29.8
click at [510, 360] on p "Your home inspection report is ready! If you have already paid, or plan to pay …" at bounding box center [769, 347] width 784 height 24
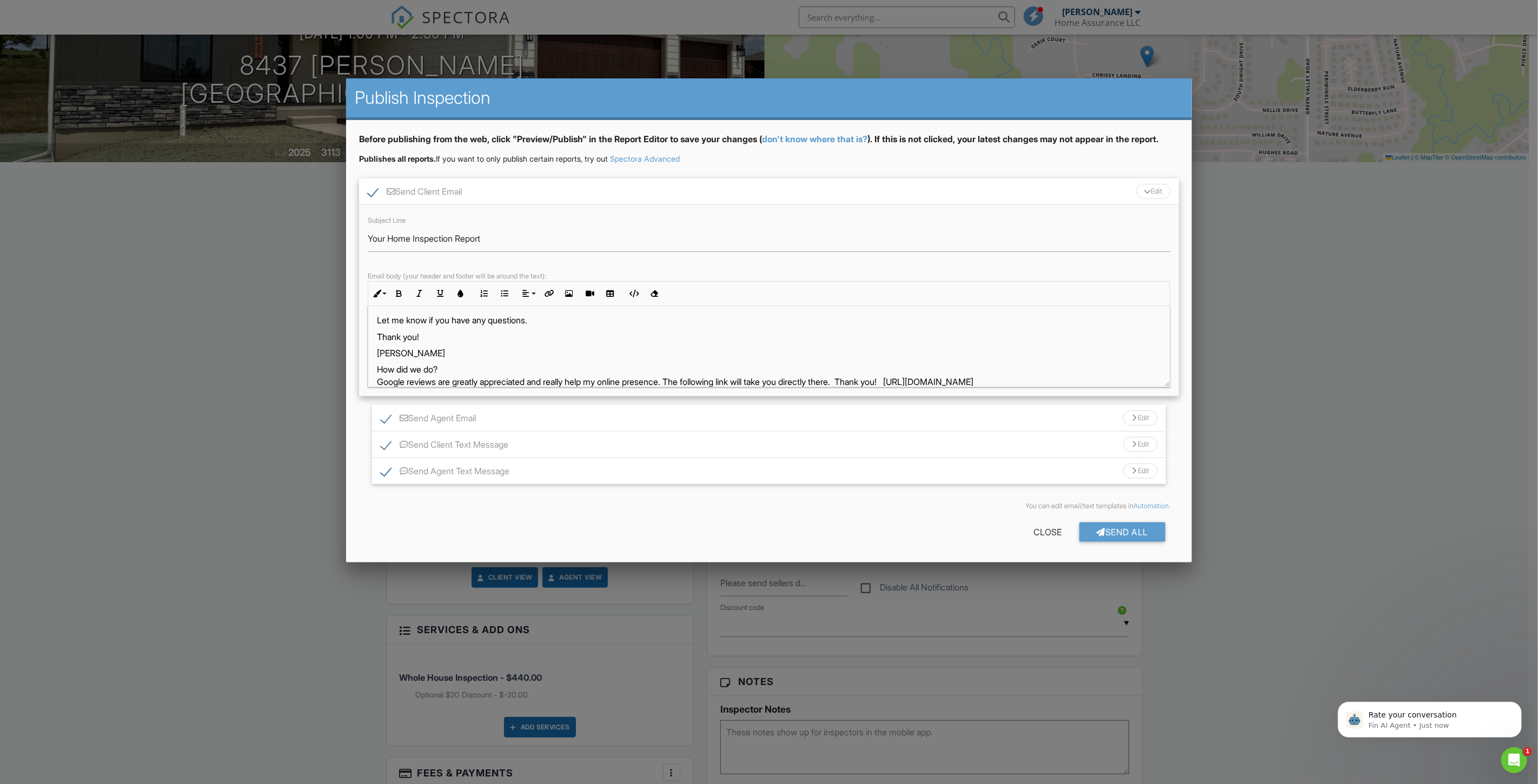
scroll to position [118, 0]
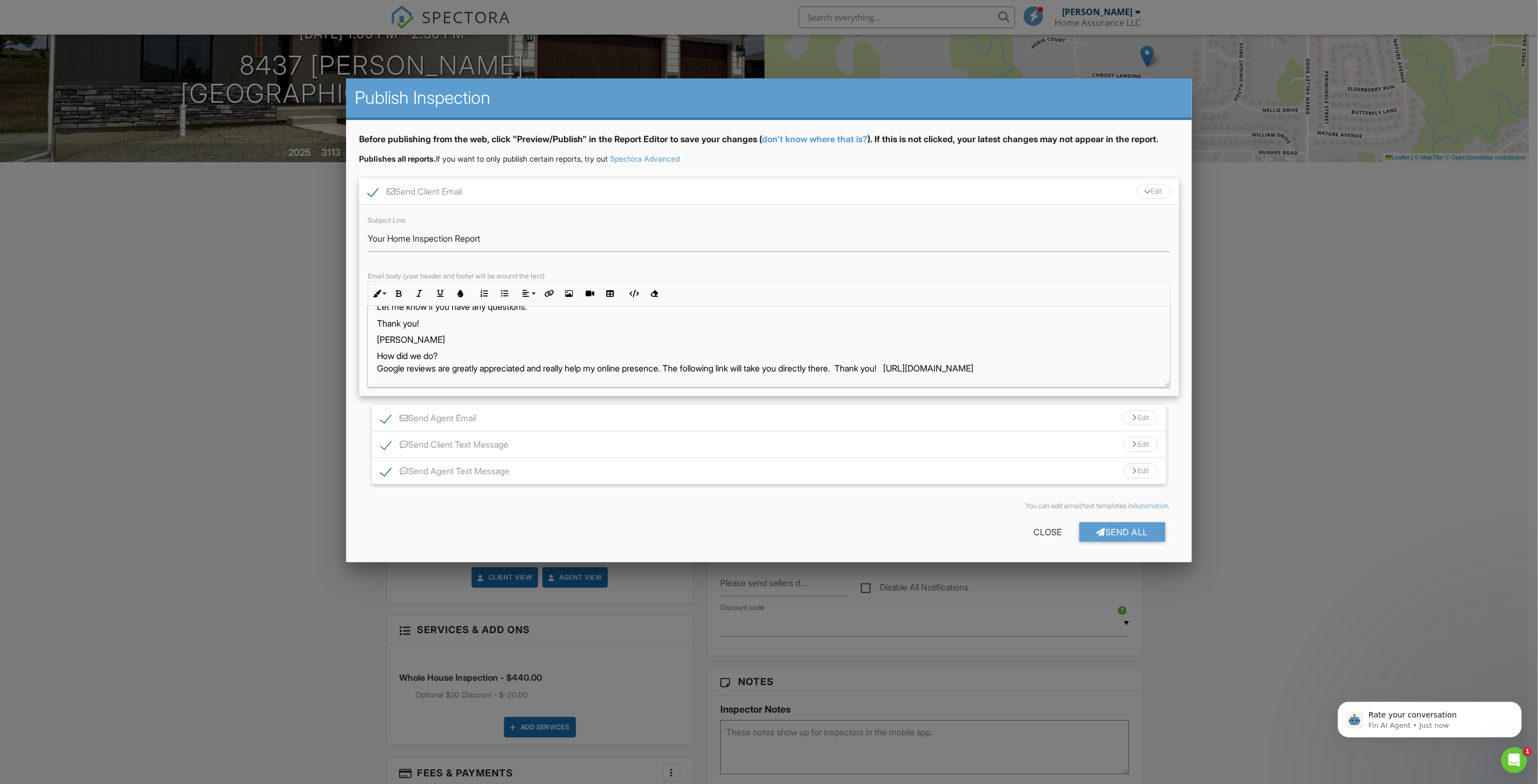
click at [1142, 425] on div "Edit" at bounding box center [1141, 418] width 35 height 15
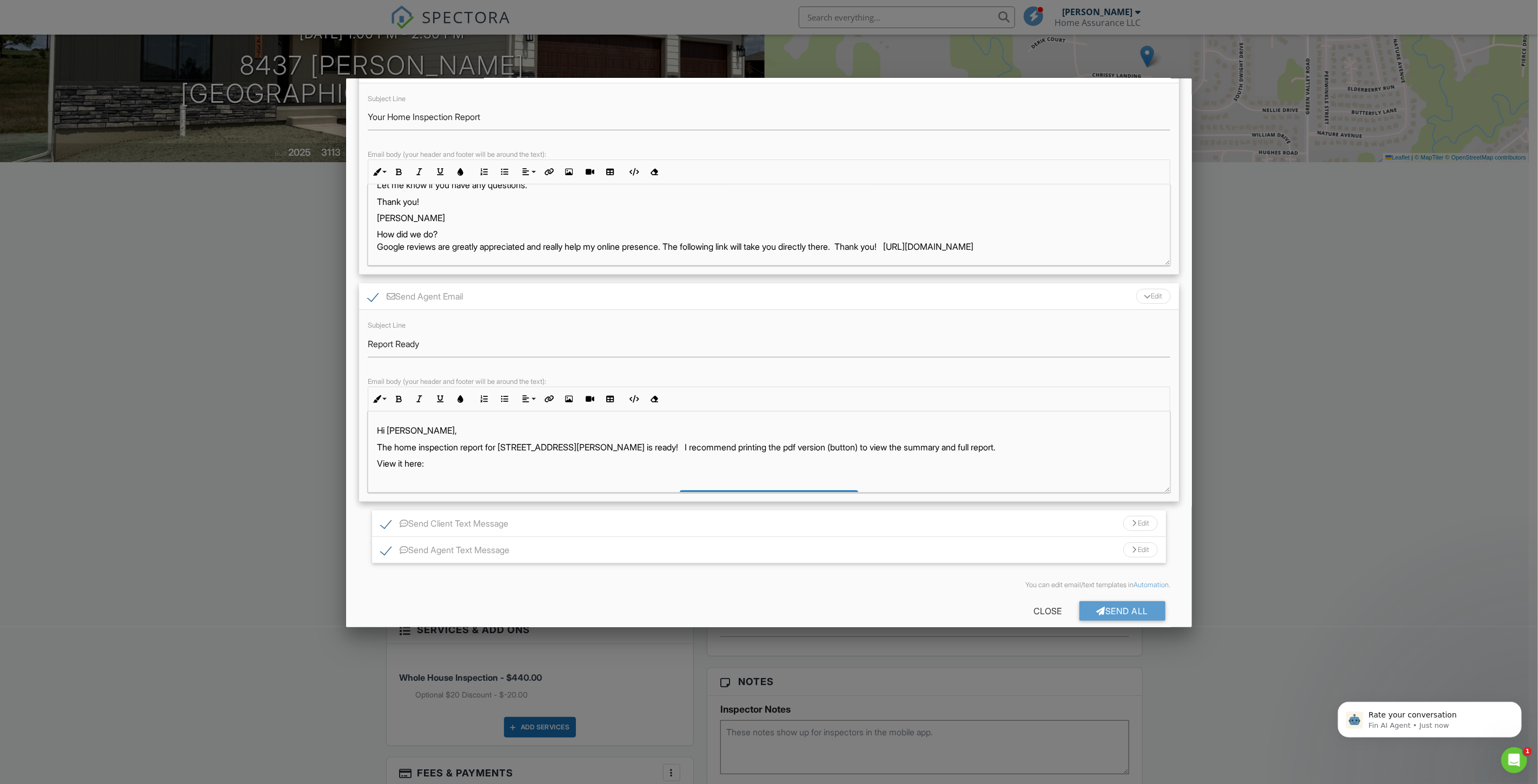
scroll to position [145, 0]
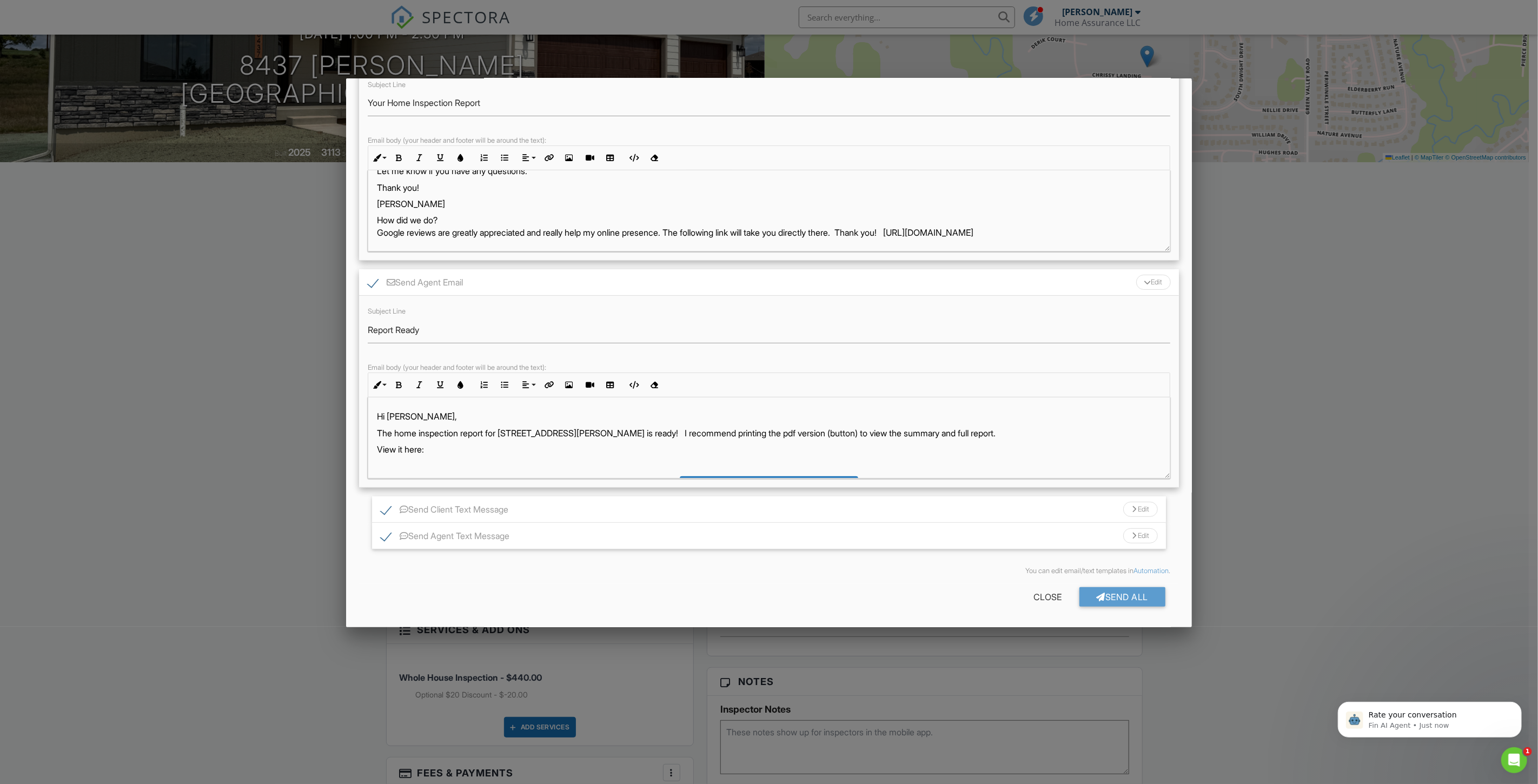
click at [1136, 509] on div "Edit" at bounding box center [1141, 509] width 35 height 15
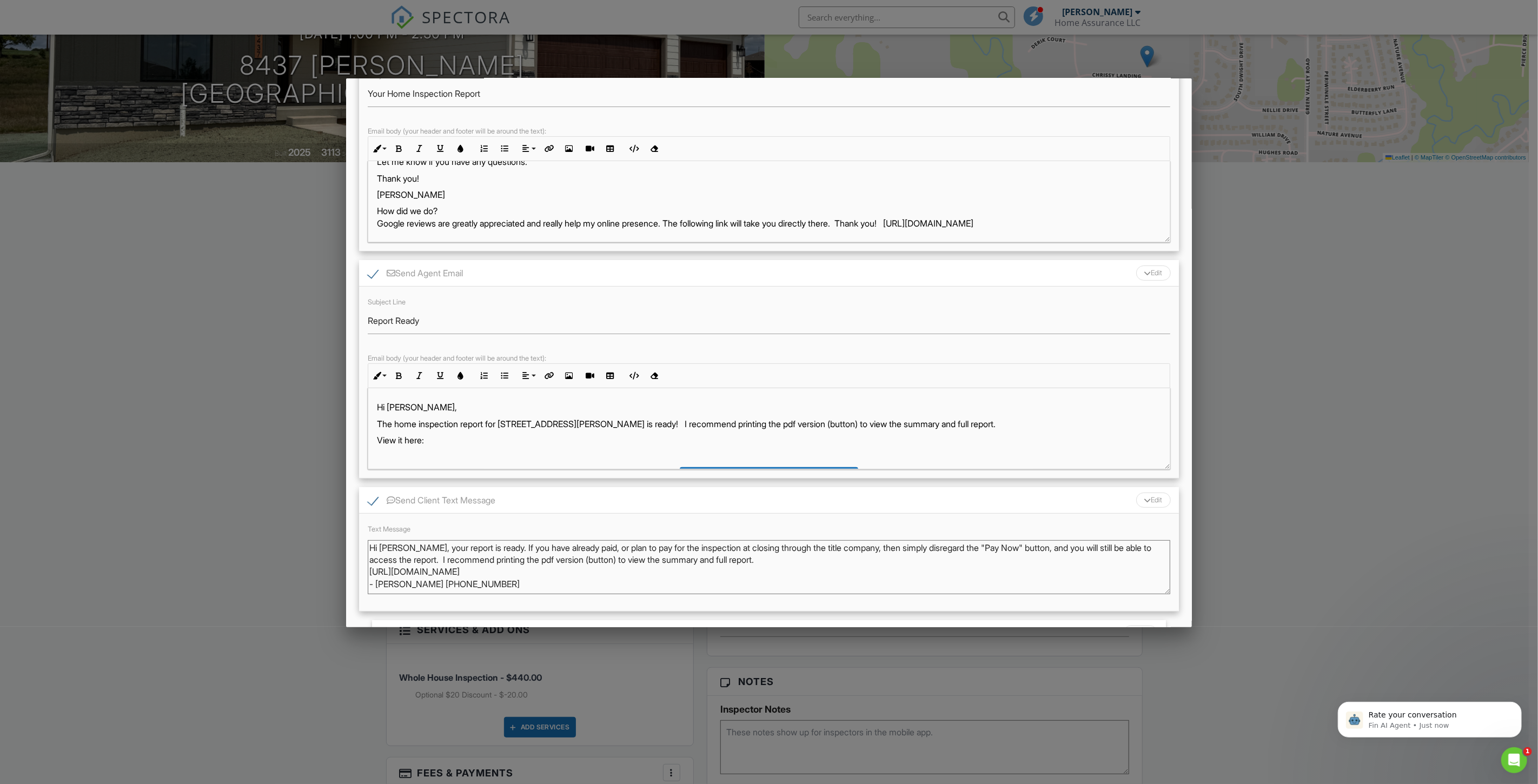
drag, startPoint x: 497, startPoint y: 558, endPoint x: 475, endPoint y: 571, distance: 25.6
click at [475, 571] on textarea "Hi Gyavira, your report is ready. If you have already paid, or plan to pay for …" at bounding box center [769, 567] width 803 height 54
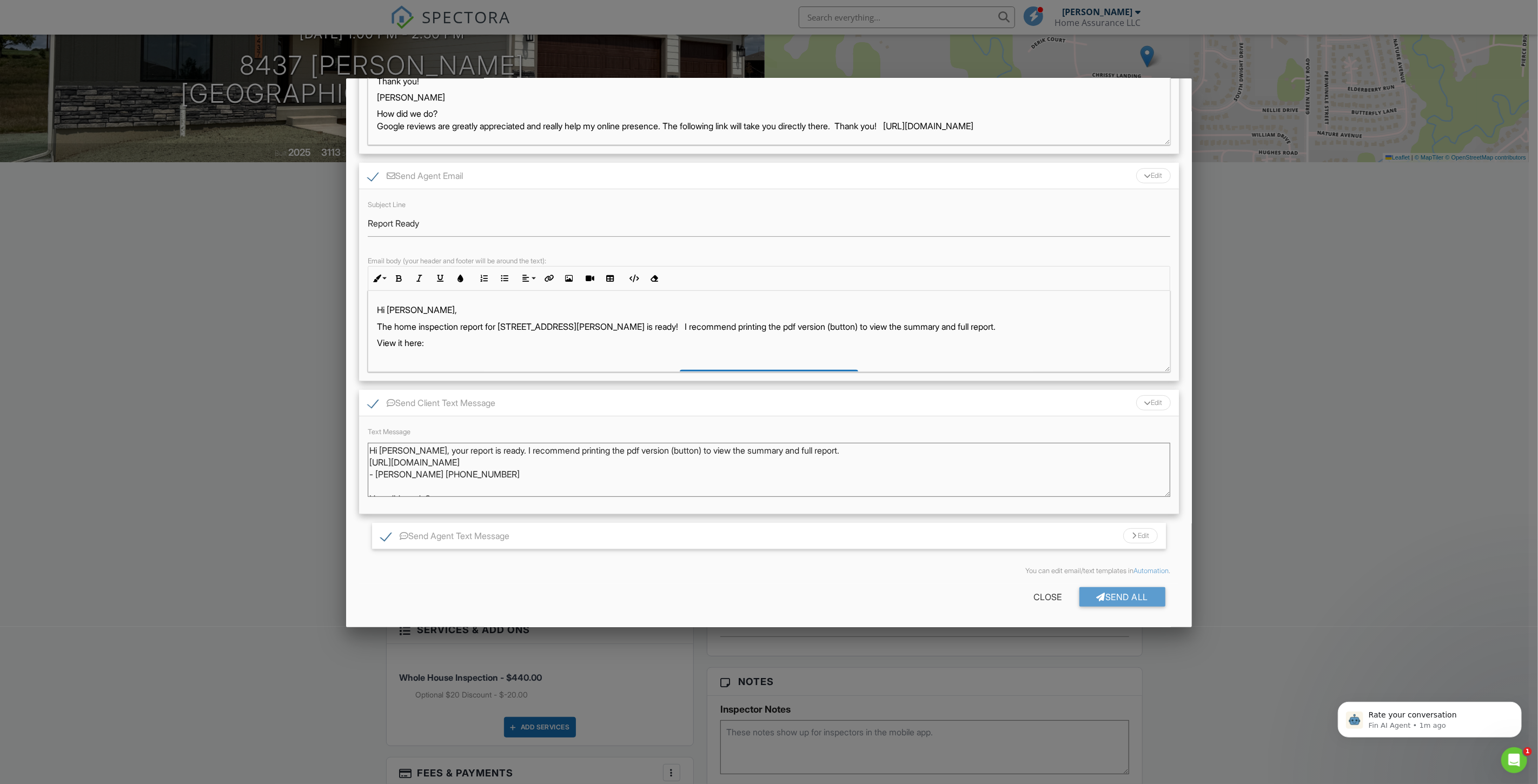
scroll to position [252, 0]
type textarea "Hi Gyavira, your report is ready. I recommend printing the pdf version (button)…"
click at [1129, 538] on div "Edit" at bounding box center [1141, 535] width 35 height 15
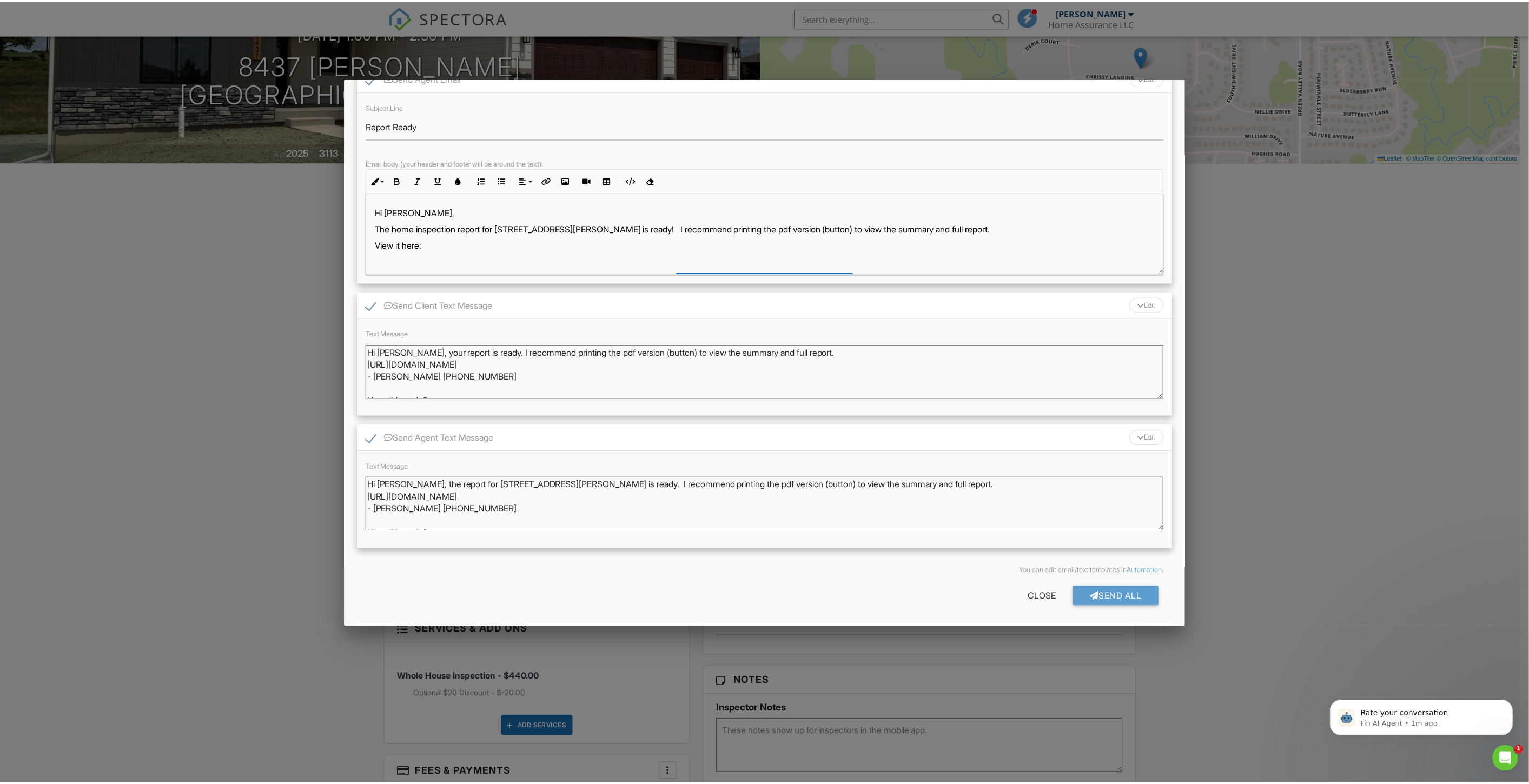
scroll to position [349, 0]
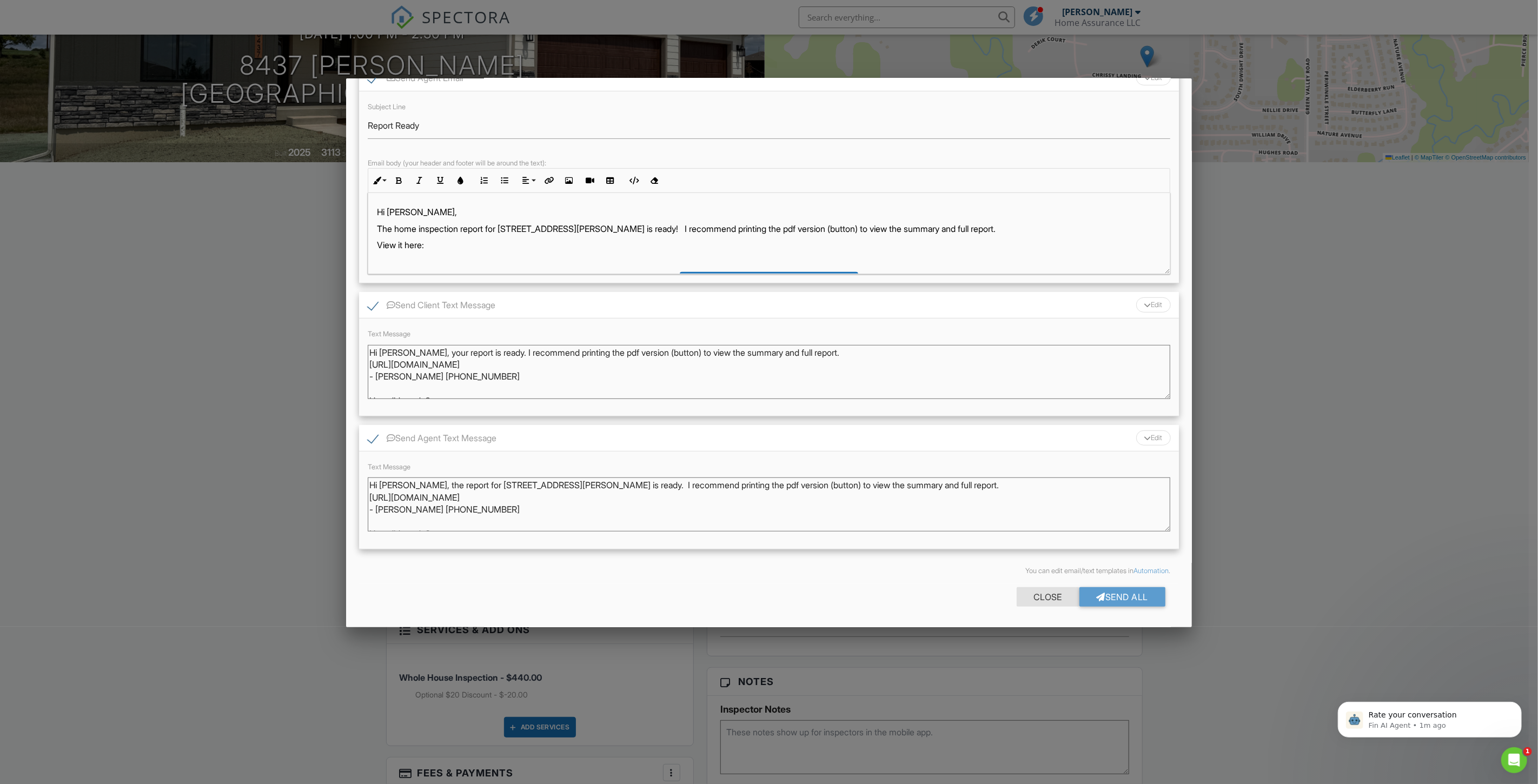
click at [1033, 596] on div "Close" at bounding box center [1048, 596] width 63 height 19
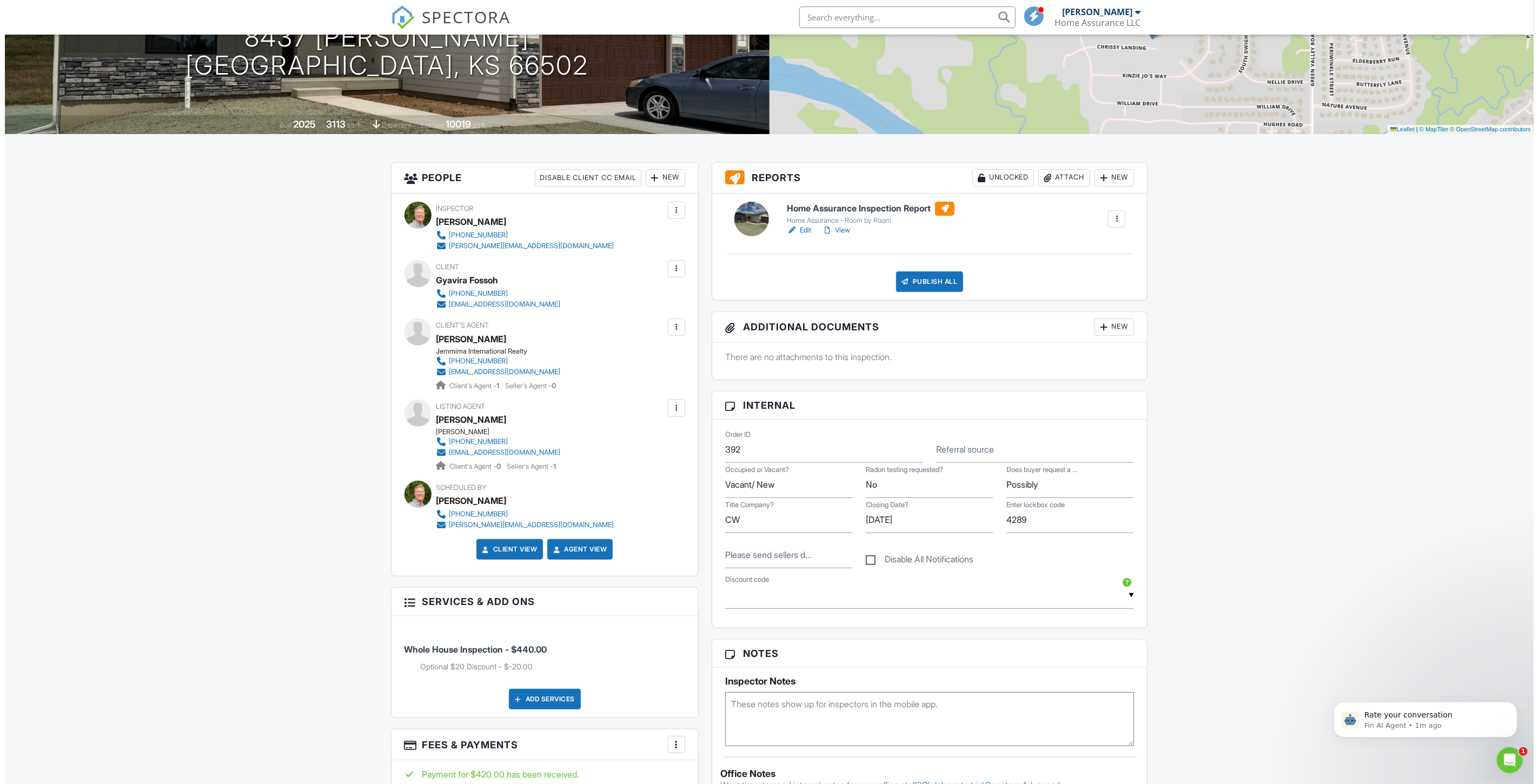
scroll to position [0, 0]
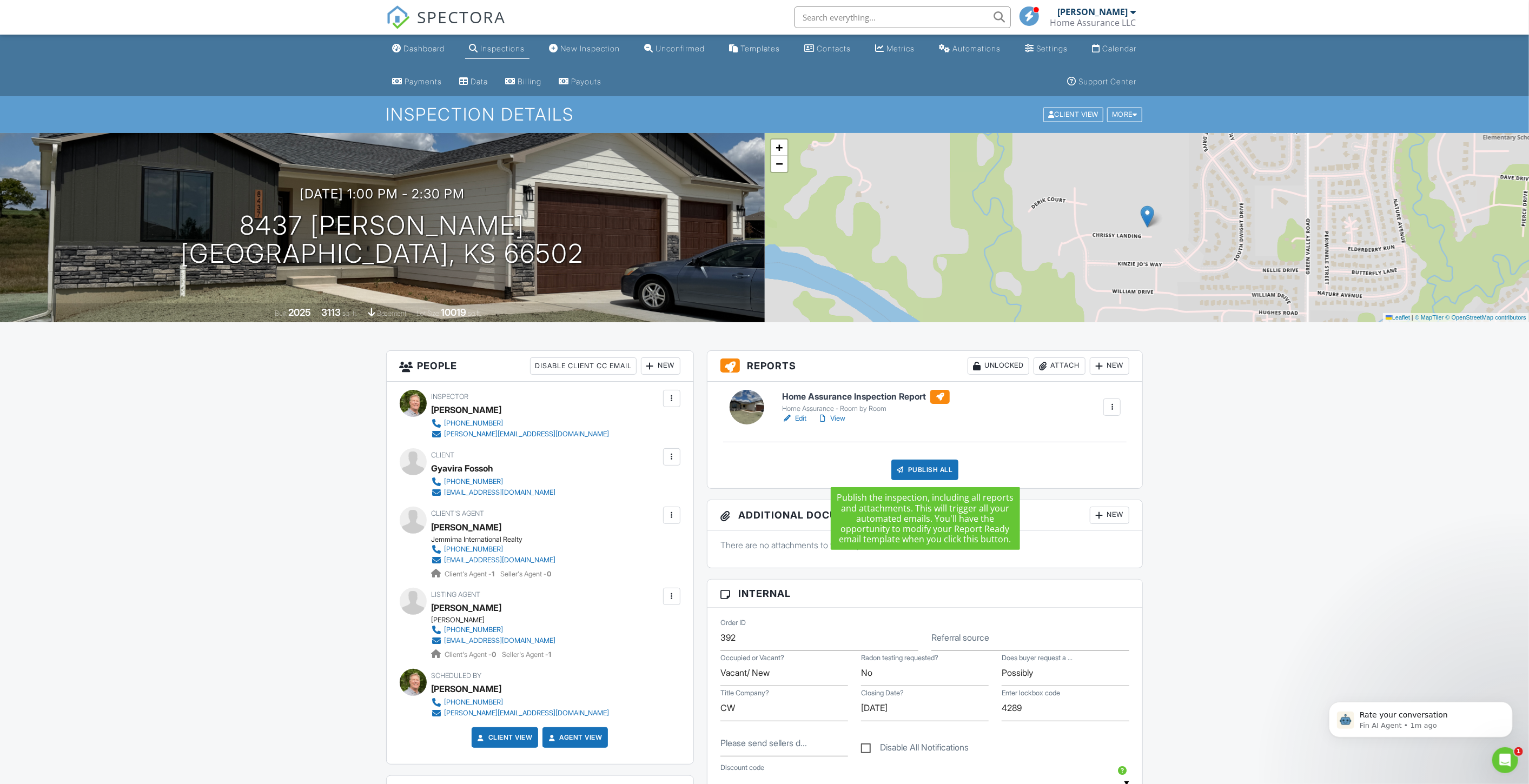
click at [927, 470] on div "Publish All" at bounding box center [925, 470] width 68 height 21
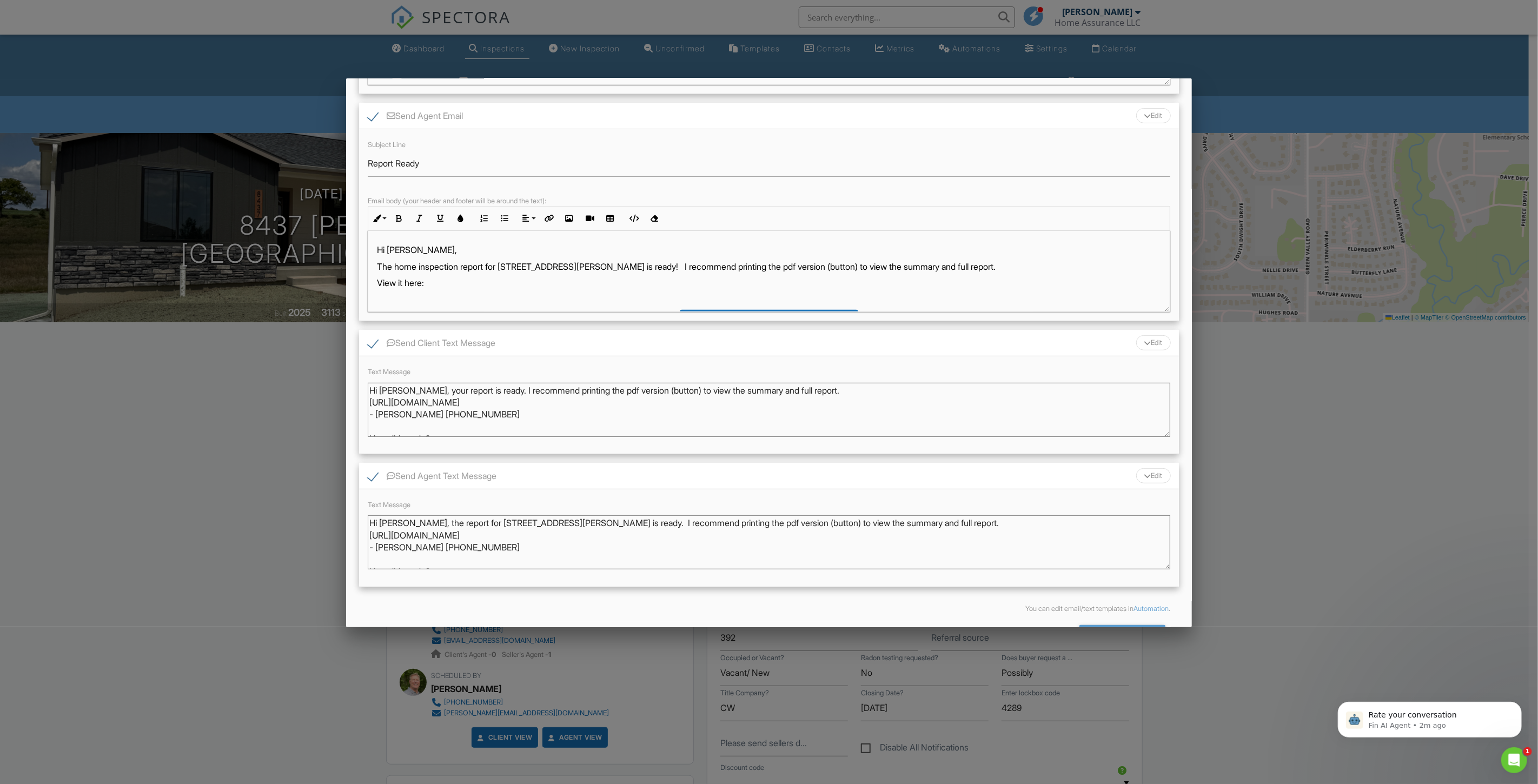
scroll to position [349, 0]
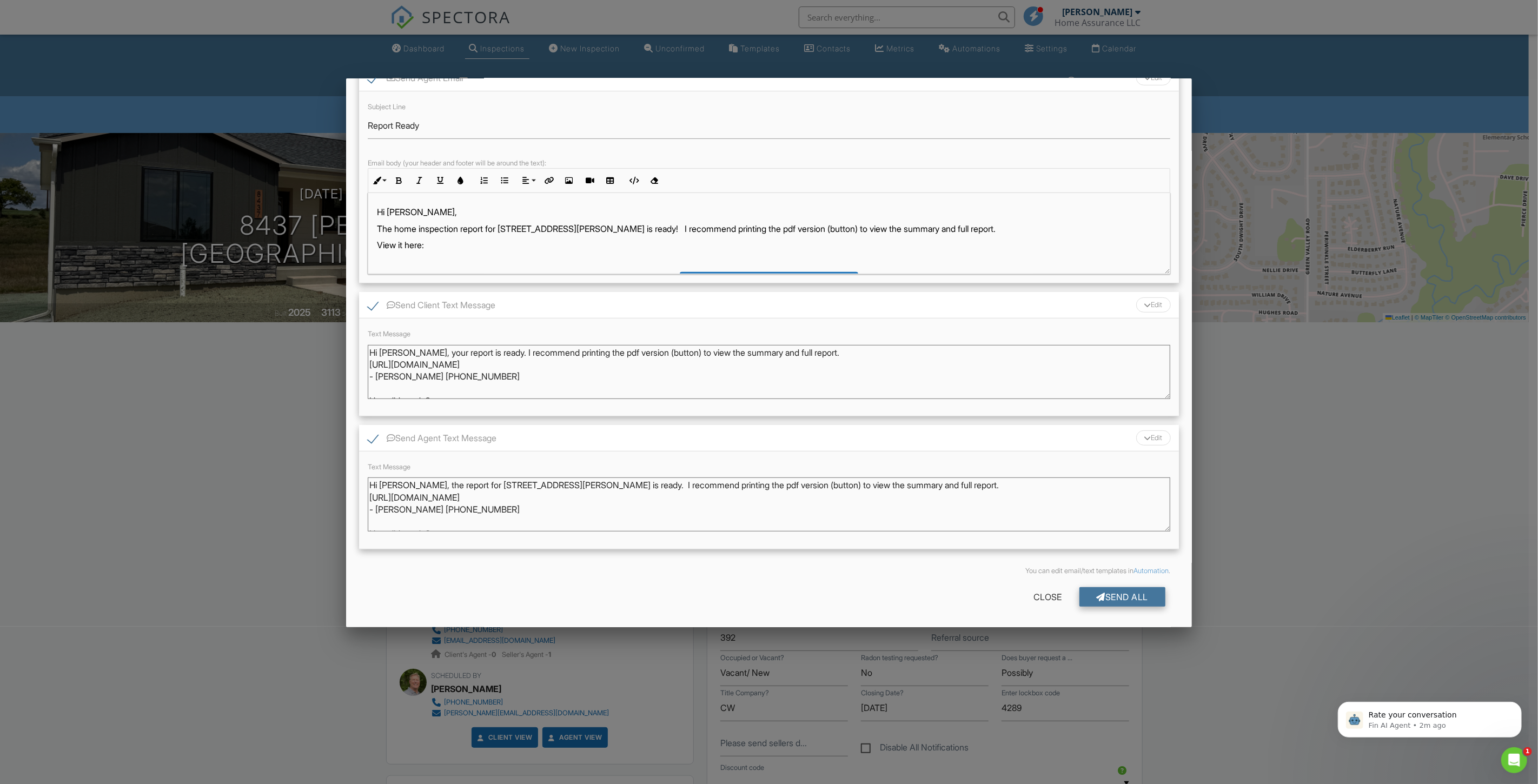
click at [1124, 595] on div "Send All" at bounding box center [1123, 596] width 87 height 19
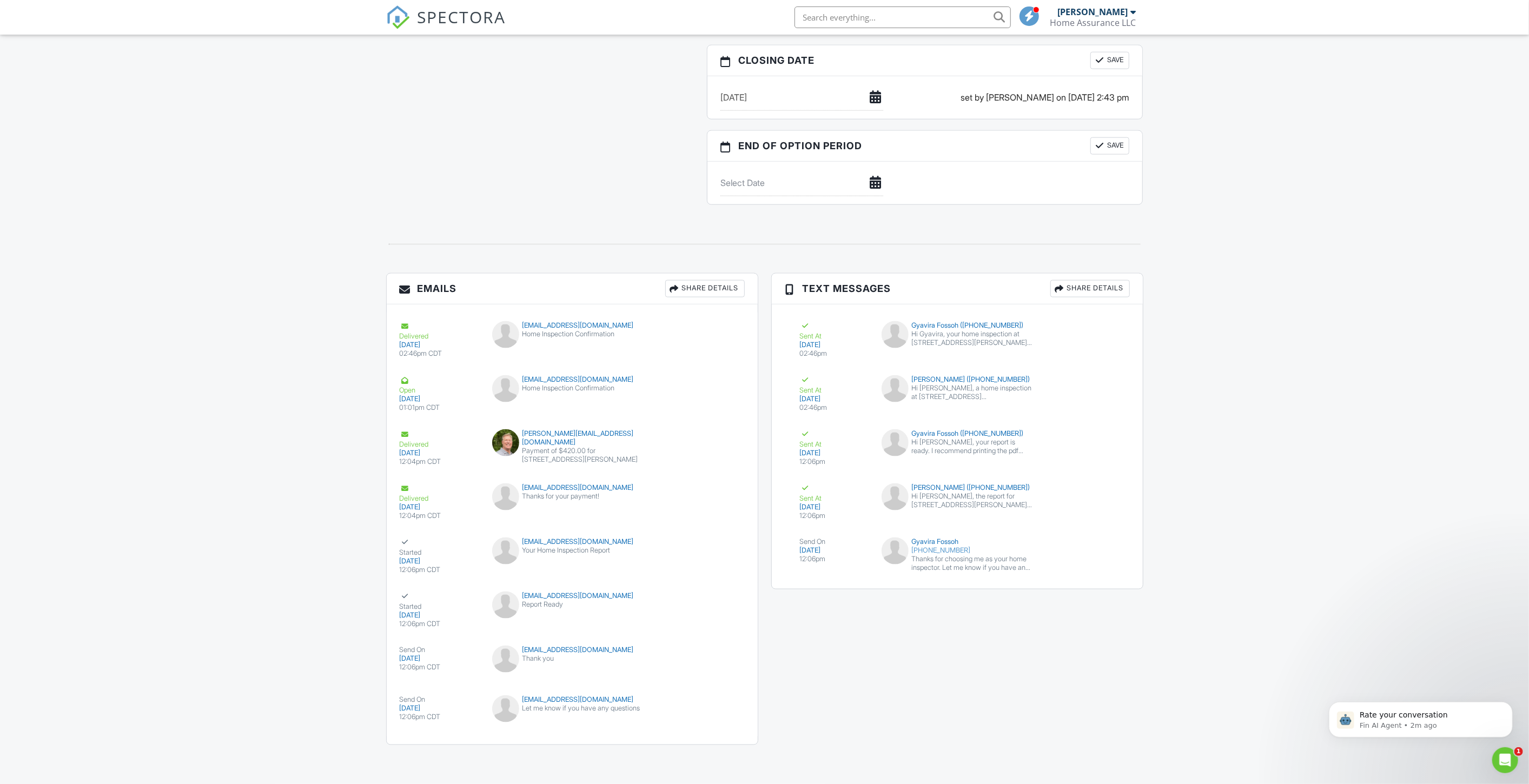
scroll to position [1130, 0]
click at [553, 446] on div "Payment of $420.00 for [STREET_ADDRESS][PERSON_NAME]" at bounding box center [572, 455] width 160 height 18
click at [547, 492] on div "Thanks for your payment!" at bounding box center [572, 496] width 160 height 9
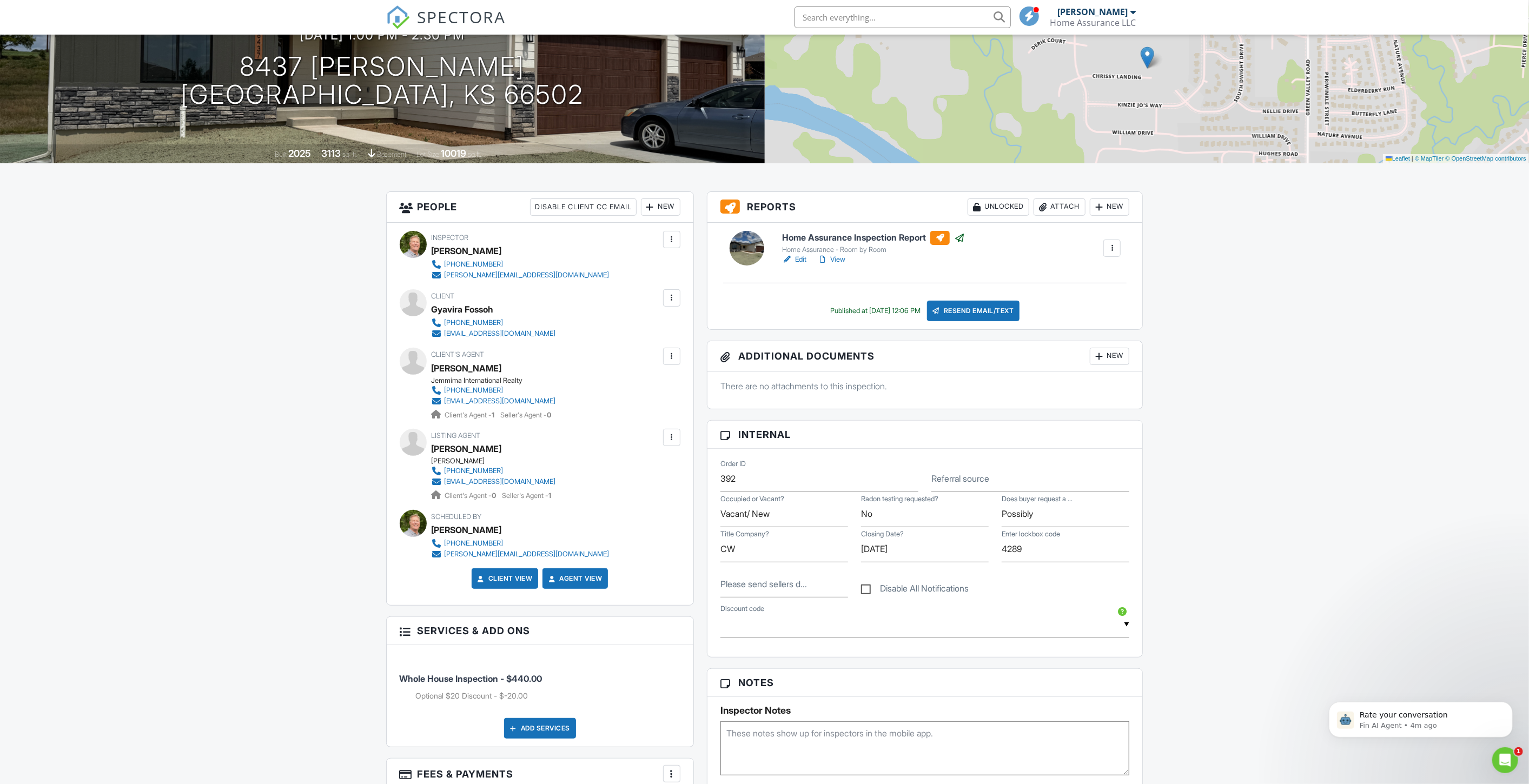
scroll to position [0, 0]
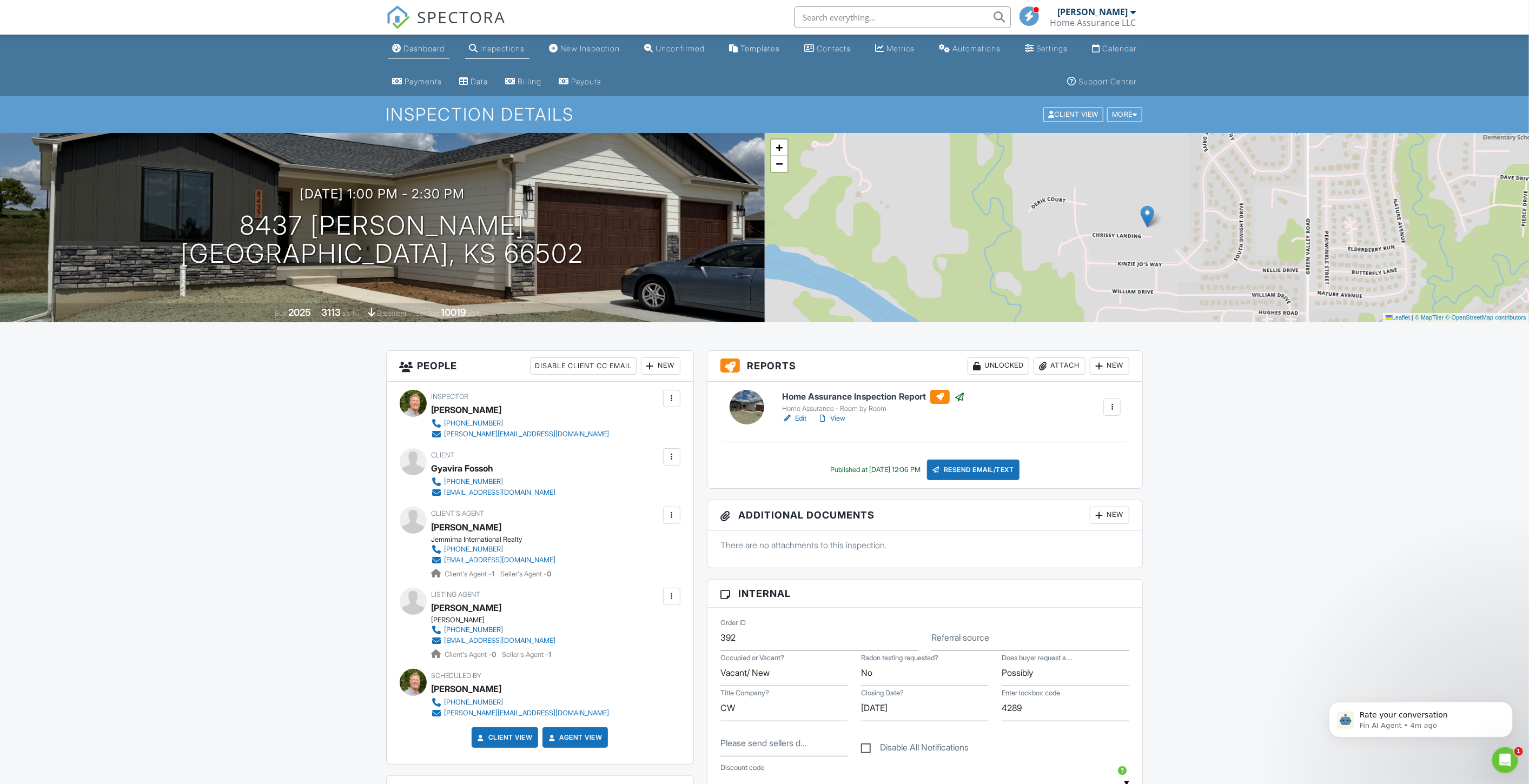
click at [419, 49] on div "Dashboard" at bounding box center [425, 49] width 41 height 9
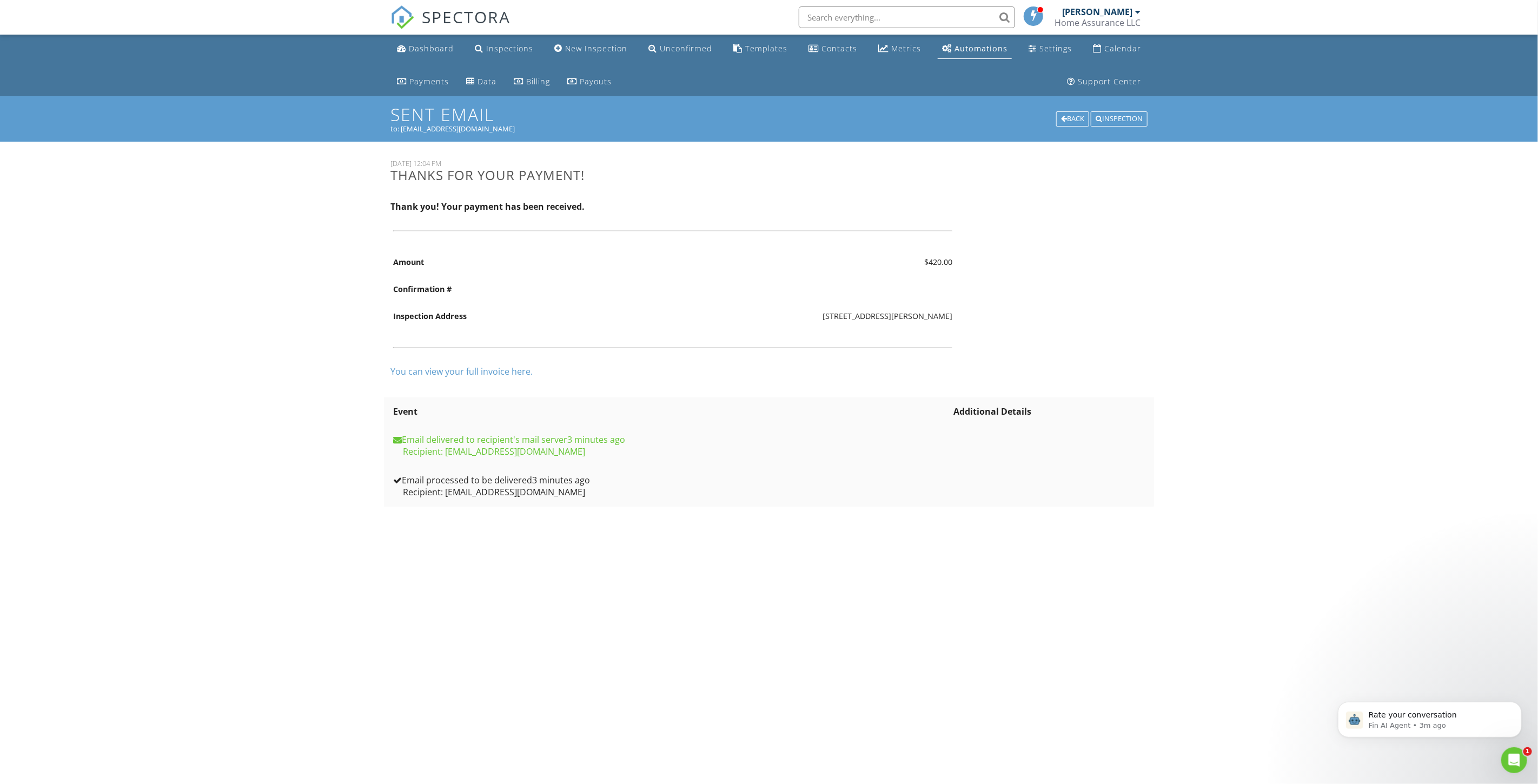
click at [483, 369] on link "You can view your full invoice here." at bounding box center [461, 371] width 142 height 12
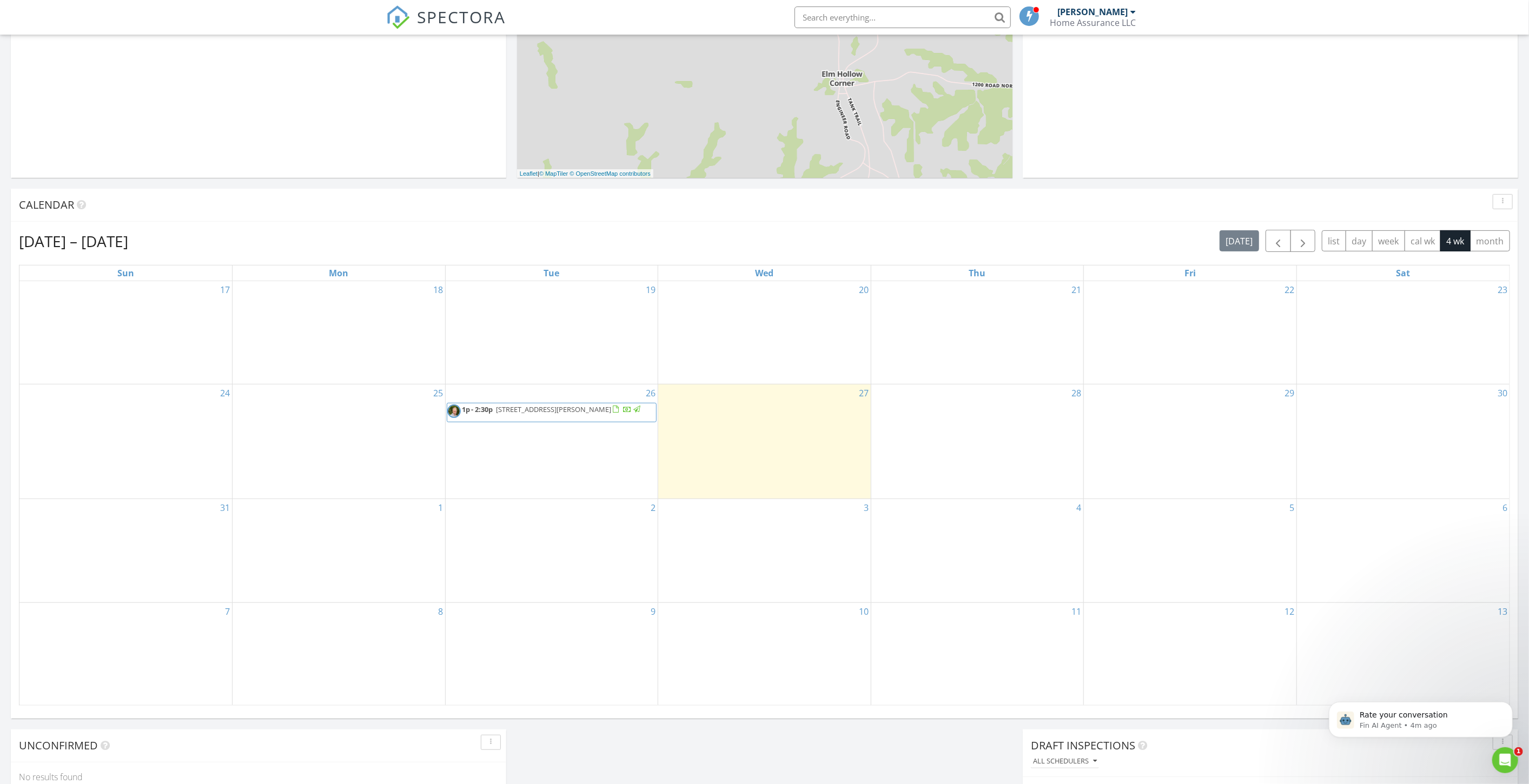
click at [736, 417] on div "27" at bounding box center [764, 442] width 213 height 115
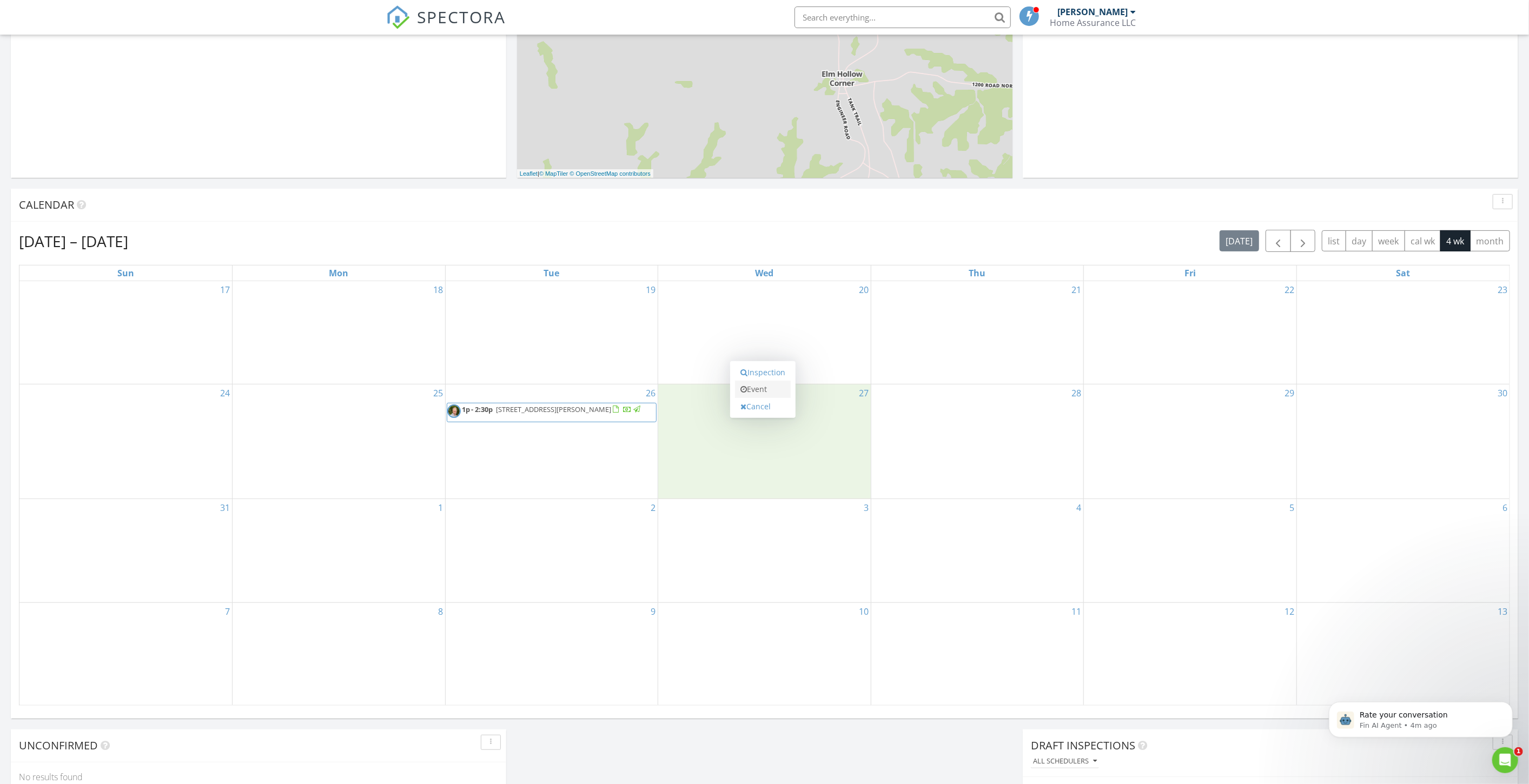
click at [773, 385] on link "Event" at bounding box center [763, 389] width 56 height 18
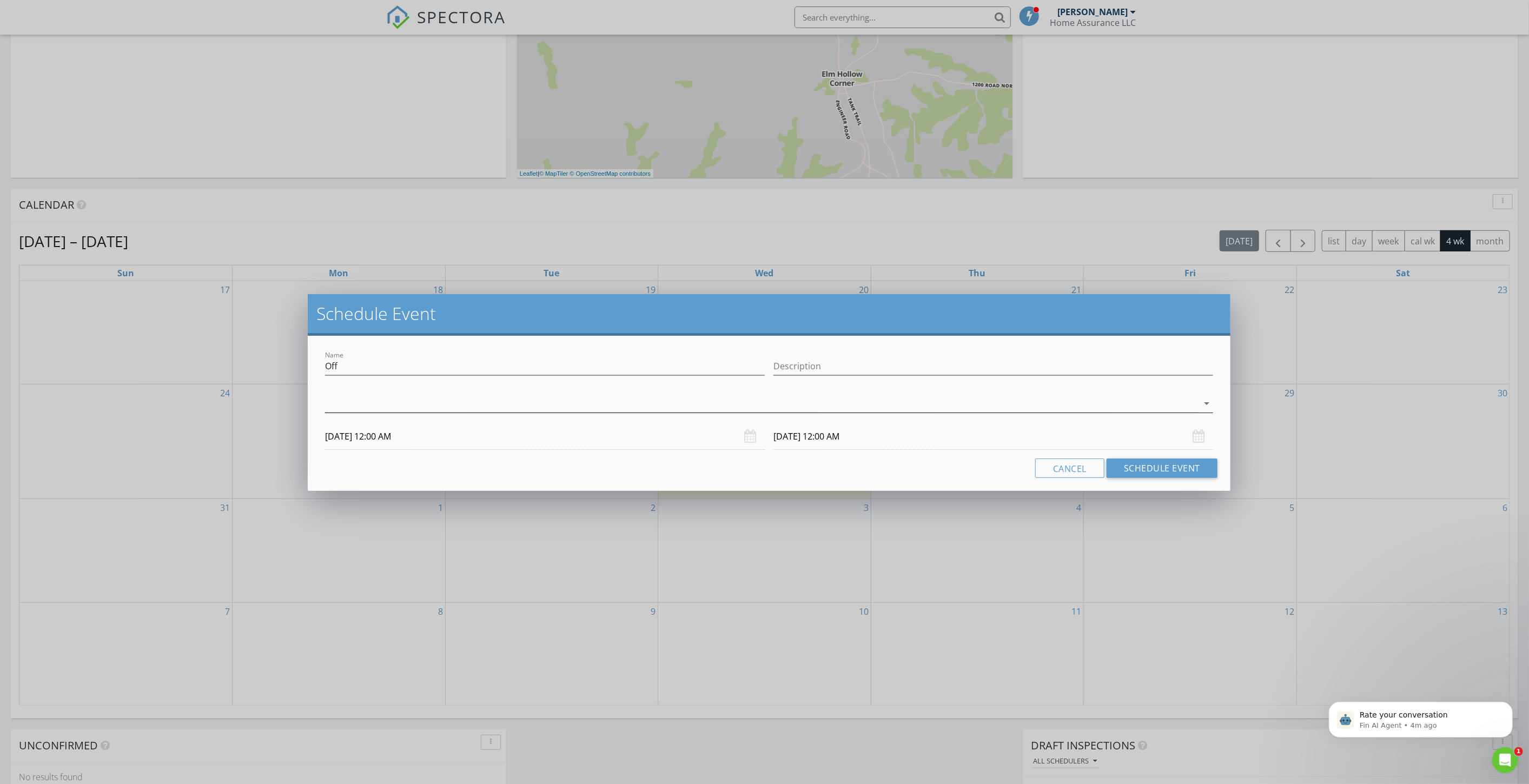
click at [347, 404] on div at bounding box center [762, 404] width 873 height 18
click at [340, 405] on div at bounding box center [340, 410] width 18 height 18
click at [395, 438] on input "[DATE] 12:00 AM" at bounding box center [545, 437] width 440 height 26
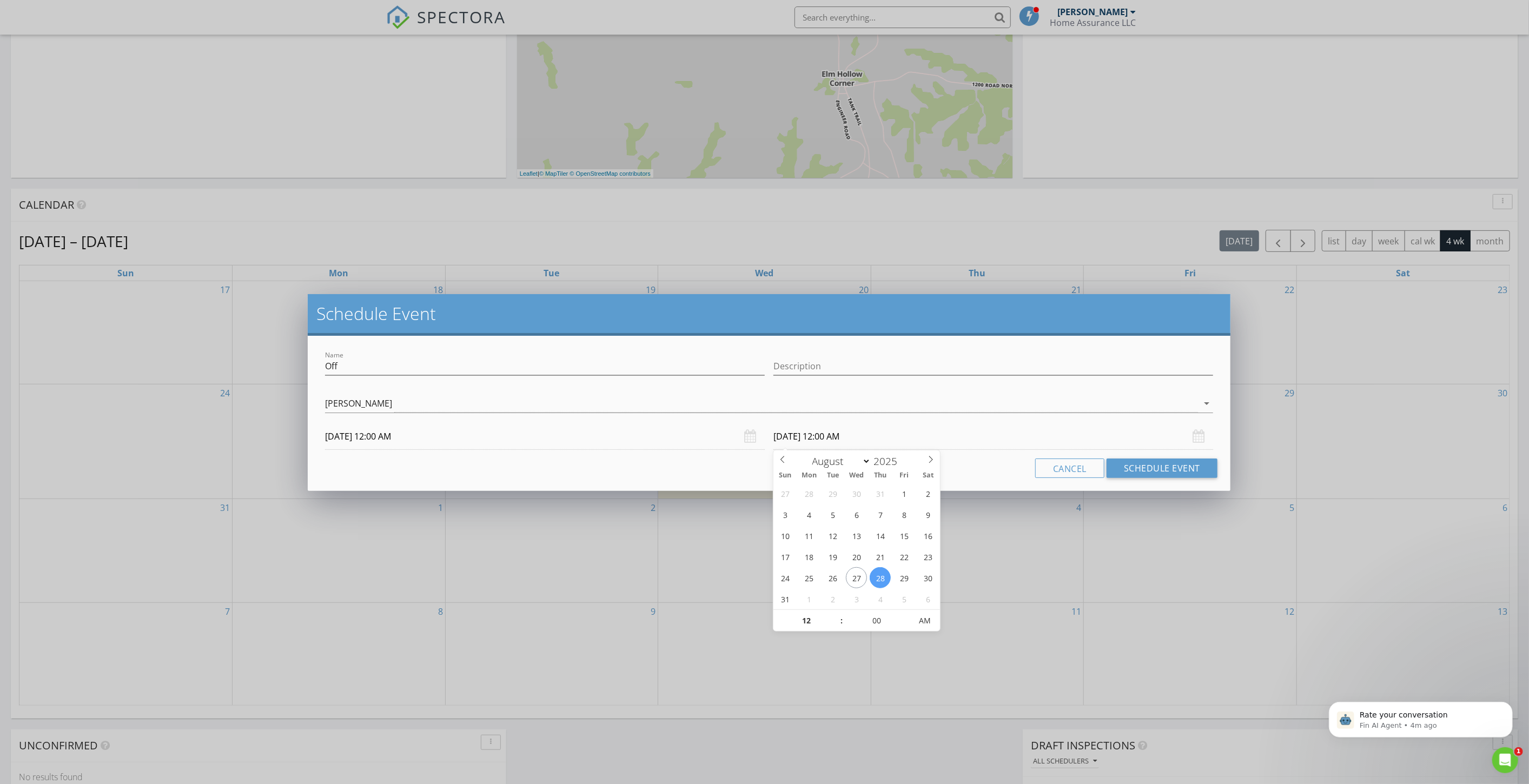
click at [828, 435] on input "[DATE] 12:00 AM" at bounding box center [993, 437] width 440 height 26
select select "8"
type input "[DATE] 12:00 AM"
type input "11"
type input "[DATE] 11:00 PM"
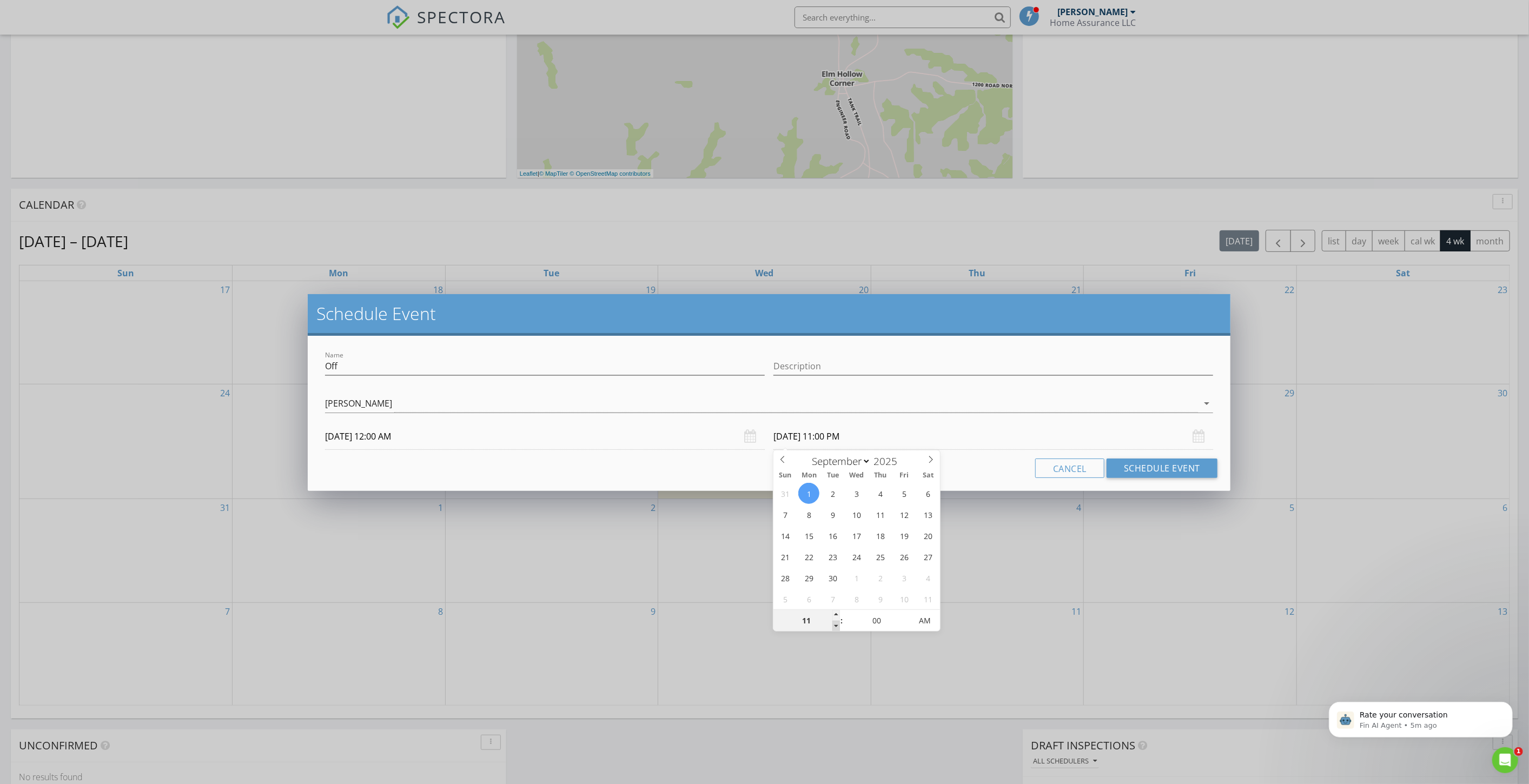
click at [837, 624] on span at bounding box center [836, 626] width 7 height 11
type input "10"
type input "[DATE] 10:00 PM"
click at [837, 624] on span at bounding box center [836, 626] width 7 height 11
type input "09"
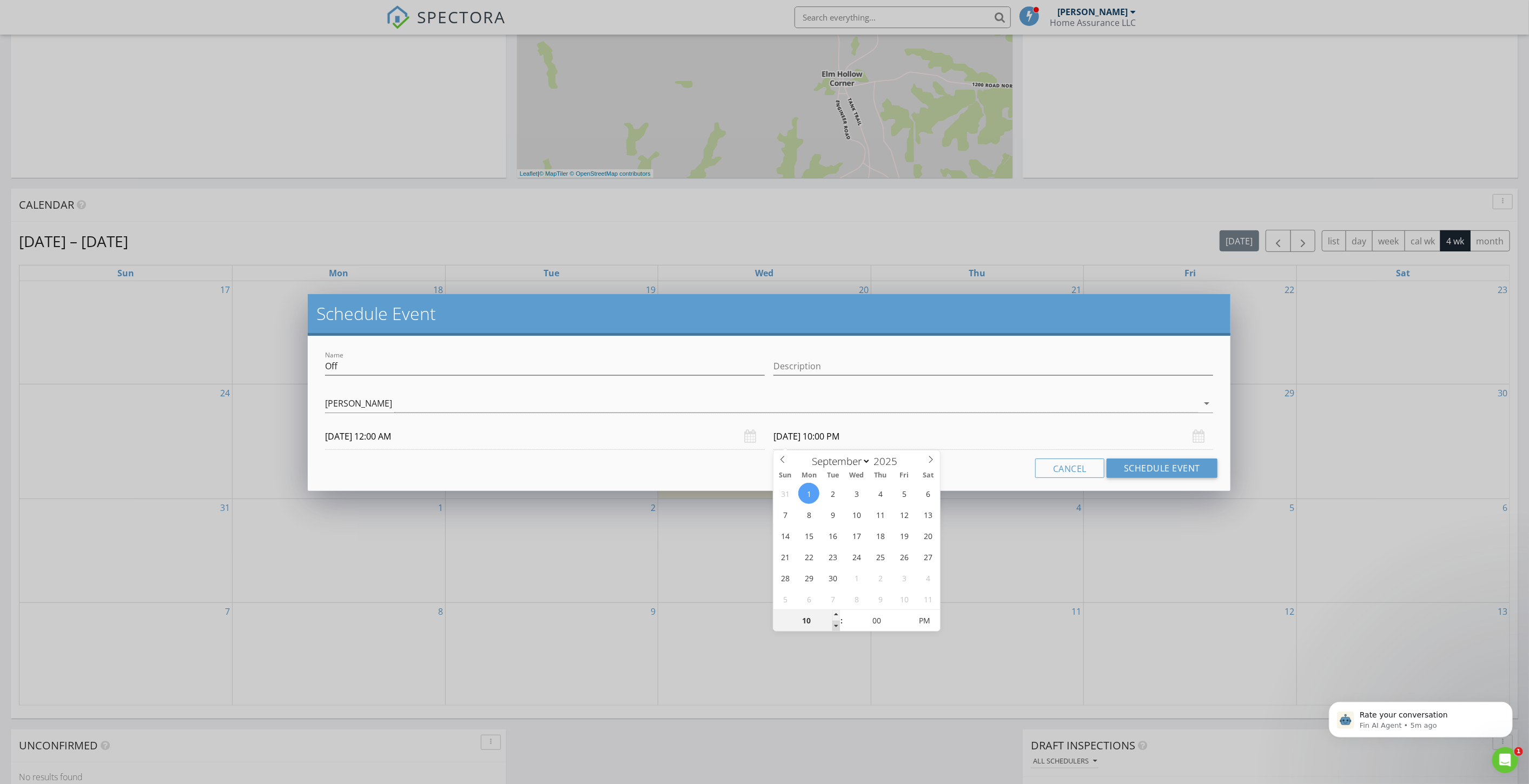
type input "[DATE] 9:00 PM"
click at [837, 624] on span at bounding box center [836, 626] width 7 height 11
type input "08"
type input "[DATE] 8:00 PM"
click at [837, 624] on span at bounding box center [836, 626] width 7 height 11
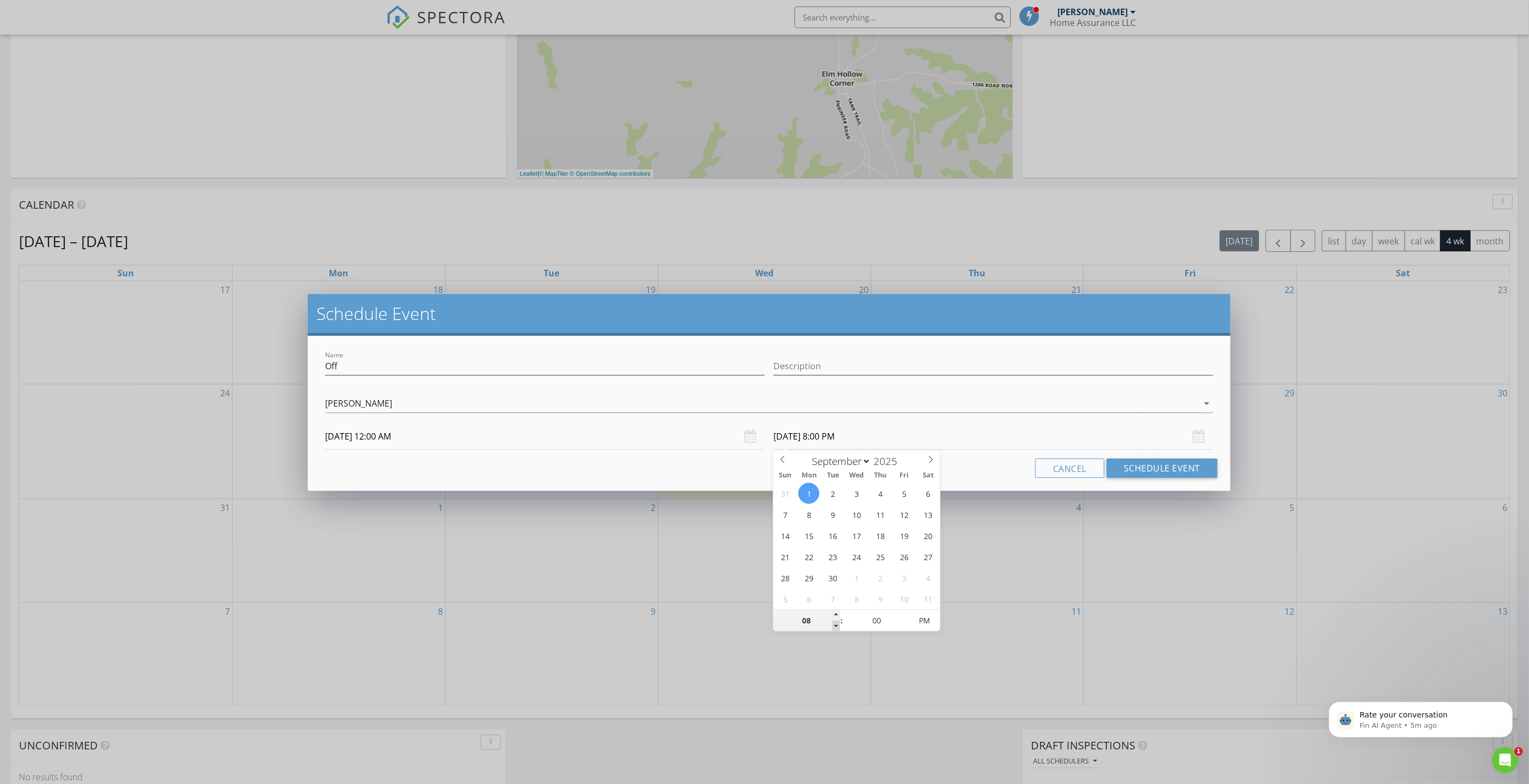
type input "07"
type input "[DATE] 7:00 PM"
click at [837, 624] on span at bounding box center [836, 626] width 7 height 11
type input "06"
type input "[DATE] 6:00 PM"
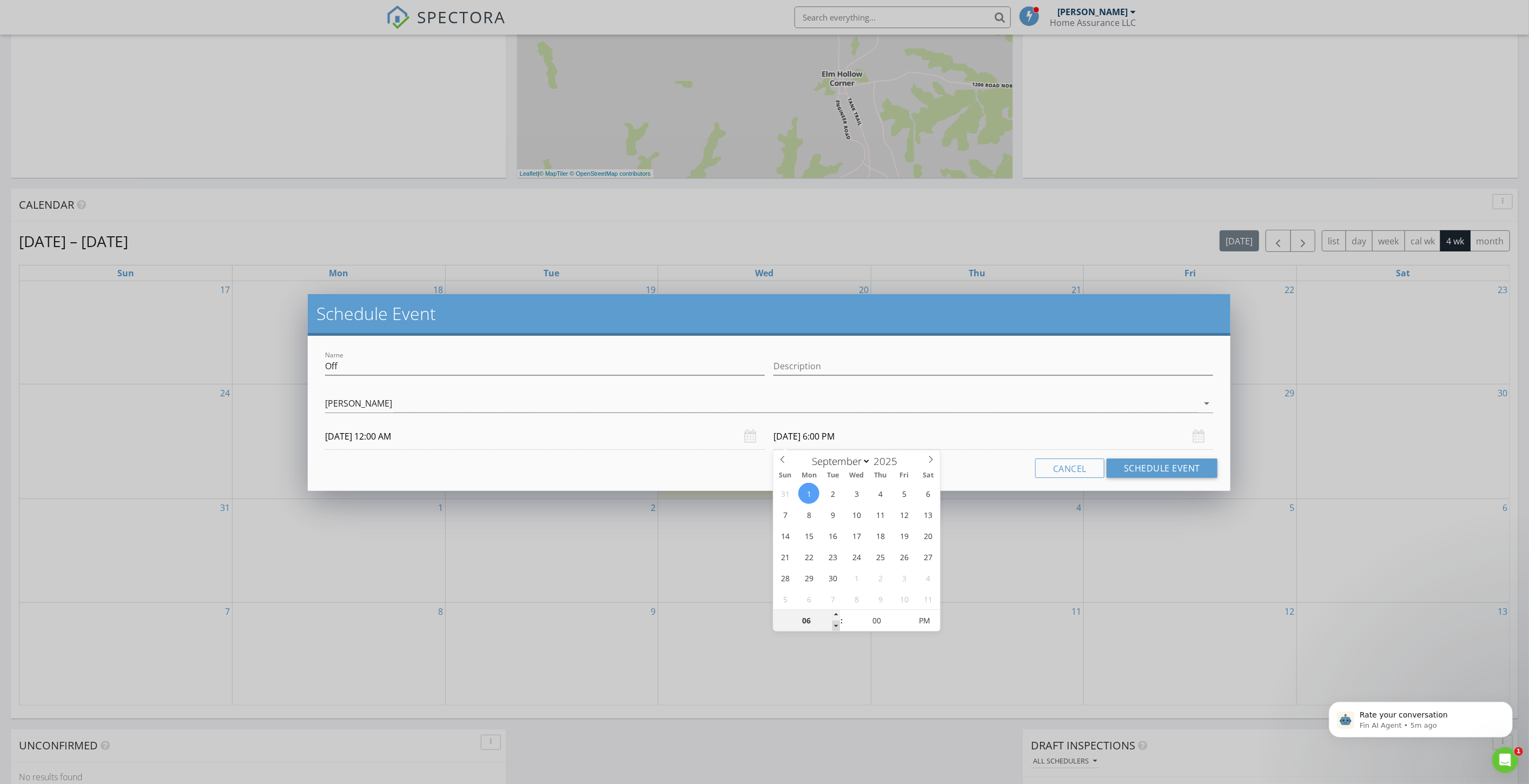
click at [837, 624] on span at bounding box center [836, 626] width 7 height 11
click at [1155, 462] on button "Schedule Event" at bounding box center [1162, 468] width 111 height 19
